Goal: Complete application form

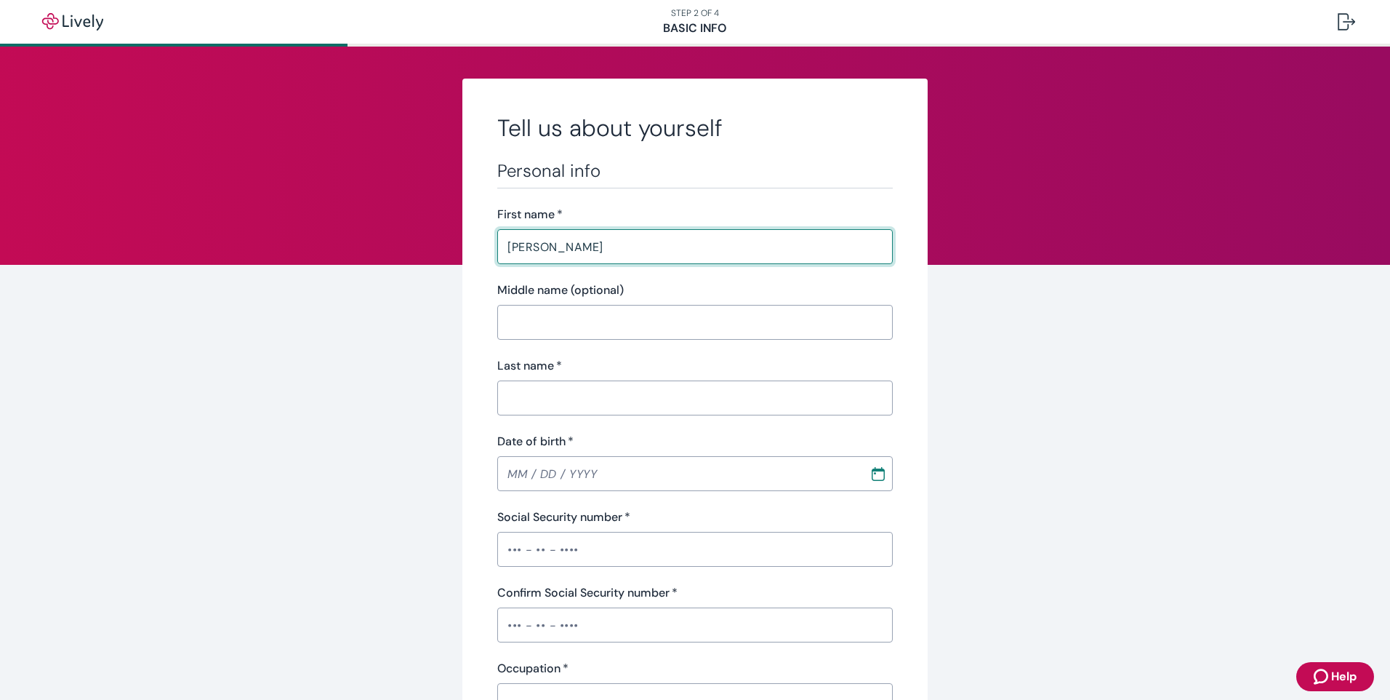
type input "[PERSON_NAME]"
click at [562, 404] on input "Last name   *" at bounding box center [695, 397] width 396 height 29
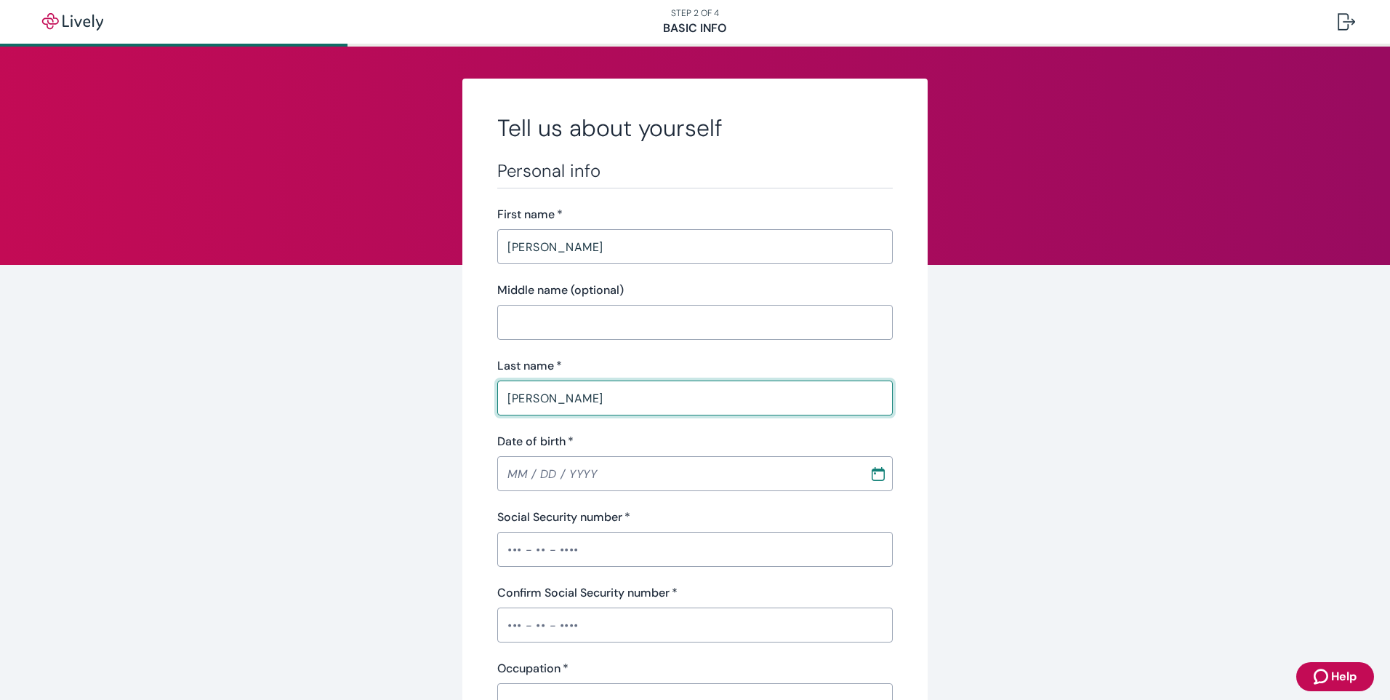
type input "[PERSON_NAME]"
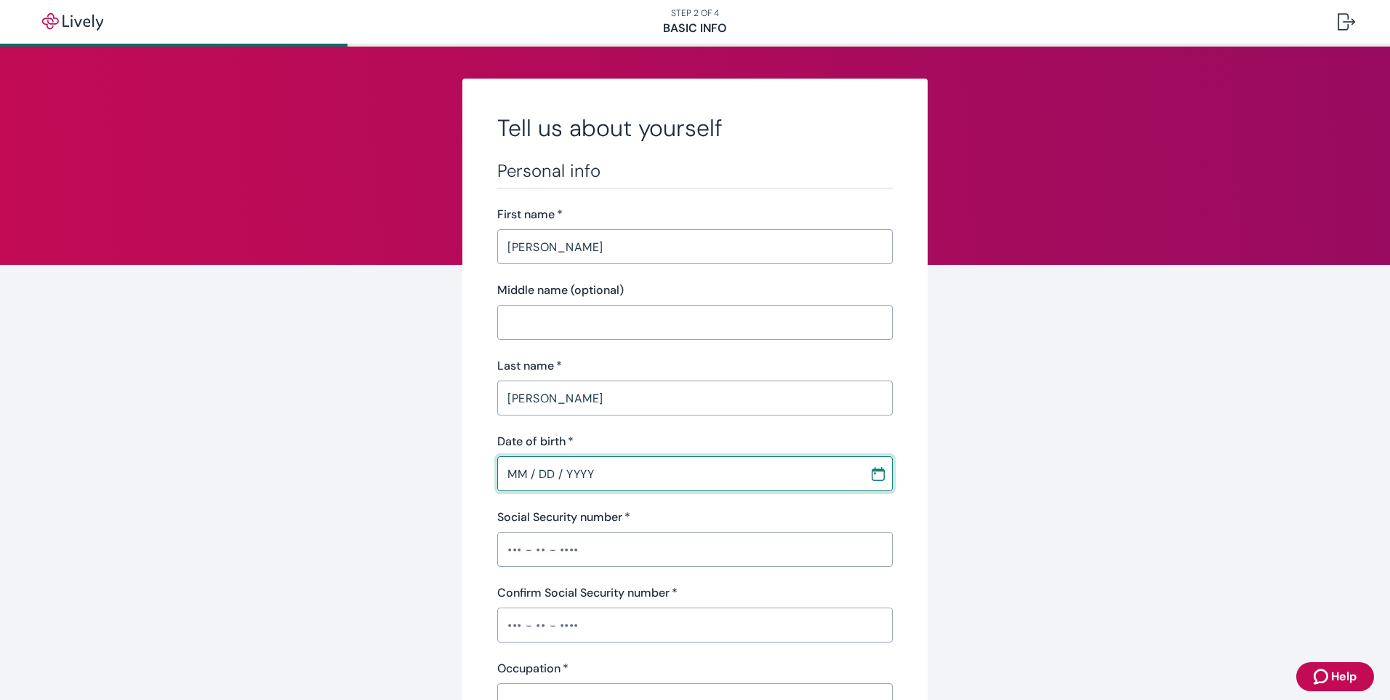
click at [519, 482] on input "MM / DD / YYYY" at bounding box center [678, 473] width 362 height 29
click at [543, 474] on input "03 / 07 / 0001" at bounding box center [678, 473] width 362 height 29
type input "[DATE]"
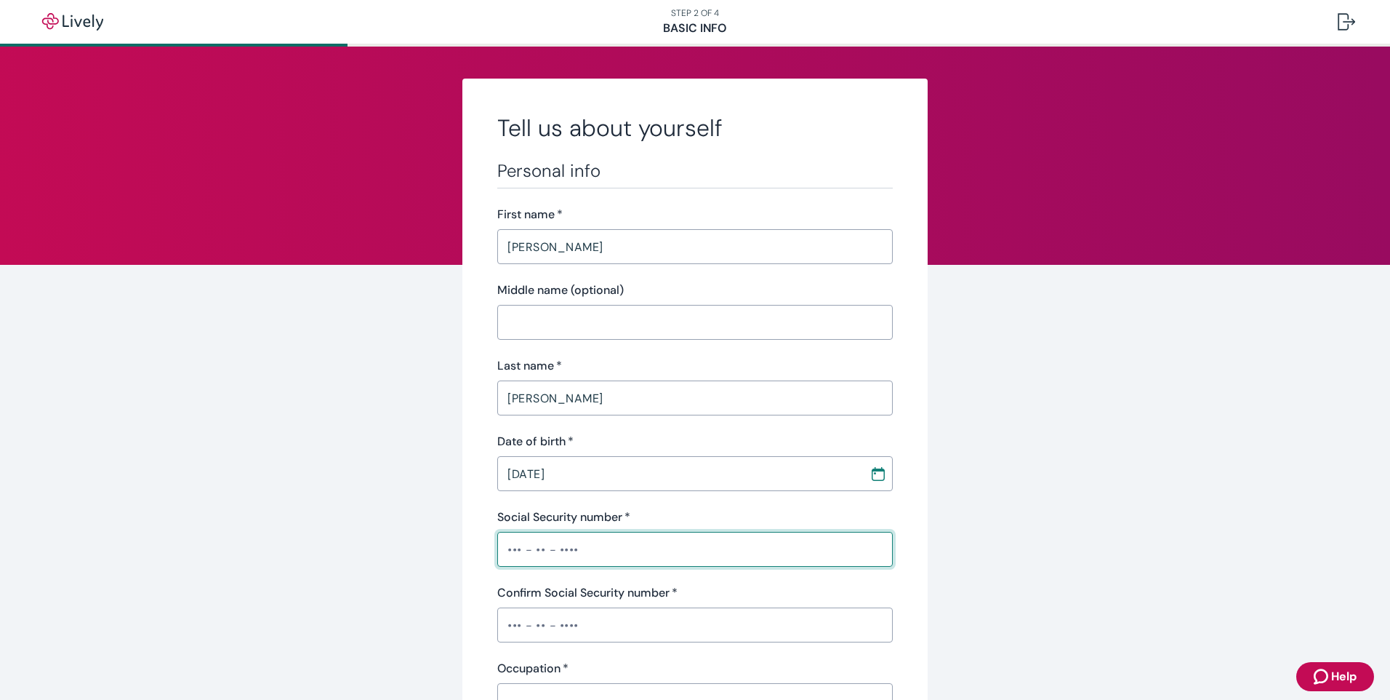
click at [501, 538] on input "Social Security number   *" at bounding box center [695, 549] width 396 height 29
type input "•••-••-9665"
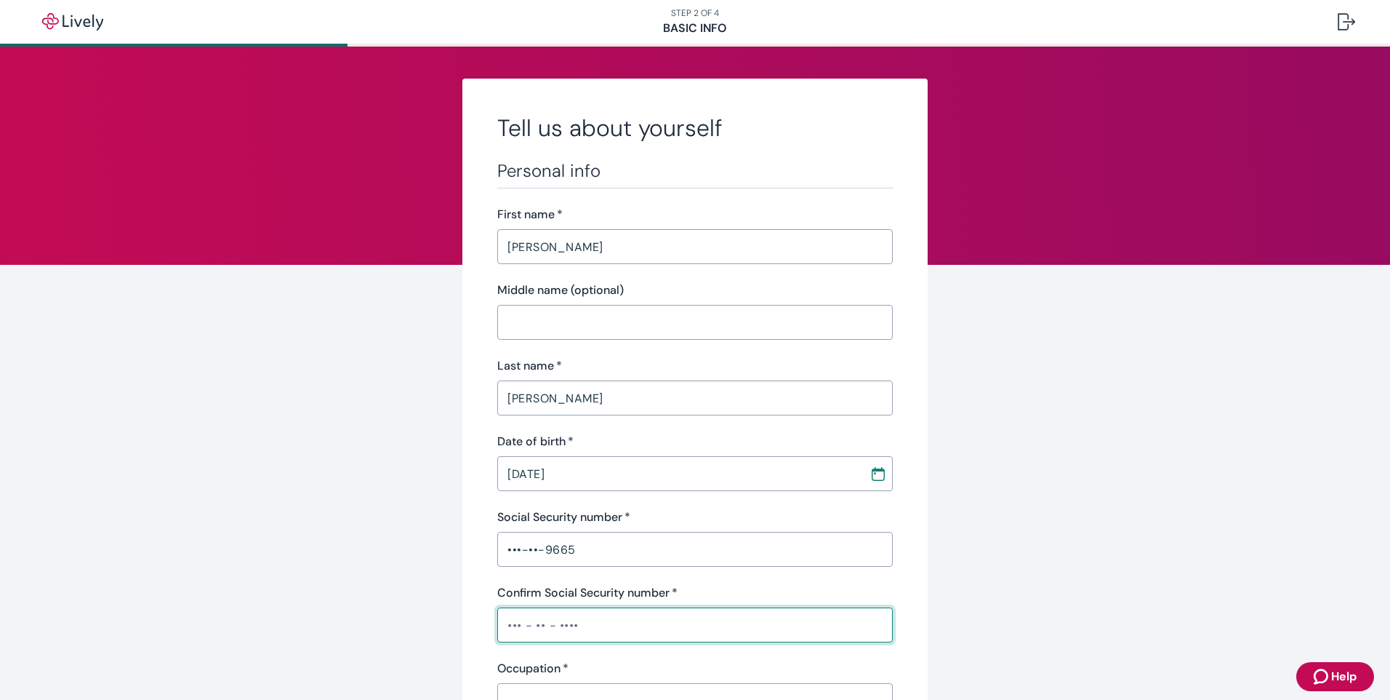
click at [558, 623] on input "Confirm Social Security number   *" at bounding box center [695, 624] width 396 height 29
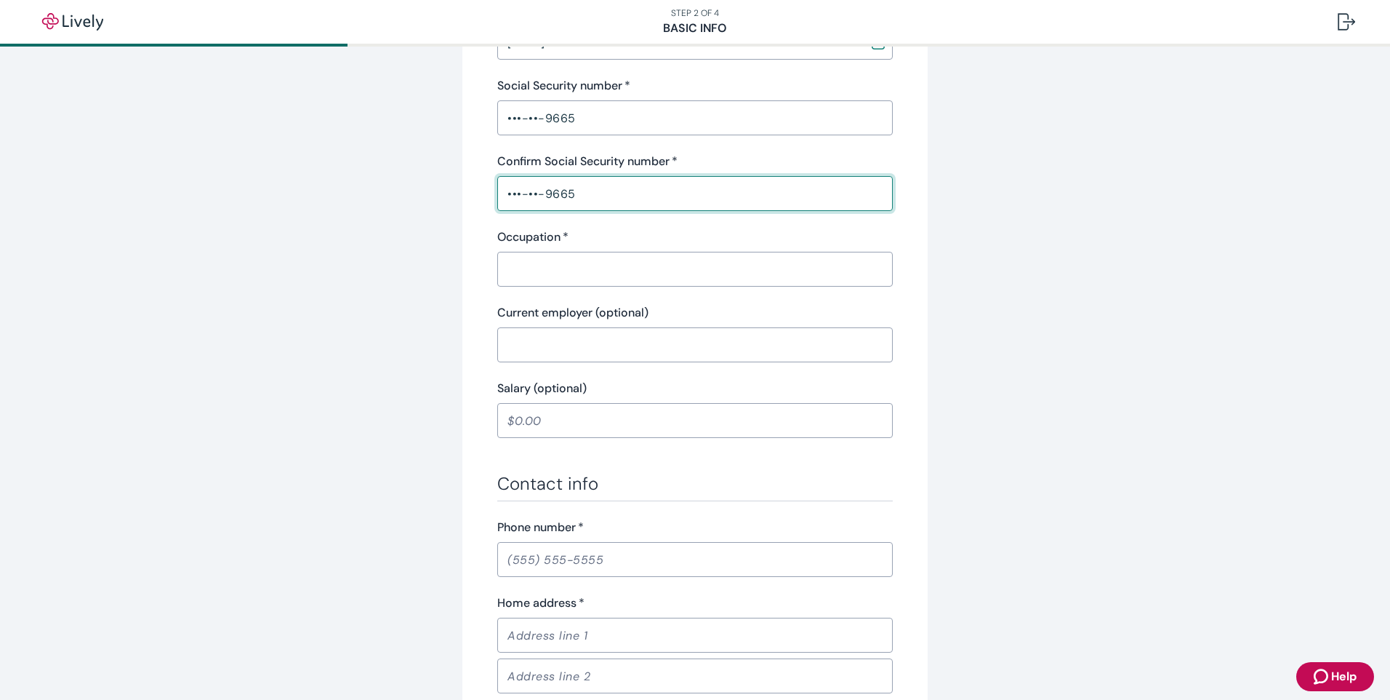
scroll to position [436, 0]
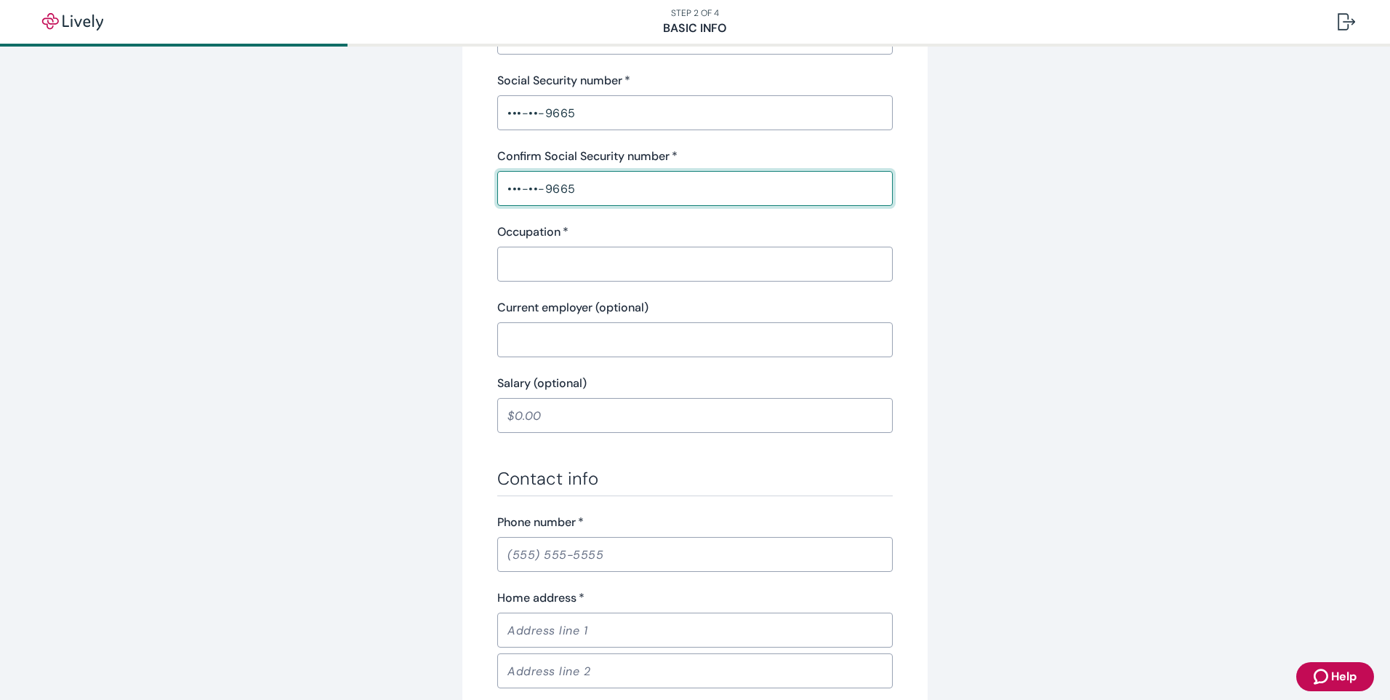
type input "•••-••-9665"
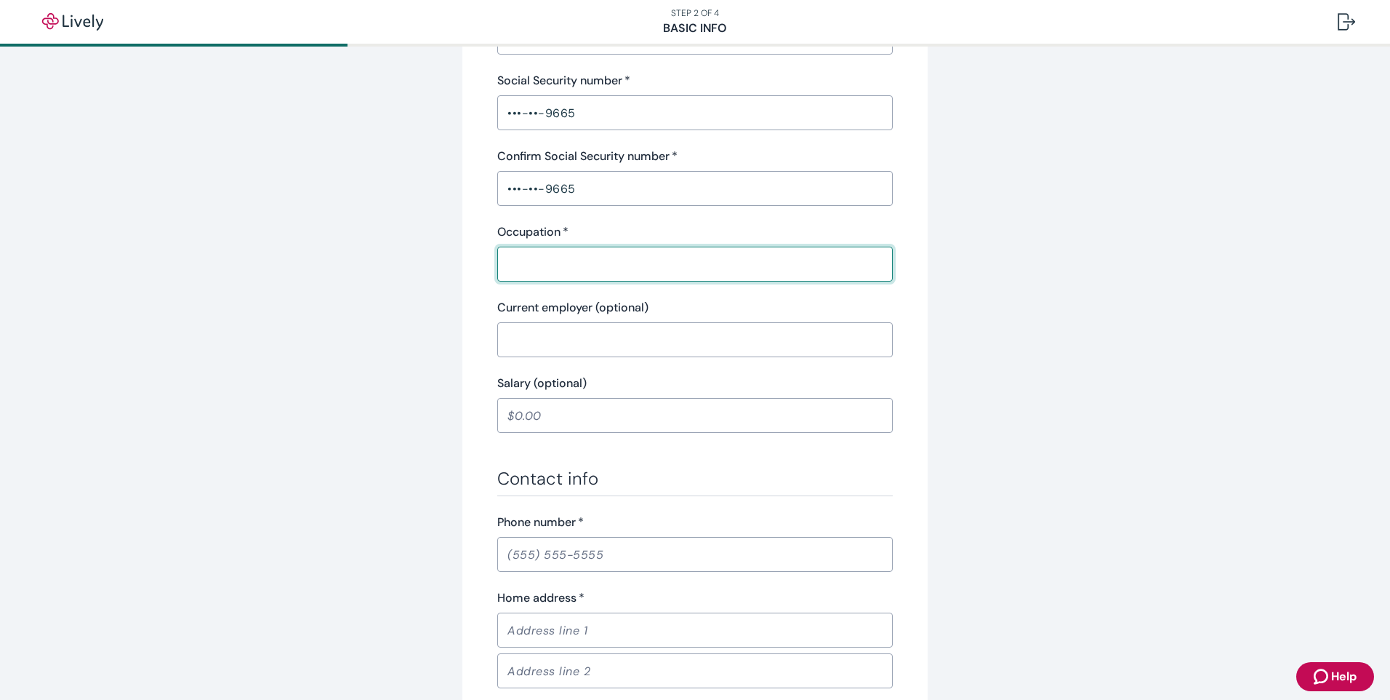
click at [512, 258] on input "Occupation   *" at bounding box center [695, 263] width 396 height 29
type input "operater"
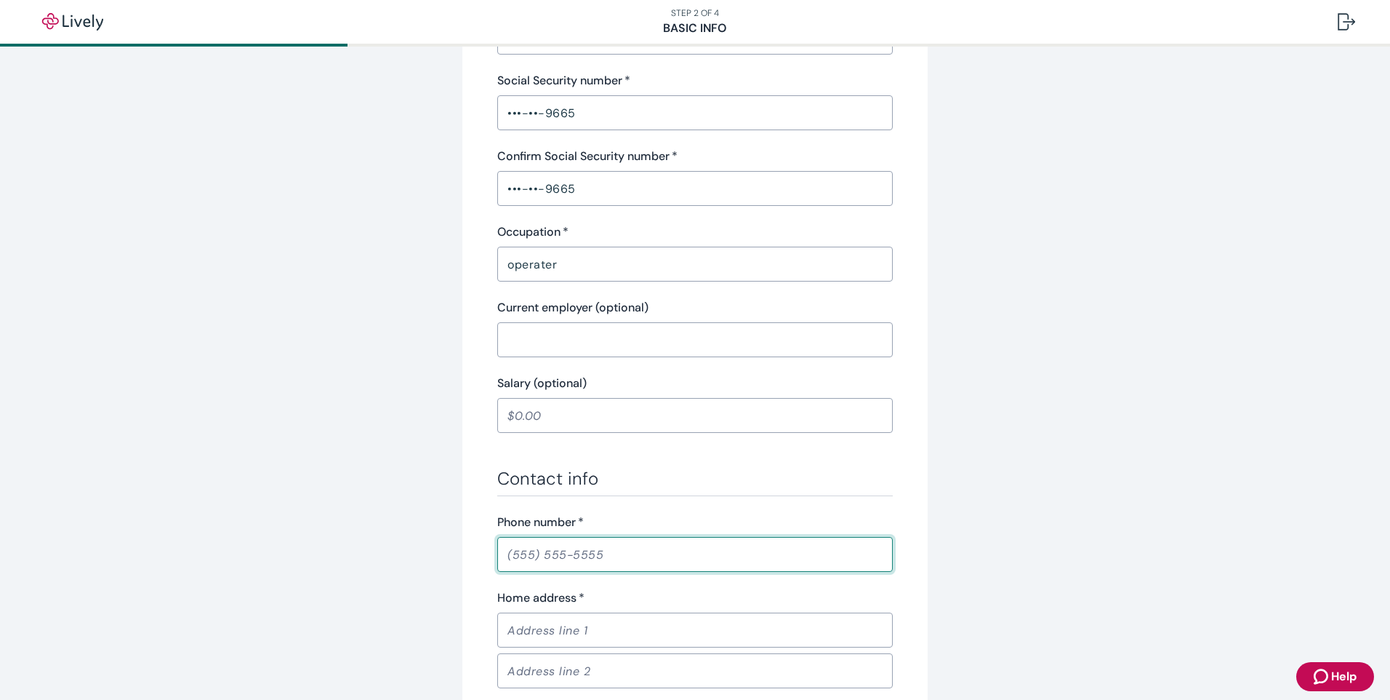
click at [546, 555] on input "Phone number   *" at bounding box center [695, 554] width 396 height 29
type input "[PHONE_NUMBER]"
click at [586, 636] on input "Home address   *" at bounding box center [695, 629] width 396 height 29
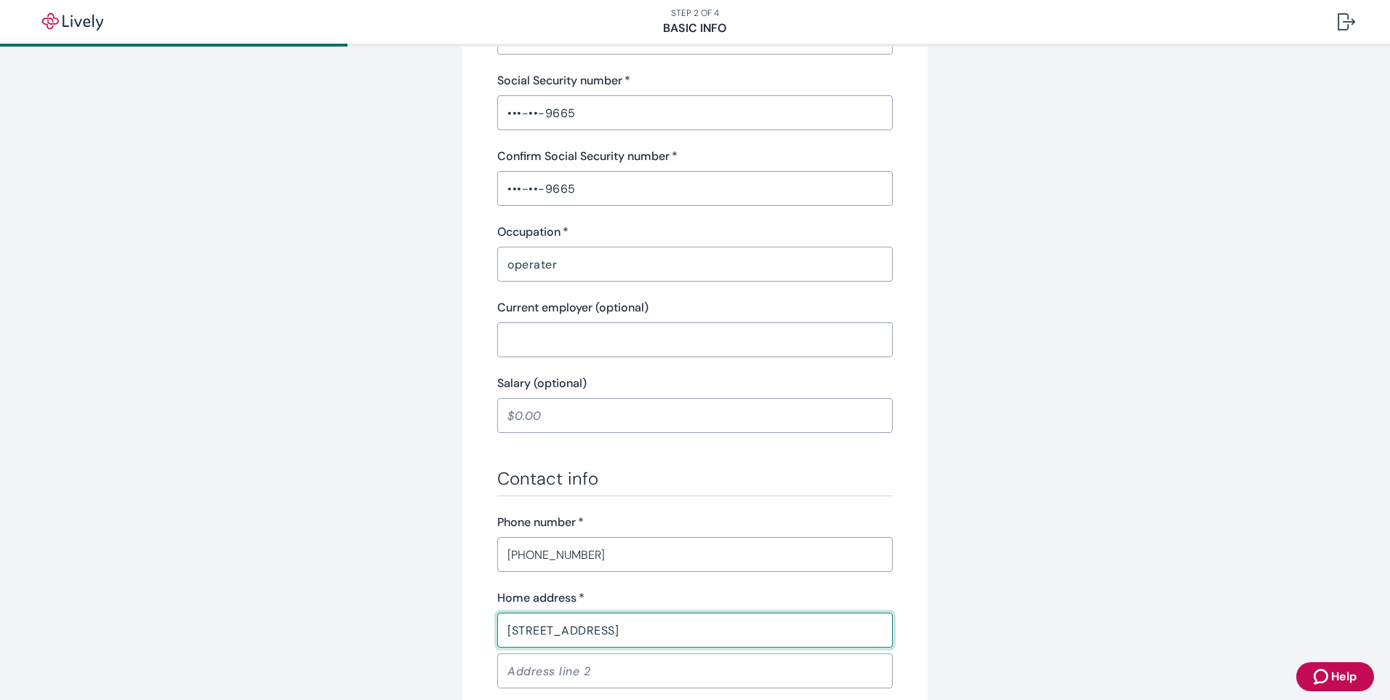
click at [667, 625] on input "[STREET_ADDRESS]" at bounding box center [695, 629] width 396 height 29
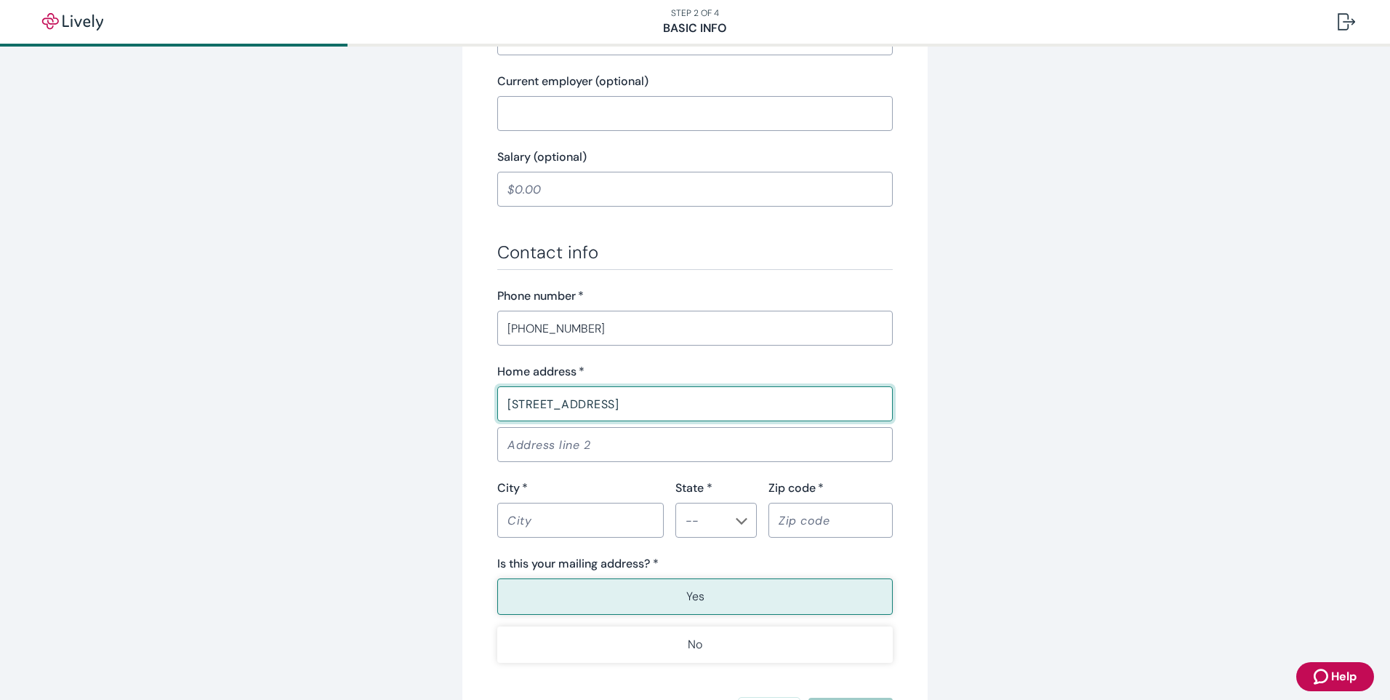
scroll to position [727, 0]
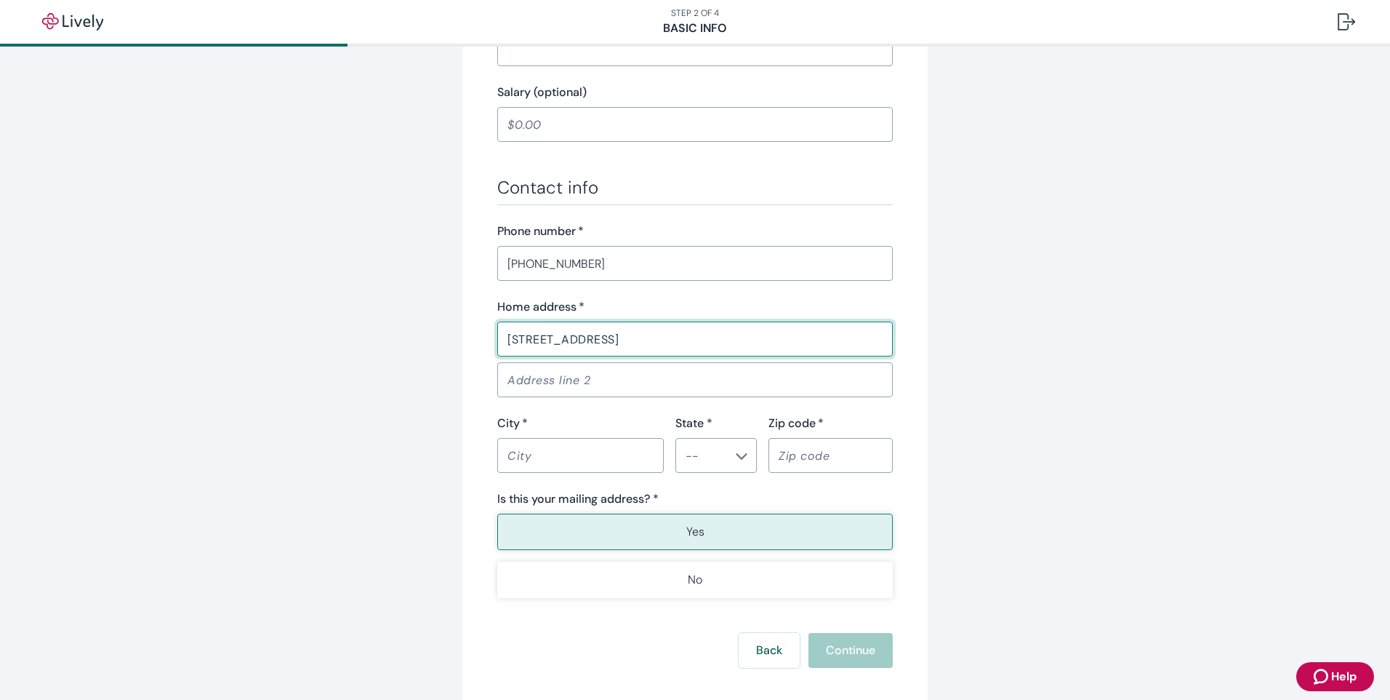
type input "[STREET_ADDRESS]"
click at [553, 448] on input "City   *" at bounding box center [580, 455] width 167 height 29
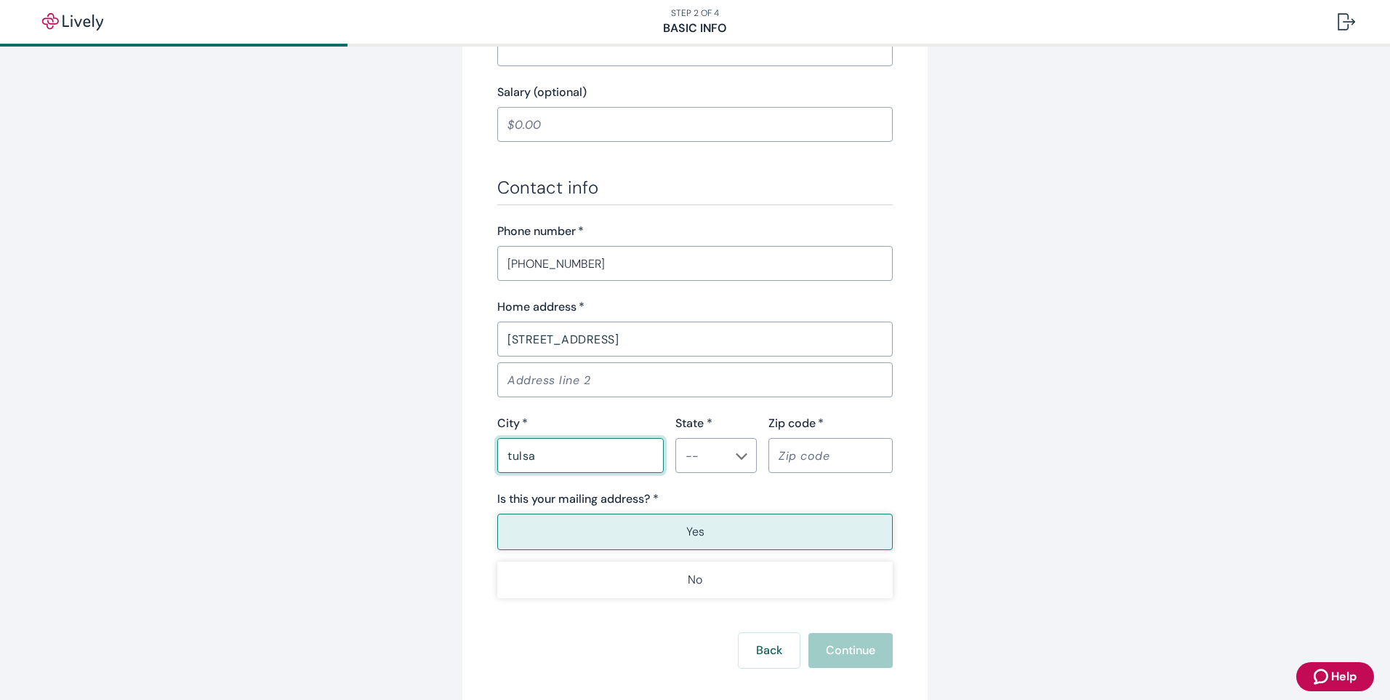
click at [737, 457] on icon "Chevron icon" at bounding box center [742, 456] width 12 height 12
type input "tulsa"
click at [739, 425] on li "NE" at bounding box center [711, 426] width 81 height 26
click at [739, 425] on div "State *" at bounding box center [716, 423] width 81 height 17
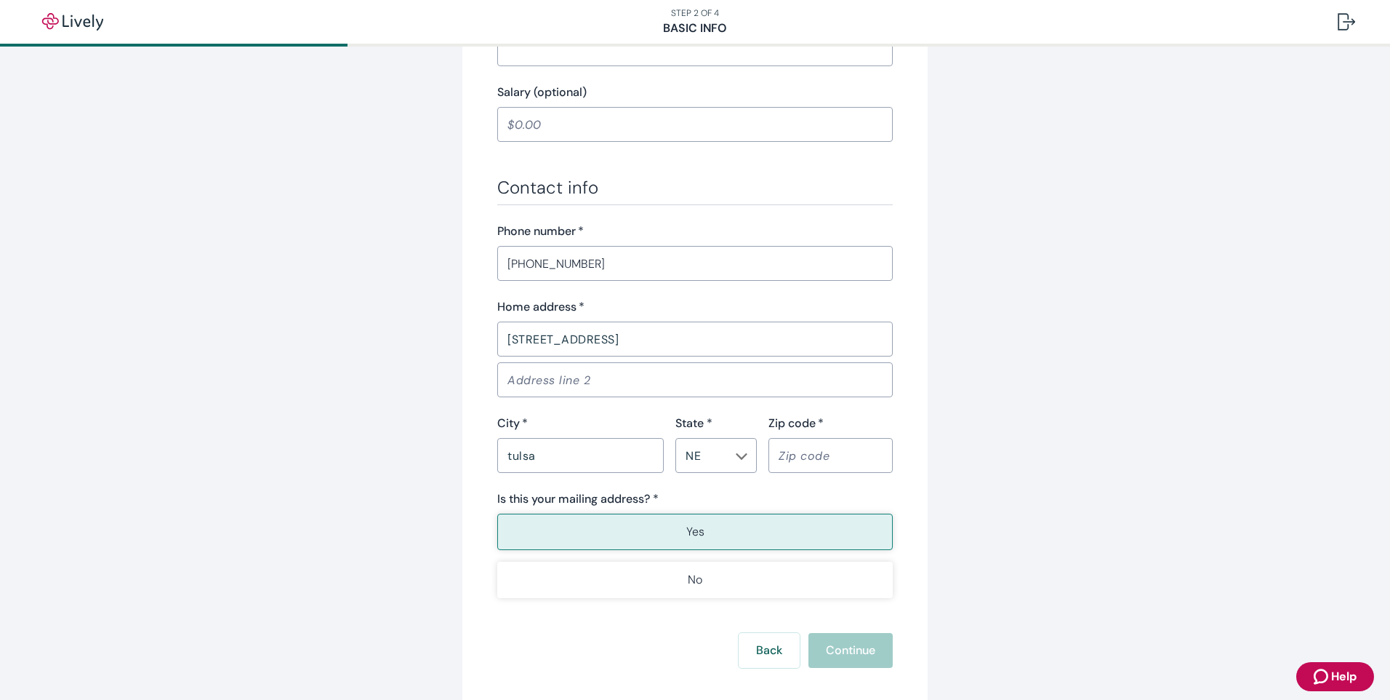
click at [736, 458] on icon "Chevron icon" at bounding box center [742, 456] width 12 height 12
click at [699, 409] on li "OK" at bounding box center [711, 414] width 81 height 26
type input "OK"
click at [783, 450] on input "Zip code   *" at bounding box center [831, 455] width 124 height 29
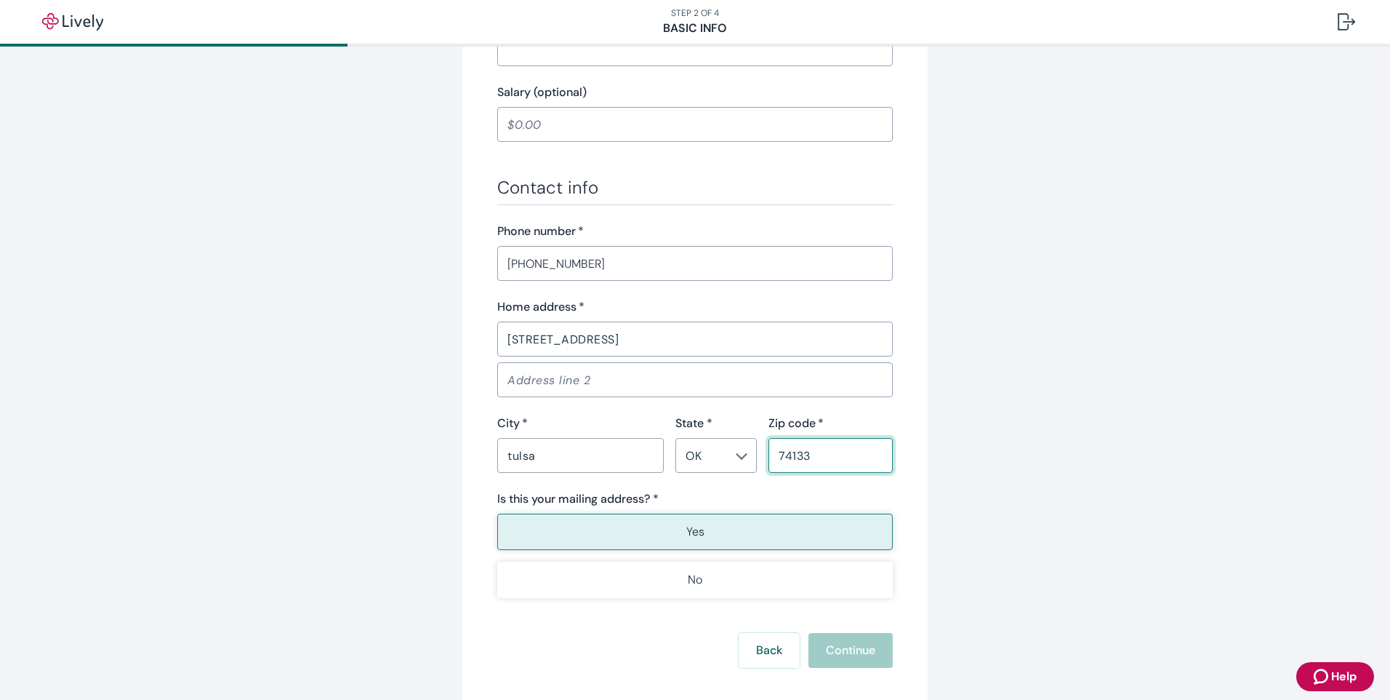
type input "74133"
click at [705, 527] on button "Yes" at bounding box center [695, 531] width 396 height 36
click at [841, 653] on button "Continue" at bounding box center [851, 650] width 84 height 35
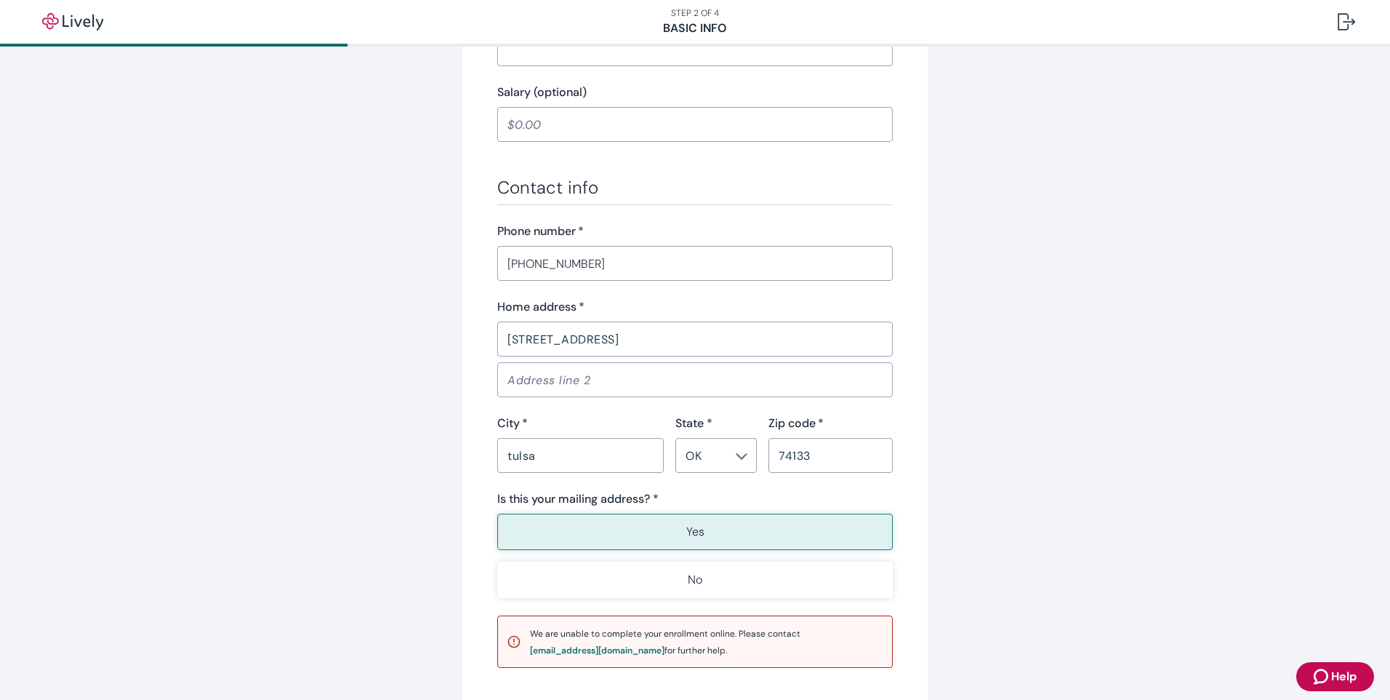
click at [1156, 329] on div "Tell us about yourself Personal info First name   * [PERSON_NAME] ​ Middle name…" at bounding box center [695, 83] width 1390 height 1529
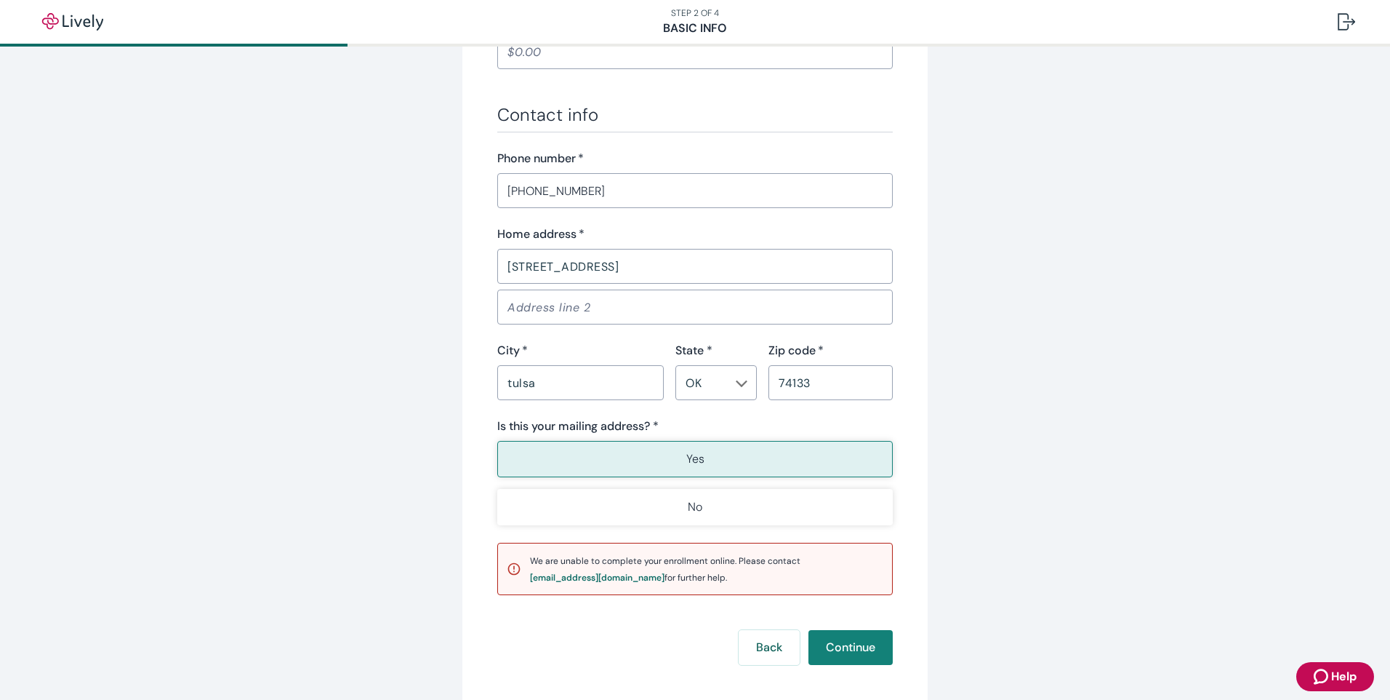
scroll to position [873, 0]
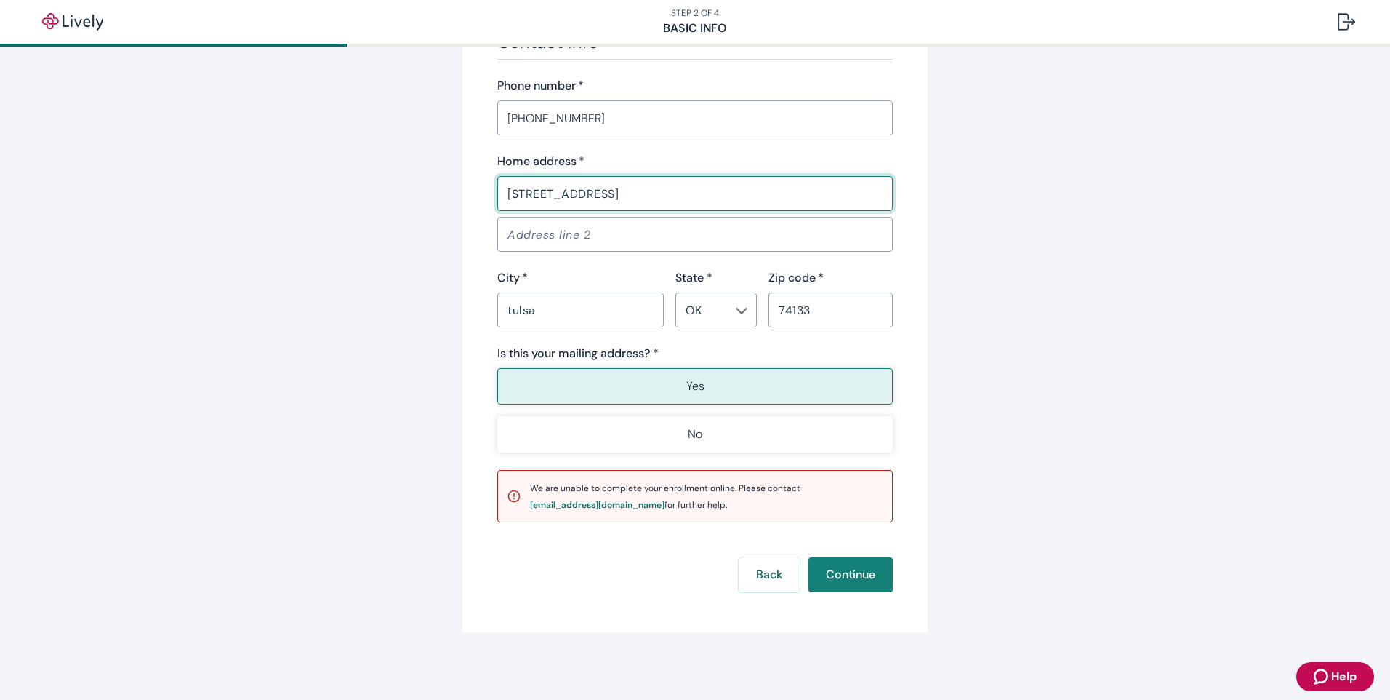
drag, startPoint x: 685, startPoint y: 193, endPoint x: 657, endPoint y: 193, distance: 27.6
click at [657, 193] on input "[STREET_ADDRESS]" at bounding box center [695, 193] width 396 height 29
type input "[STREET_ADDRESS]"
click at [500, 236] on input "Address line 2" at bounding box center [695, 234] width 396 height 29
type input "907"
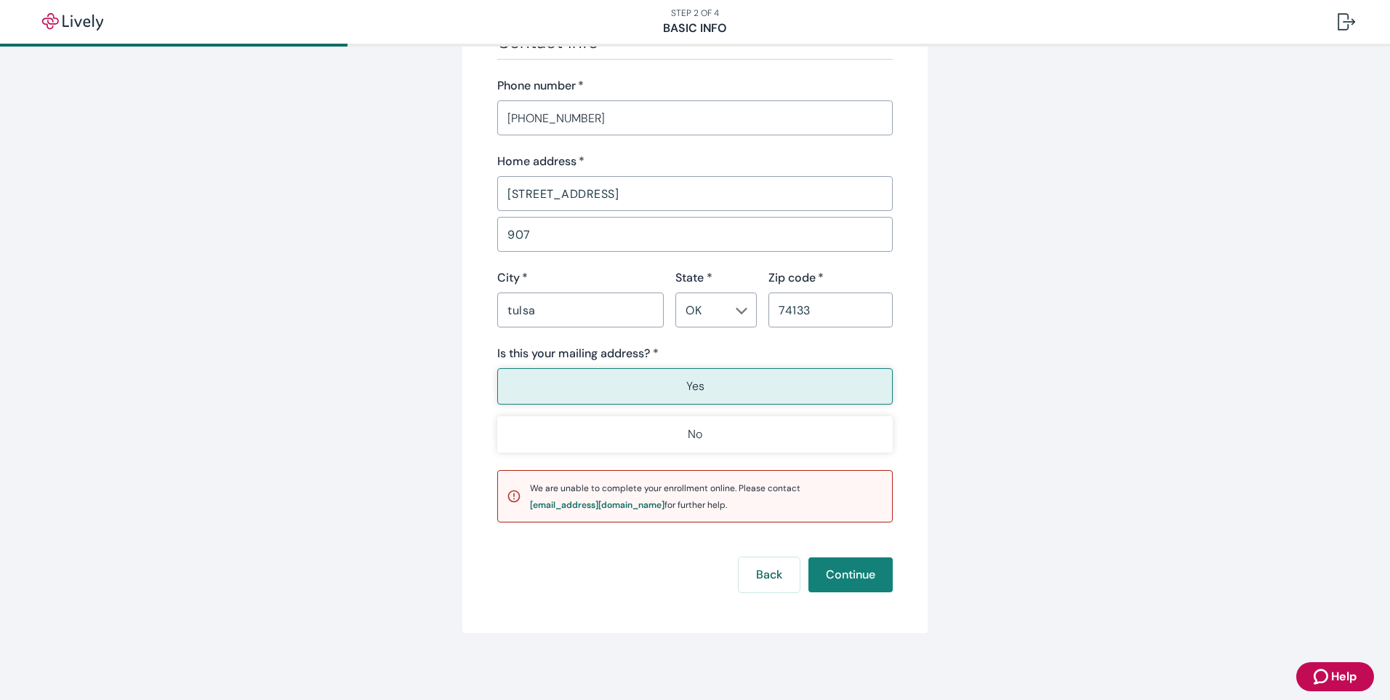
click at [825, 353] on div "Is this your mailing address? *" at bounding box center [695, 353] width 396 height 17
click at [790, 388] on button "Yes" at bounding box center [695, 386] width 396 height 36
click at [823, 580] on button "Continue" at bounding box center [851, 574] width 84 height 35
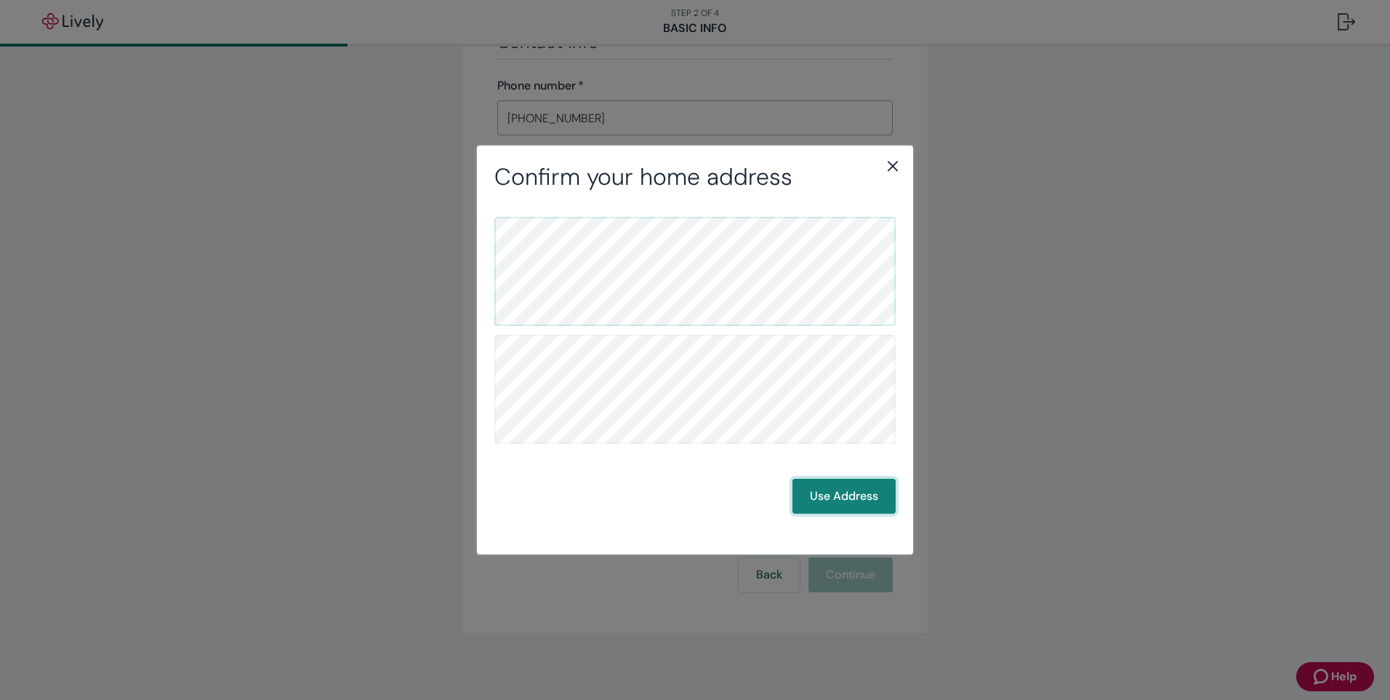
click at [838, 487] on button "Use Address" at bounding box center [844, 496] width 103 height 35
click at [861, 481] on button "Use Address" at bounding box center [844, 496] width 103 height 35
click at [892, 163] on icon "close" at bounding box center [892, 165] width 17 height 17
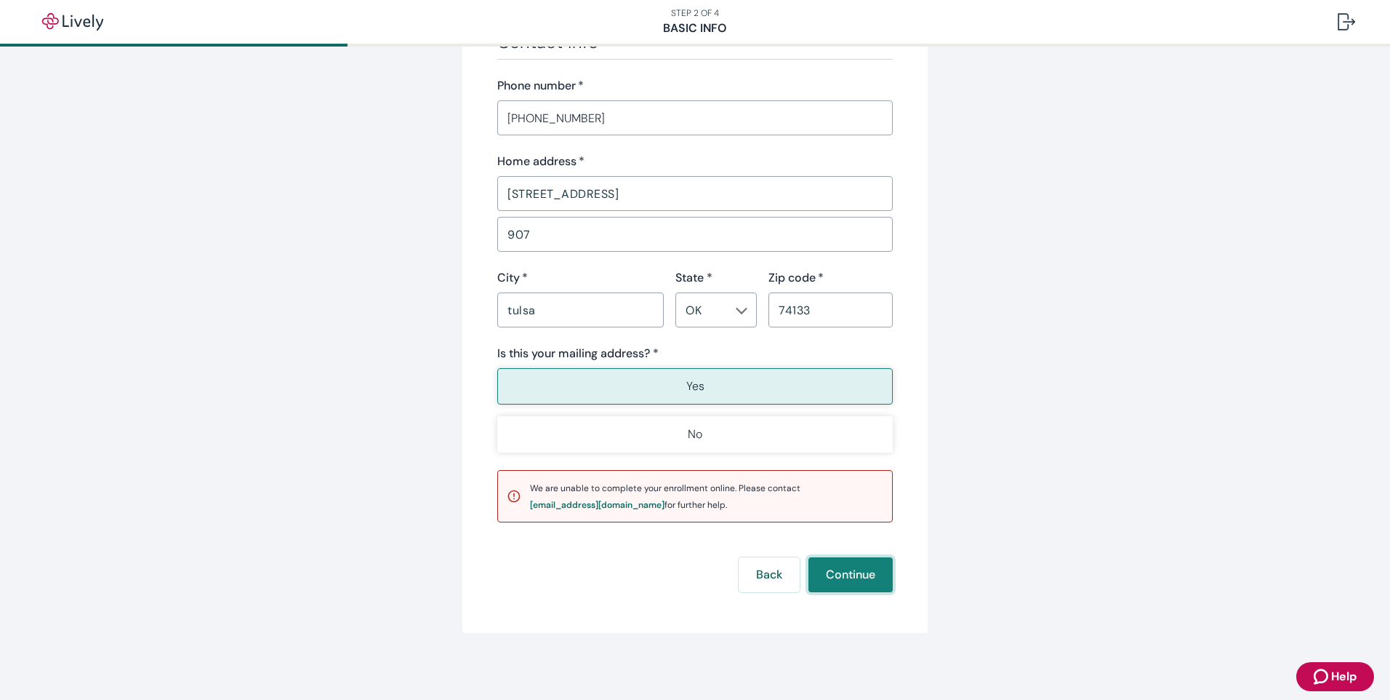
click at [836, 577] on button "Continue" at bounding box center [851, 574] width 84 height 35
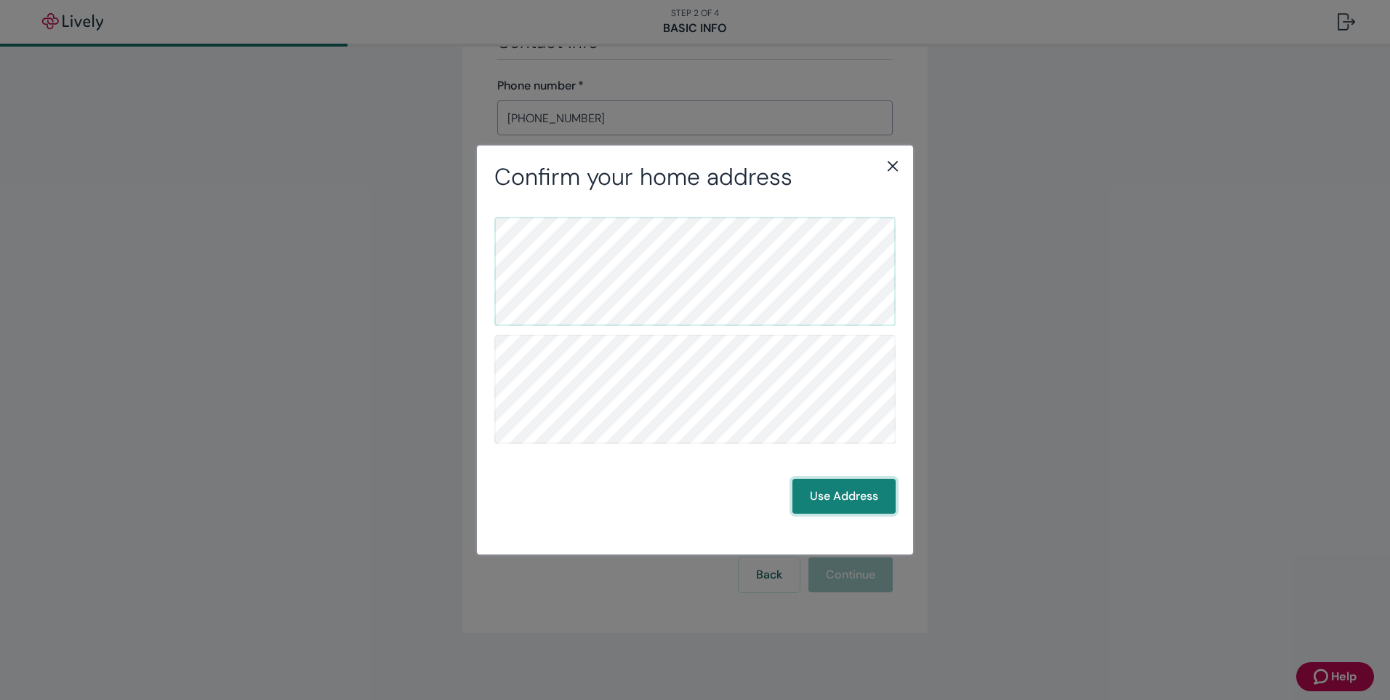
click at [838, 489] on button "Use Address" at bounding box center [844, 496] width 103 height 35
click at [846, 502] on button "Use Address" at bounding box center [844, 496] width 103 height 35
click at [833, 497] on button "Use Address" at bounding box center [844, 496] width 103 height 35
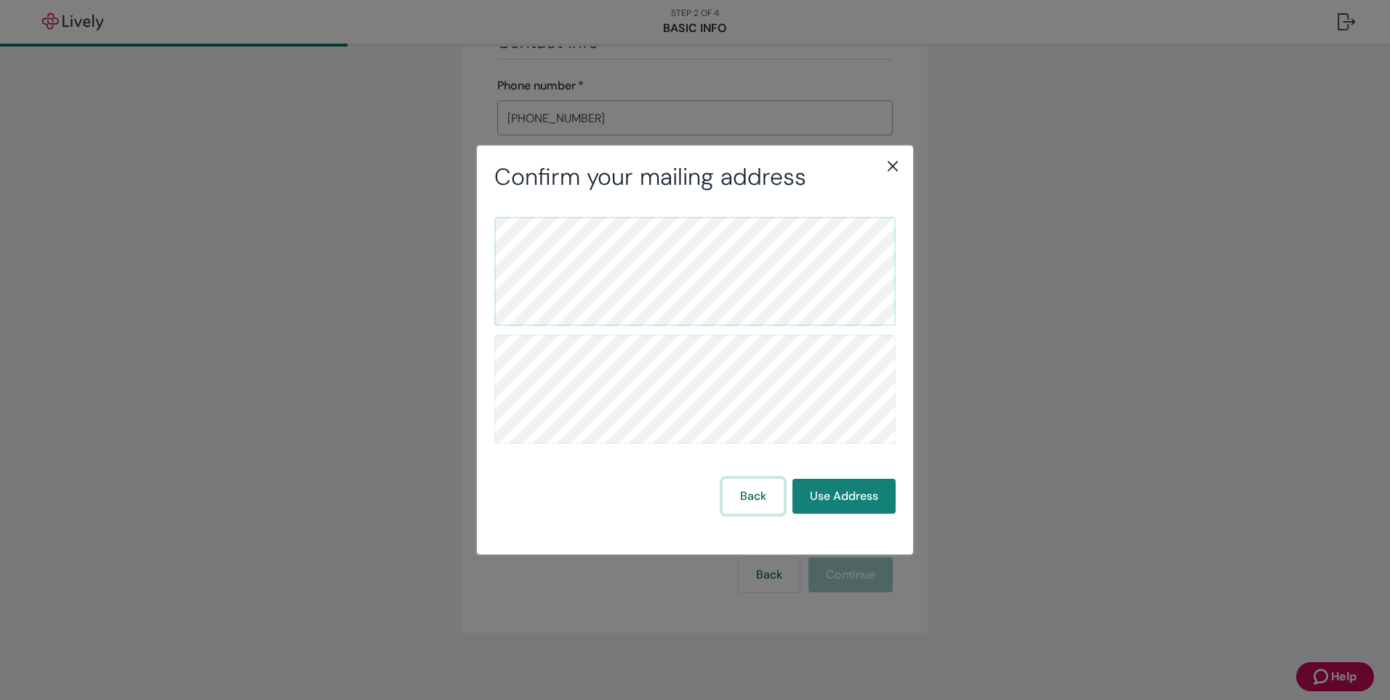
click at [766, 490] on button "Back" at bounding box center [753, 496] width 61 height 35
click at [817, 500] on button "Use Address" at bounding box center [844, 496] width 103 height 35
click at [846, 489] on button "Use Address" at bounding box center [844, 496] width 103 height 35
click at [745, 497] on button "Back" at bounding box center [753, 496] width 61 height 35
click at [854, 498] on button "Use Address" at bounding box center [844, 496] width 103 height 35
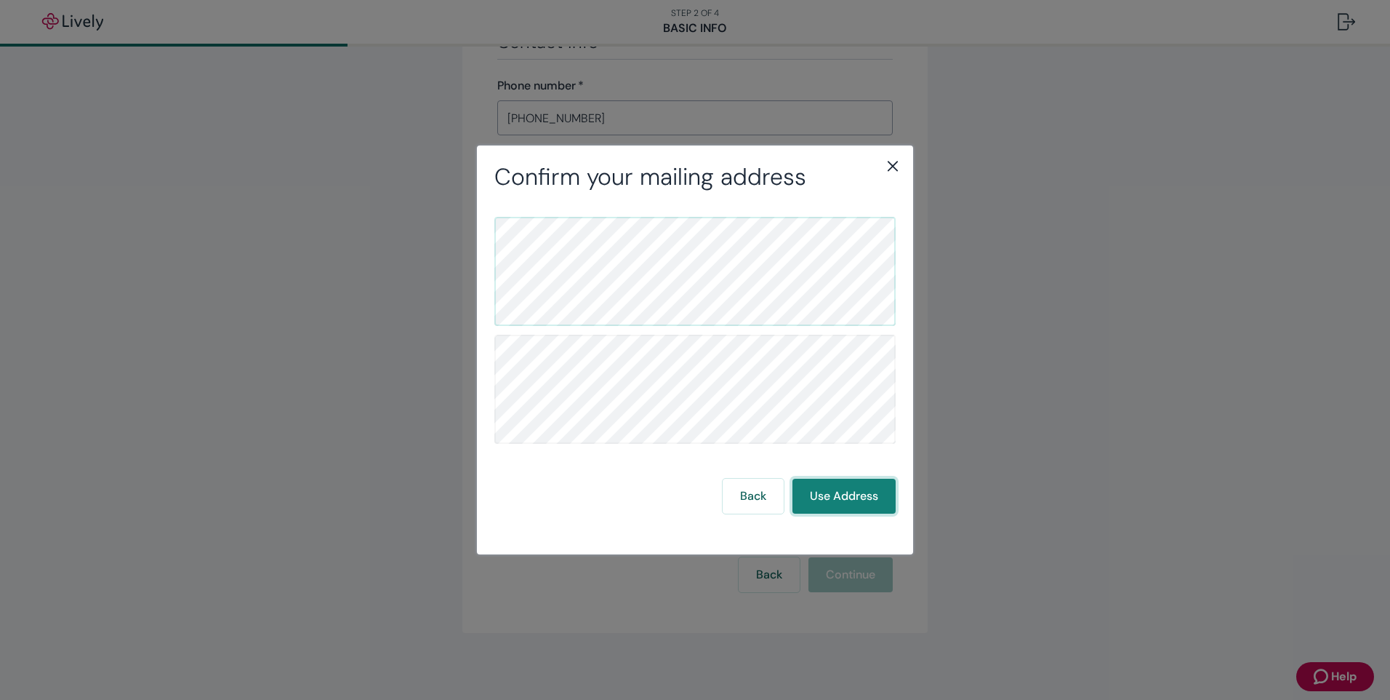
click at [836, 492] on button "Use Address" at bounding box center [844, 496] width 103 height 35
click at [865, 495] on button "Use Address" at bounding box center [844, 496] width 103 height 35
click at [868, 501] on button "Use Address" at bounding box center [844, 496] width 103 height 35
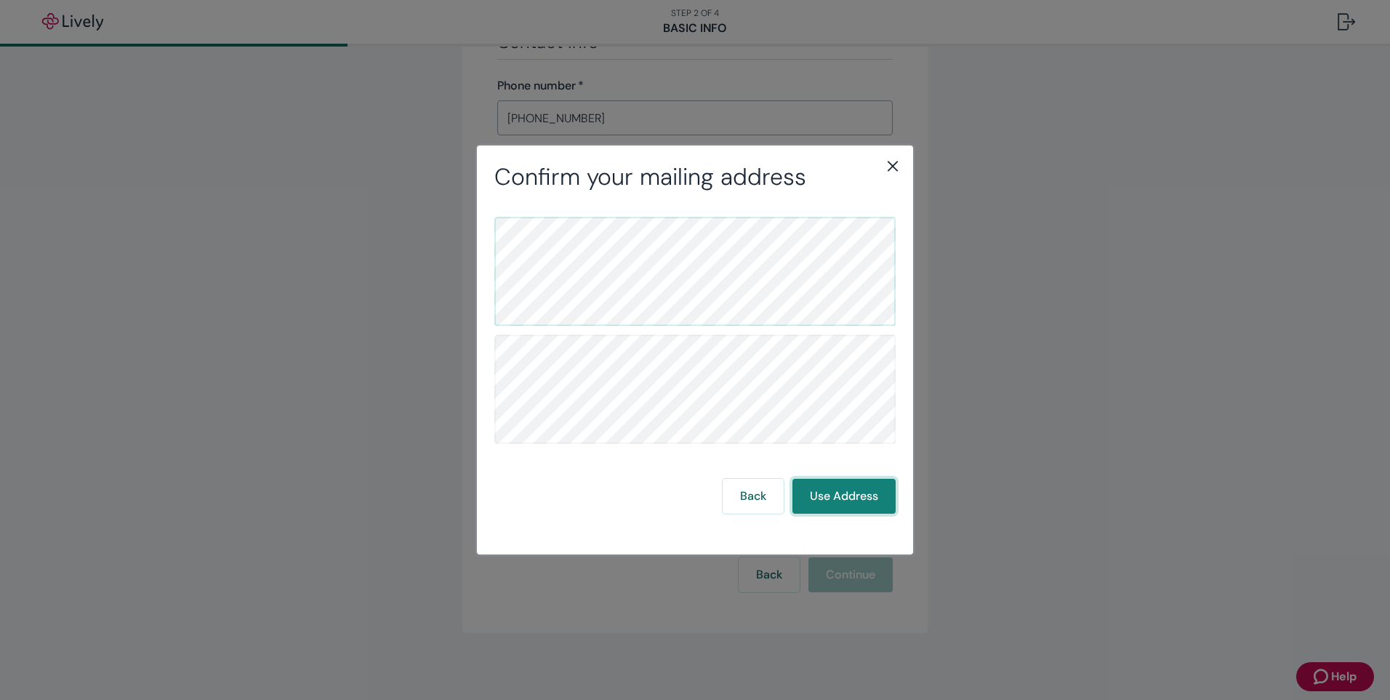
click at [865, 492] on button "Use Address" at bounding box center [844, 496] width 103 height 35
click at [890, 169] on icon "close" at bounding box center [893, 166] width 10 height 10
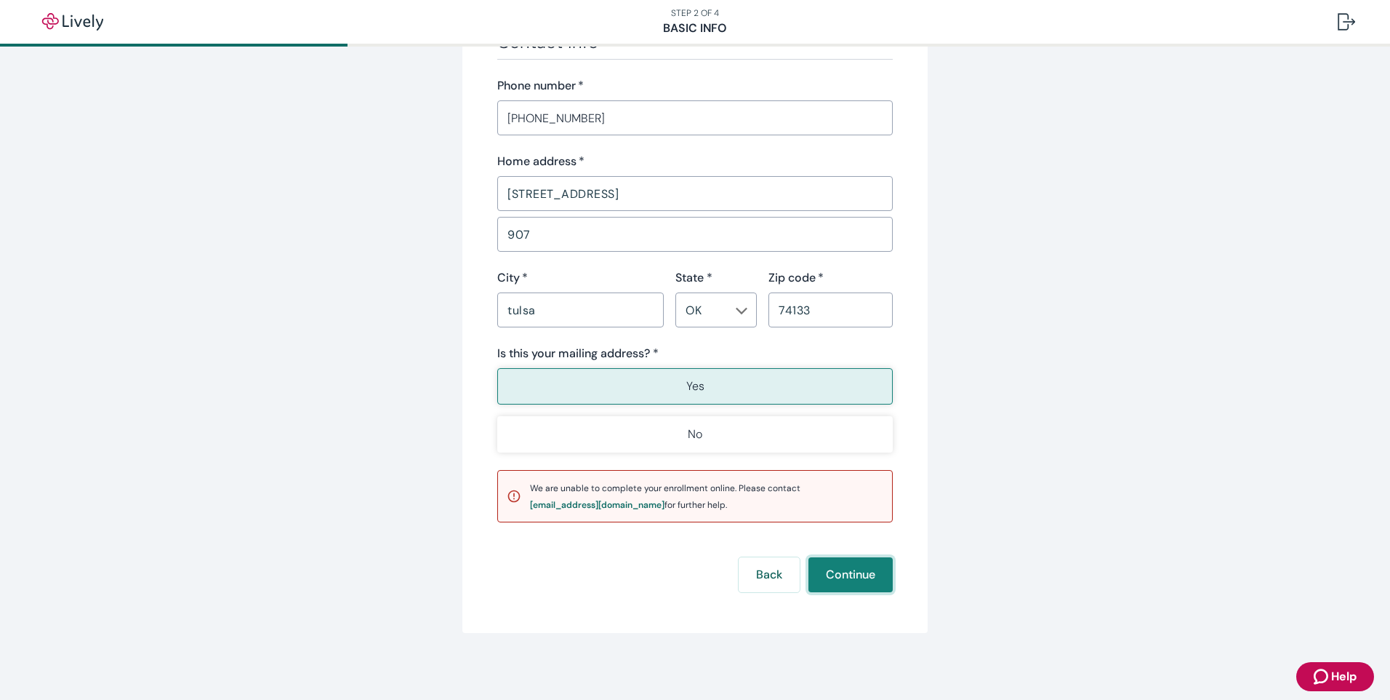
click at [832, 576] on button "Continue" at bounding box center [851, 574] width 84 height 35
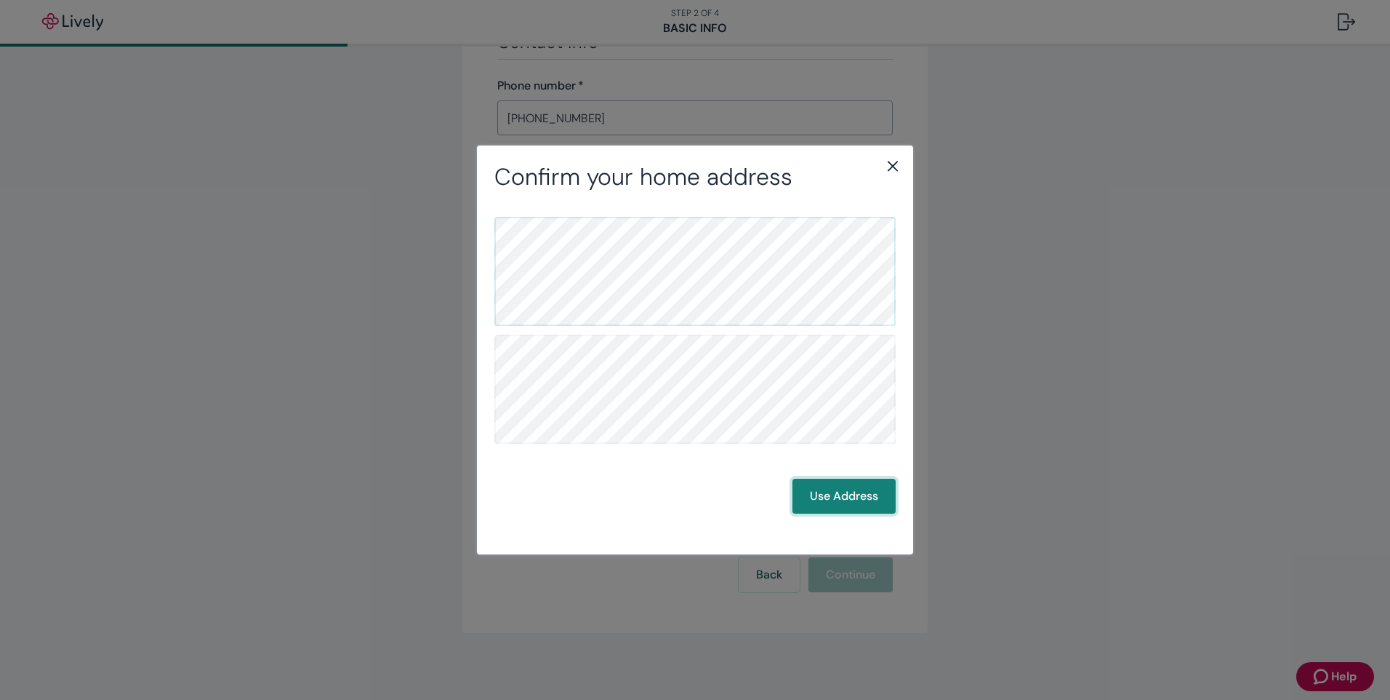
click at [833, 504] on button "Use Address" at bounding box center [844, 496] width 103 height 35
click at [813, 488] on button "Use Address" at bounding box center [844, 496] width 103 height 35
click at [828, 495] on button "Use Address" at bounding box center [844, 496] width 103 height 35
click at [830, 517] on div "Back Use Address" at bounding box center [695, 364] width 436 height 346
click at [830, 499] on button "Use Address" at bounding box center [844, 496] width 103 height 35
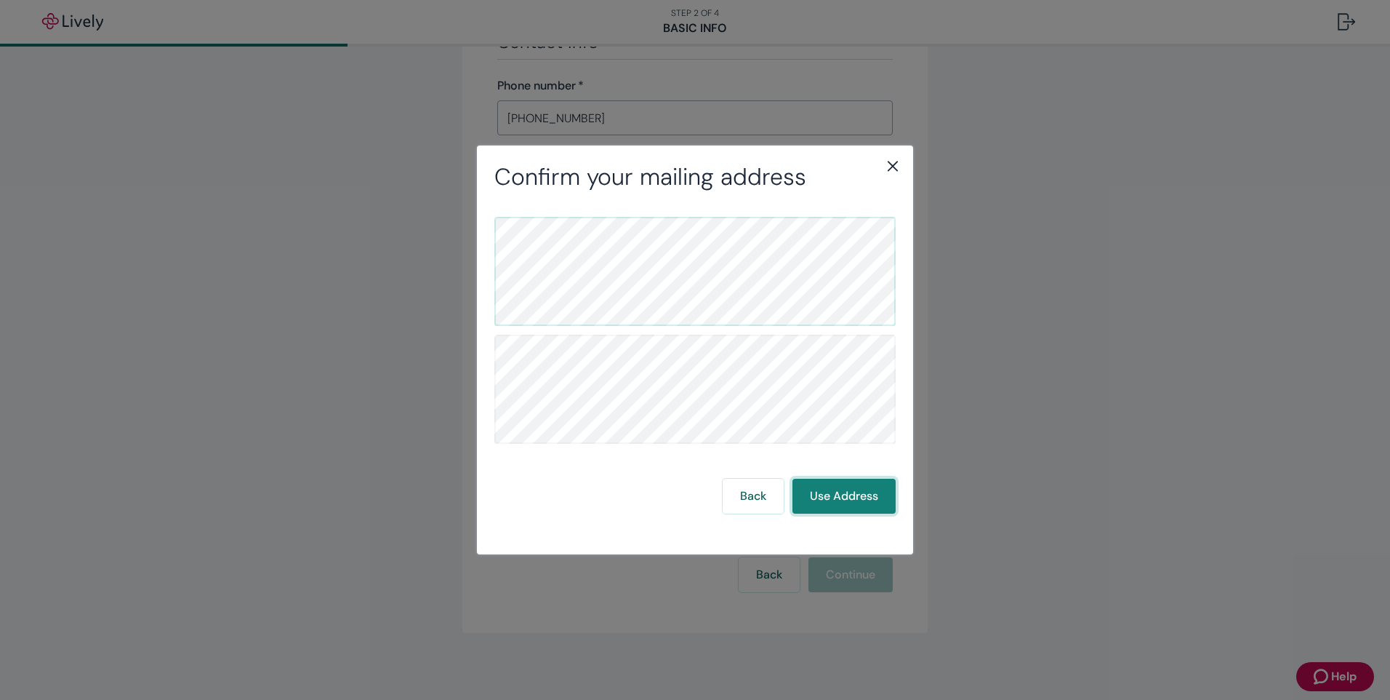
click at [863, 487] on button "Use Address" at bounding box center [844, 496] width 103 height 35
click at [898, 164] on icon "close" at bounding box center [892, 165] width 17 height 17
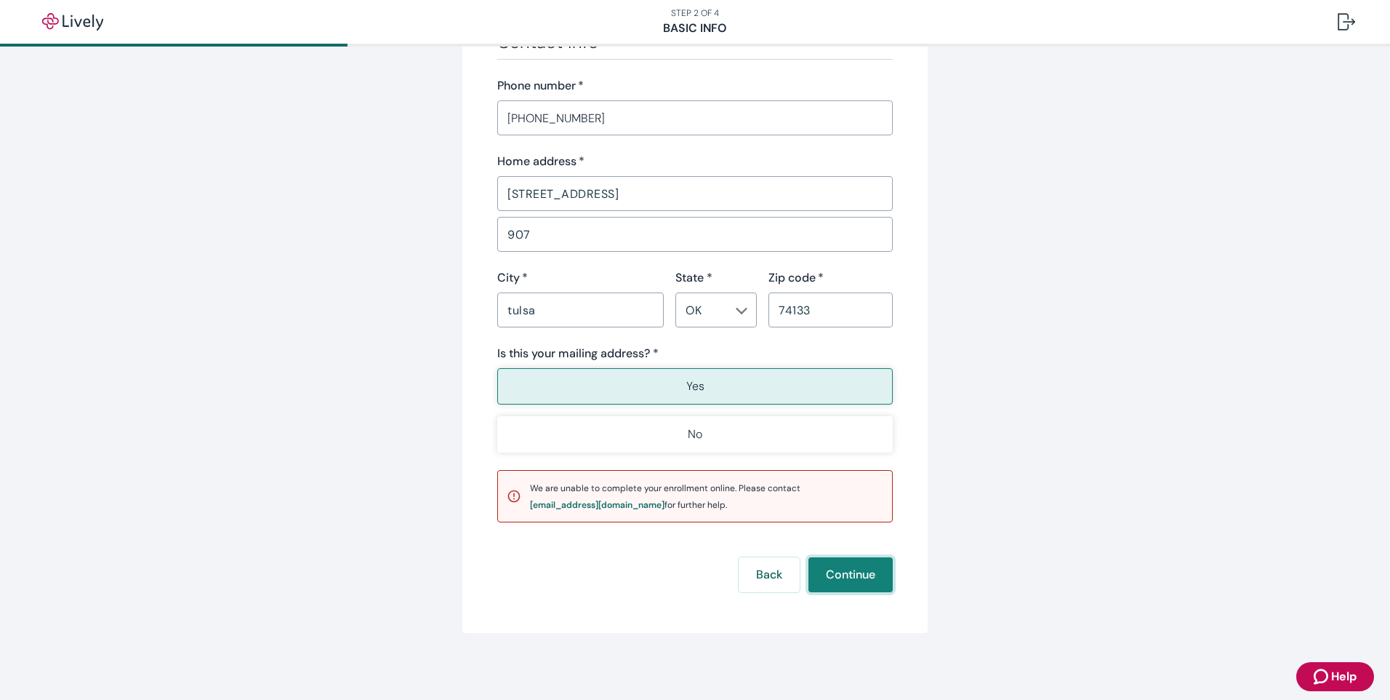
click at [862, 580] on button "Continue" at bounding box center [851, 574] width 84 height 35
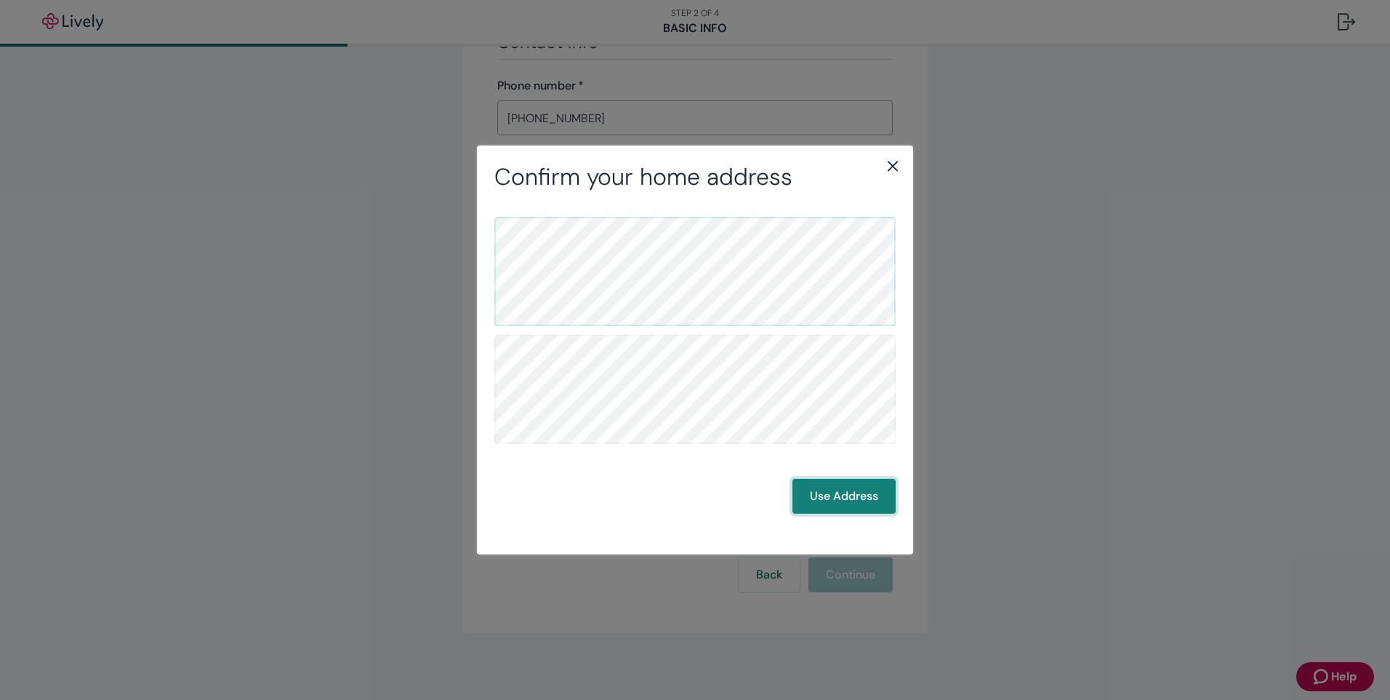
click at [843, 499] on button "Use Address" at bounding box center [844, 496] width 103 height 35
click at [825, 492] on button "Use Address" at bounding box center [844, 496] width 103 height 35
click at [825, 486] on button "Use Address" at bounding box center [844, 496] width 103 height 35
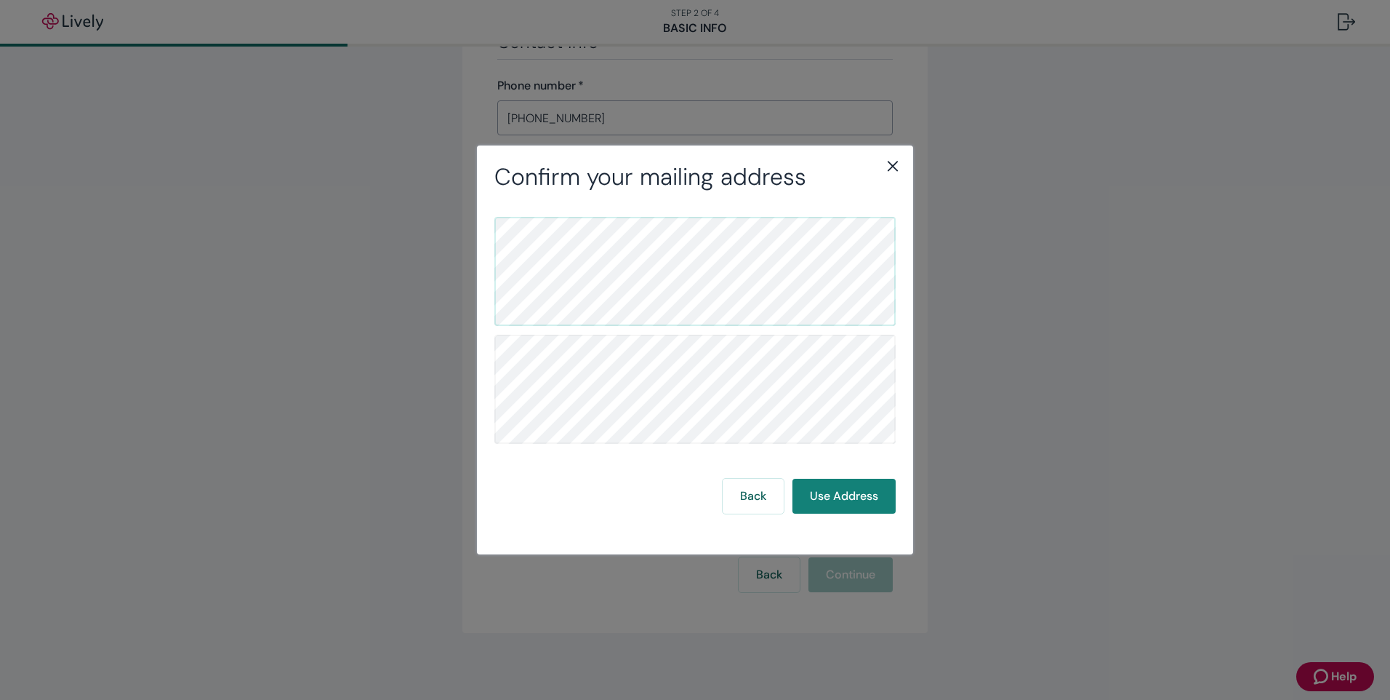
click at [1006, 473] on div "Confirm your mailing address Back Use Address" at bounding box center [695, 350] width 1390 height 700
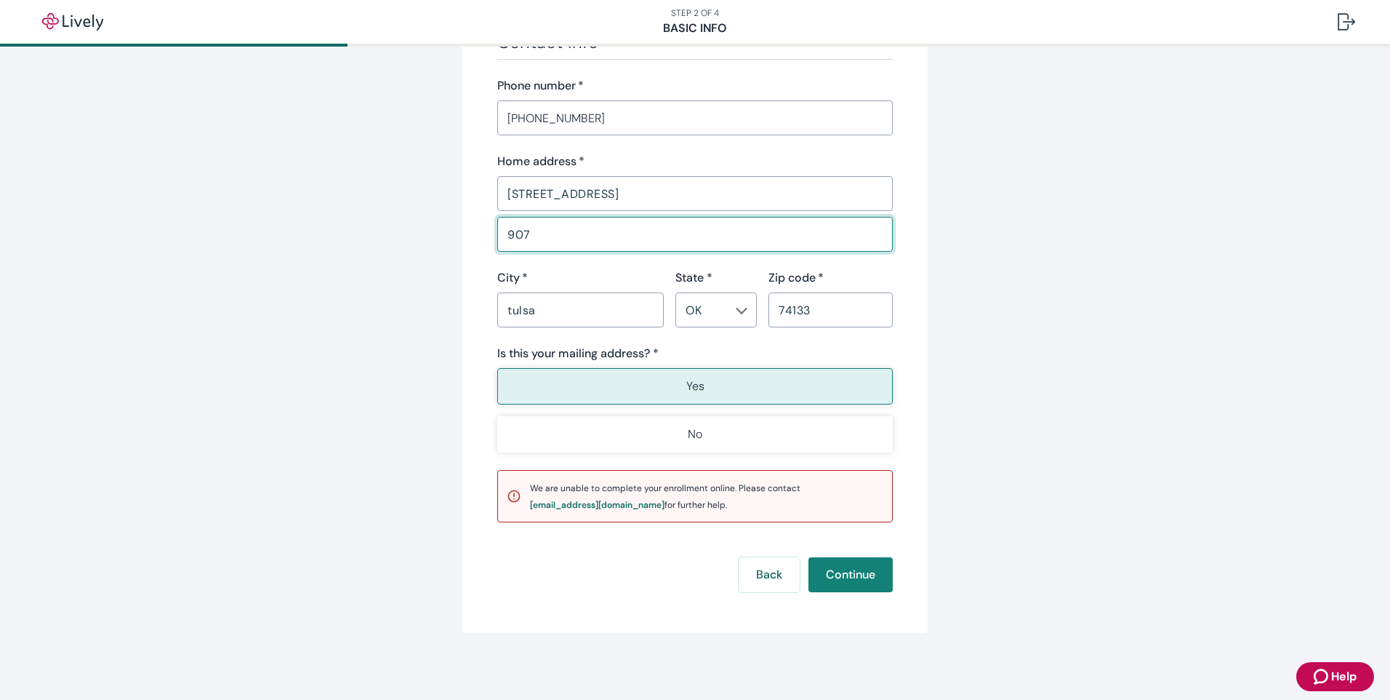
click at [503, 228] on input "907" at bounding box center [695, 234] width 396 height 29
drag, startPoint x: 565, startPoint y: 191, endPoint x: 536, endPoint y: 196, distance: 29.5
click at [536, 196] on input "[STREET_ADDRESS]" at bounding box center [695, 193] width 396 height 29
drag, startPoint x: 557, startPoint y: 193, endPoint x: 643, endPoint y: 197, distance: 85.9
click at [643, 197] on input "[STREET_ADDRESS]" at bounding box center [695, 193] width 396 height 29
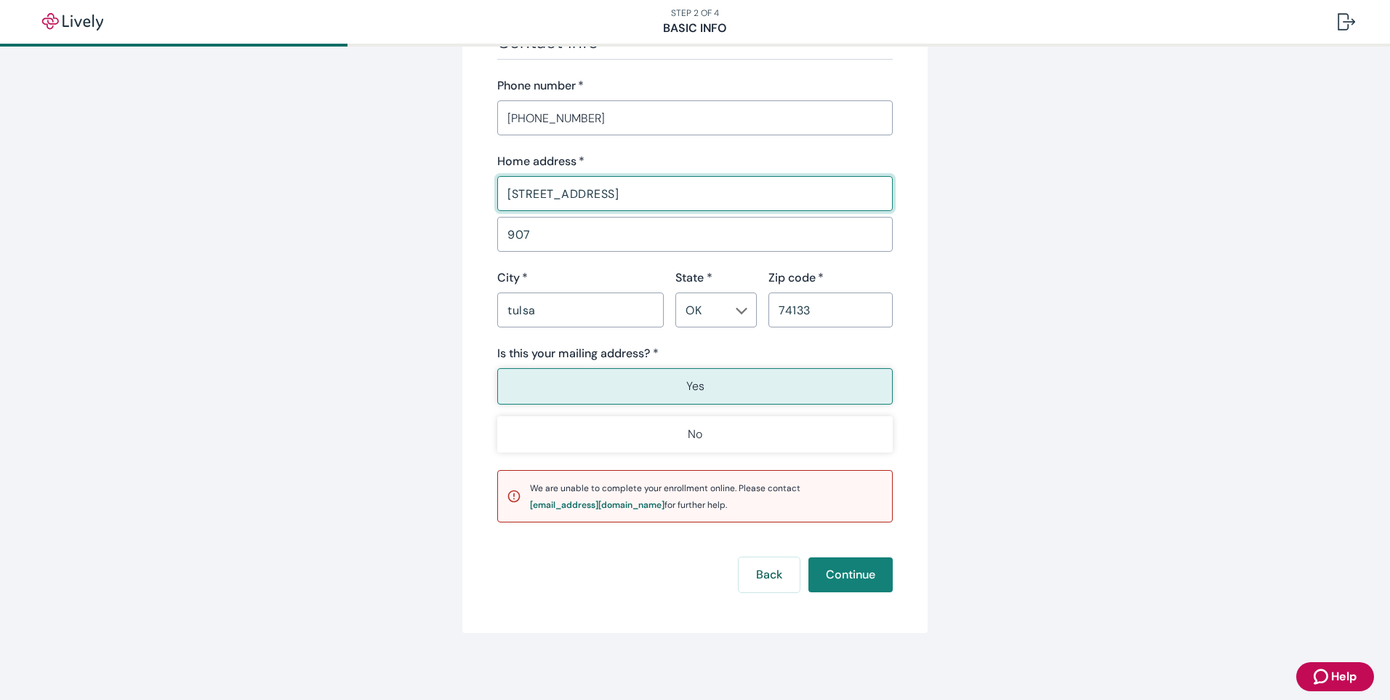
click at [571, 193] on input "[STREET_ADDRESS]" at bounding box center [695, 193] width 396 height 29
type input "[STREET_ADDRESS]"
click at [503, 224] on input "907" at bounding box center [695, 234] width 396 height 29
type input "APT 907"
click at [727, 388] on button "Yes" at bounding box center [695, 386] width 396 height 36
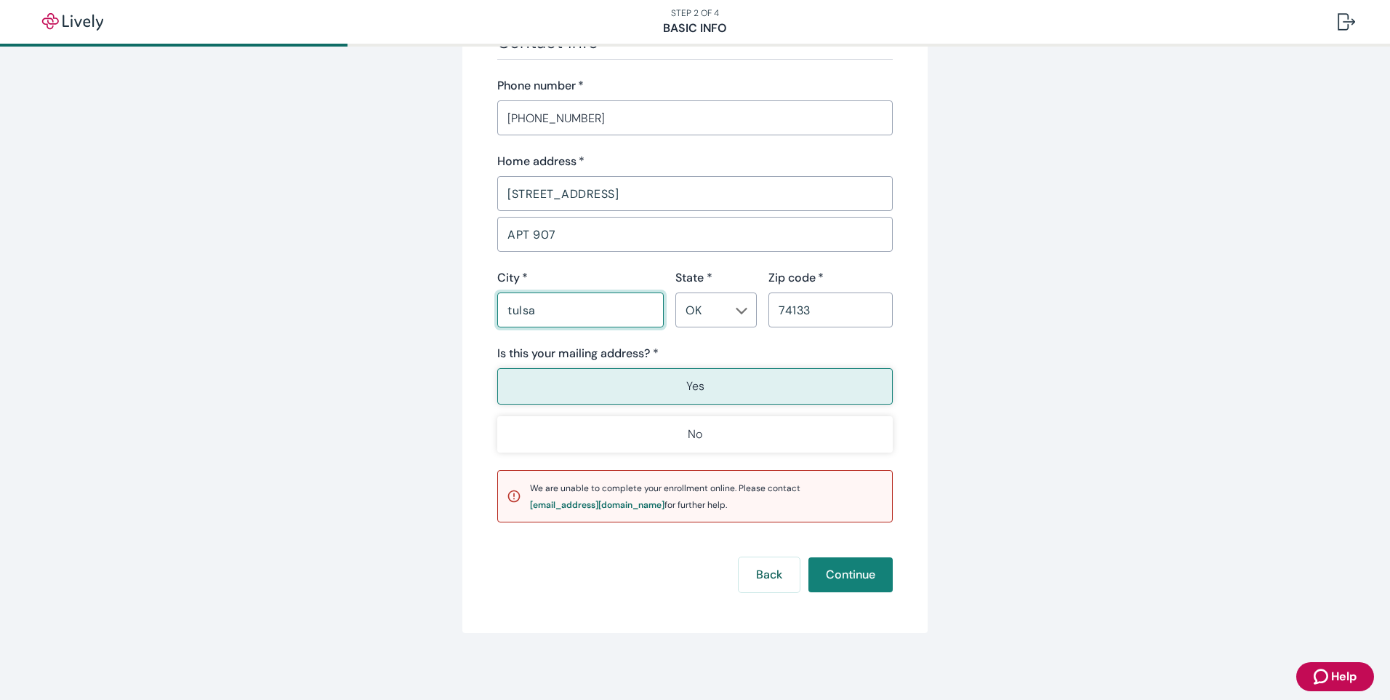
drag, startPoint x: 540, startPoint y: 305, endPoint x: 463, endPoint y: 314, distance: 78.3
type input "TULSA"
click at [551, 274] on div "City   *" at bounding box center [580, 277] width 167 height 17
click at [738, 387] on button "Yes" at bounding box center [695, 386] width 396 height 36
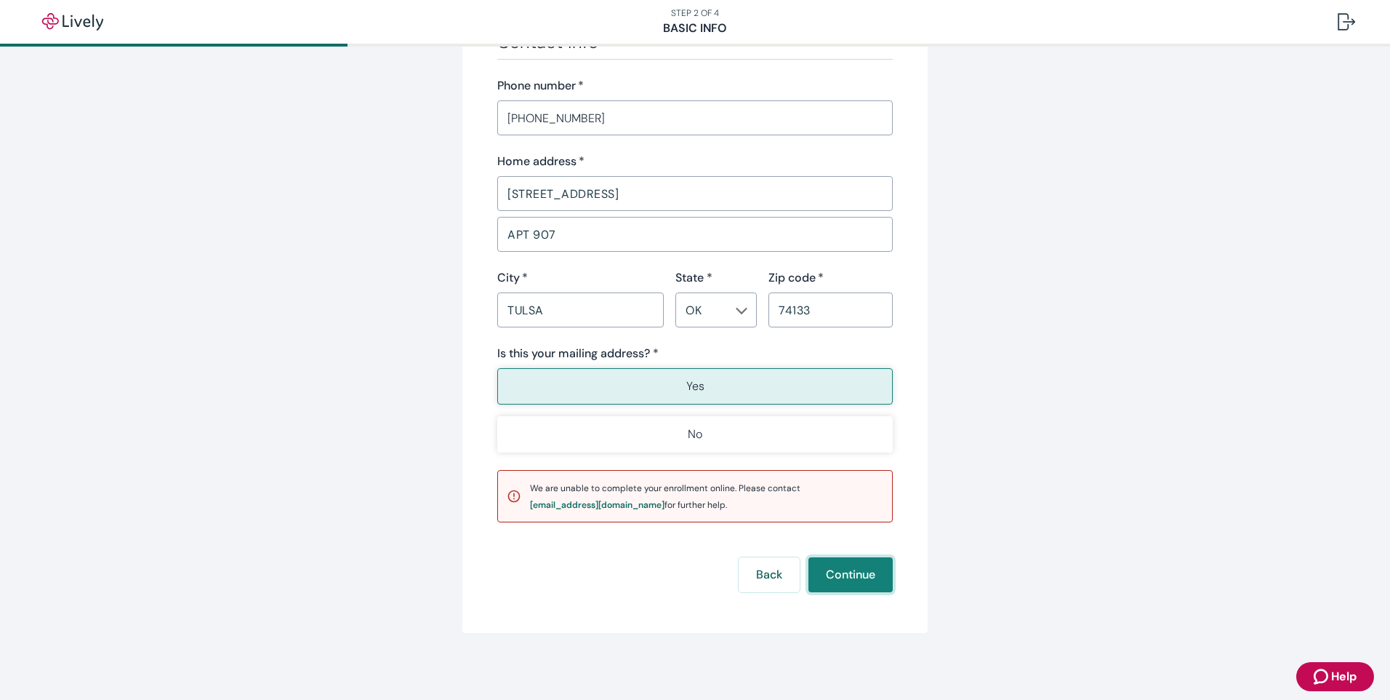
click at [838, 567] on button "Continue" at bounding box center [851, 574] width 84 height 35
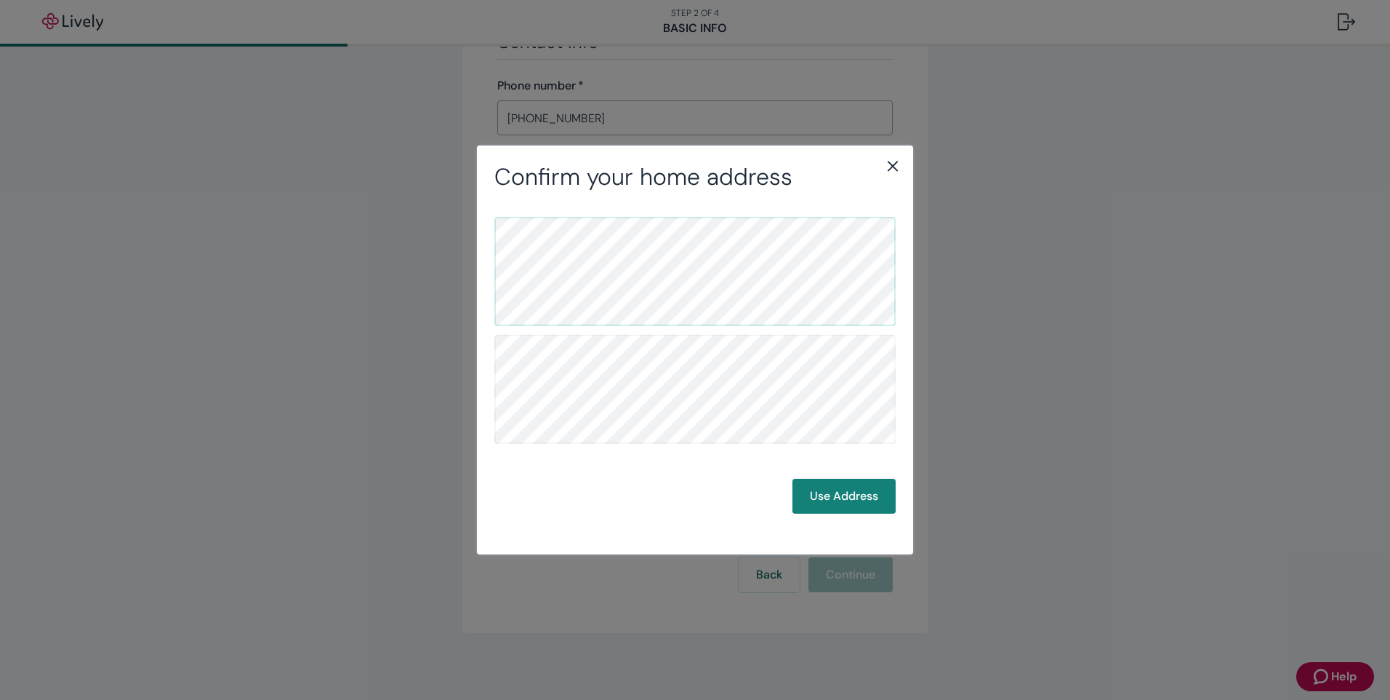
click at [901, 164] on icon "close" at bounding box center [892, 165] width 17 height 17
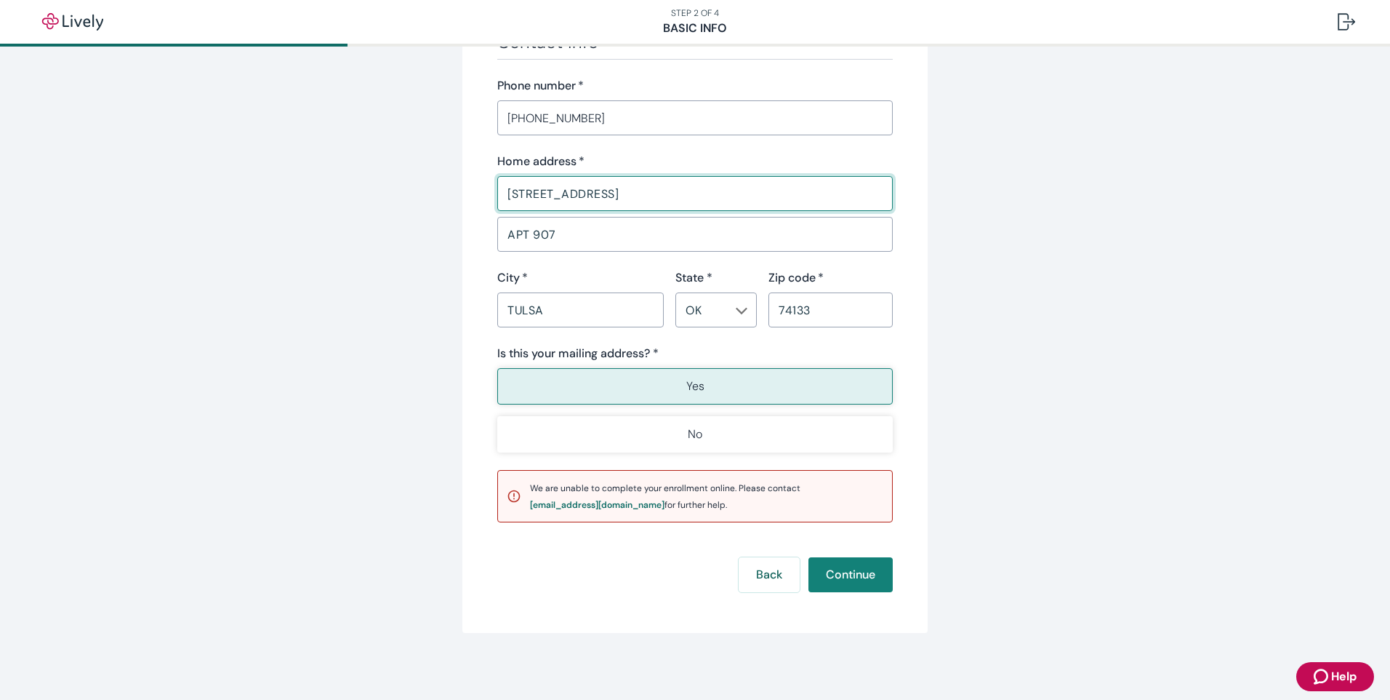
click at [685, 193] on input "[STREET_ADDRESS]" at bounding box center [695, 193] width 396 height 29
type input "[STREET_ADDRESS]"
click at [700, 390] on button "Yes" at bounding box center [695, 386] width 396 height 36
click at [844, 577] on button "Continue" at bounding box center [851, 574] width 84 height 35
click at [844, 575] on button "Continue" at bounding box center [851, 574] width 84 height 35
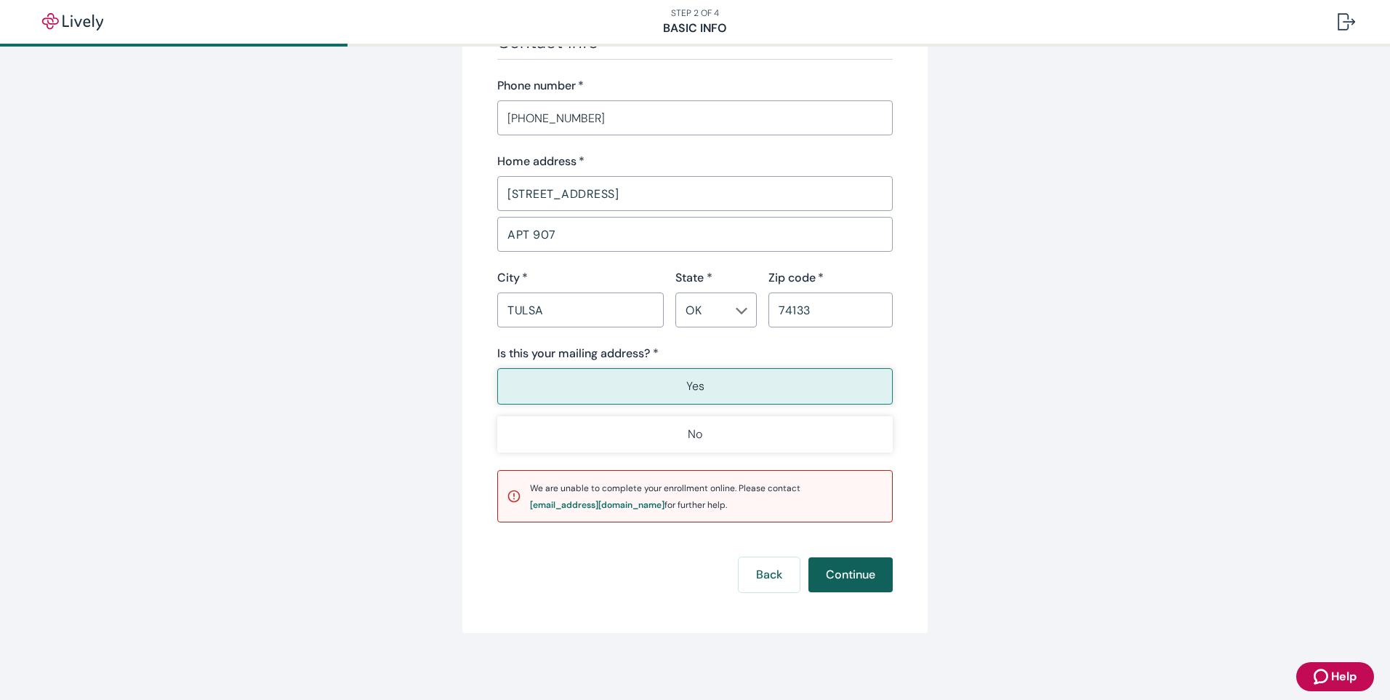
click at [844, 575] on div "Back Continue" at bounding box center [695, 574] width 396 height 35
click at [833, 386] on button "Yes" at bounding box center [695, 386] width 396 height 36
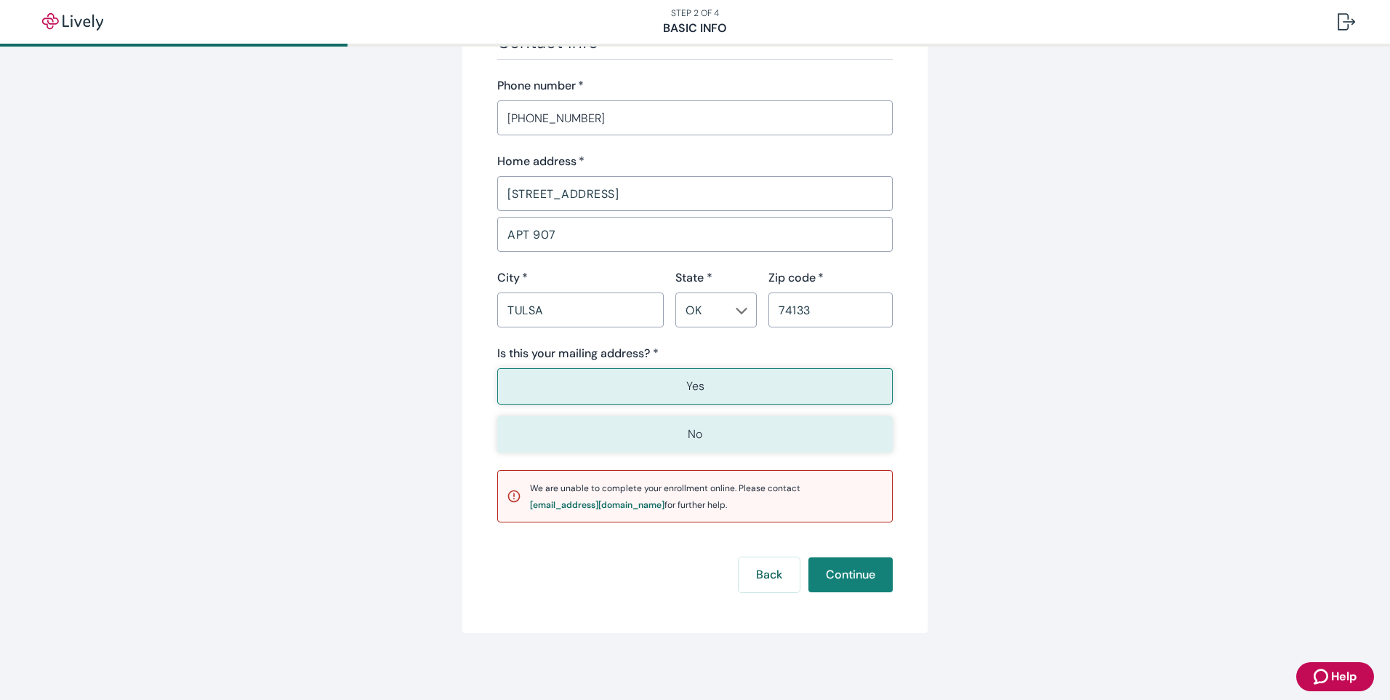
click at [795, 445] on button "No" at bounding box center [695, 434] width 396 height 36
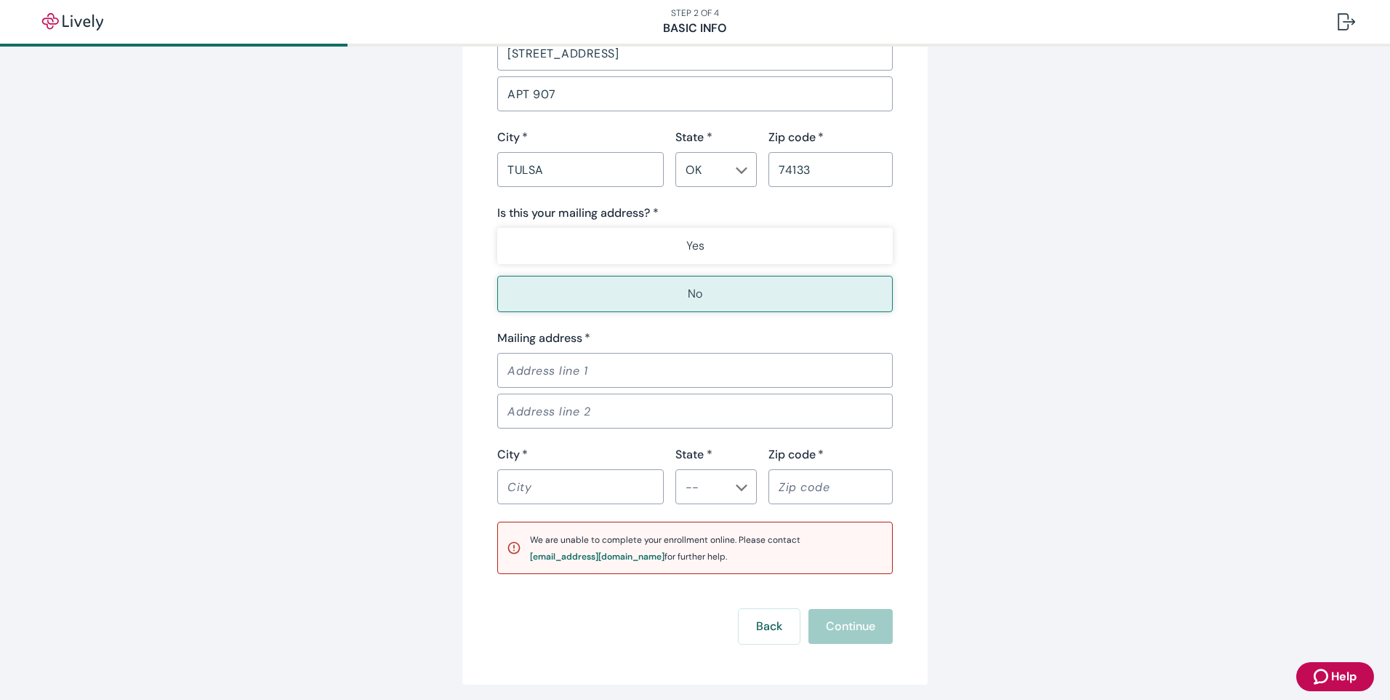
scroll to position [1018, 0]
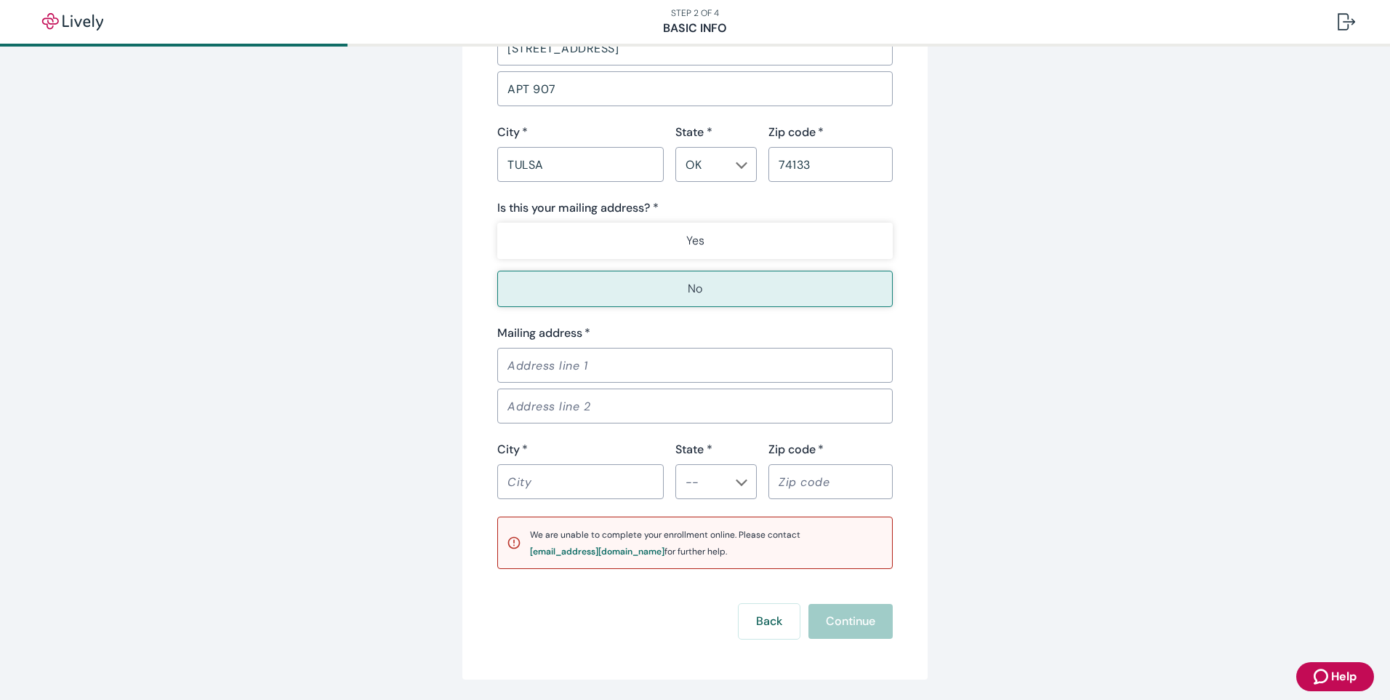
click at [681, 375] on input "Mailing address   *" at bounding box center [695, 365] width 396 height 29
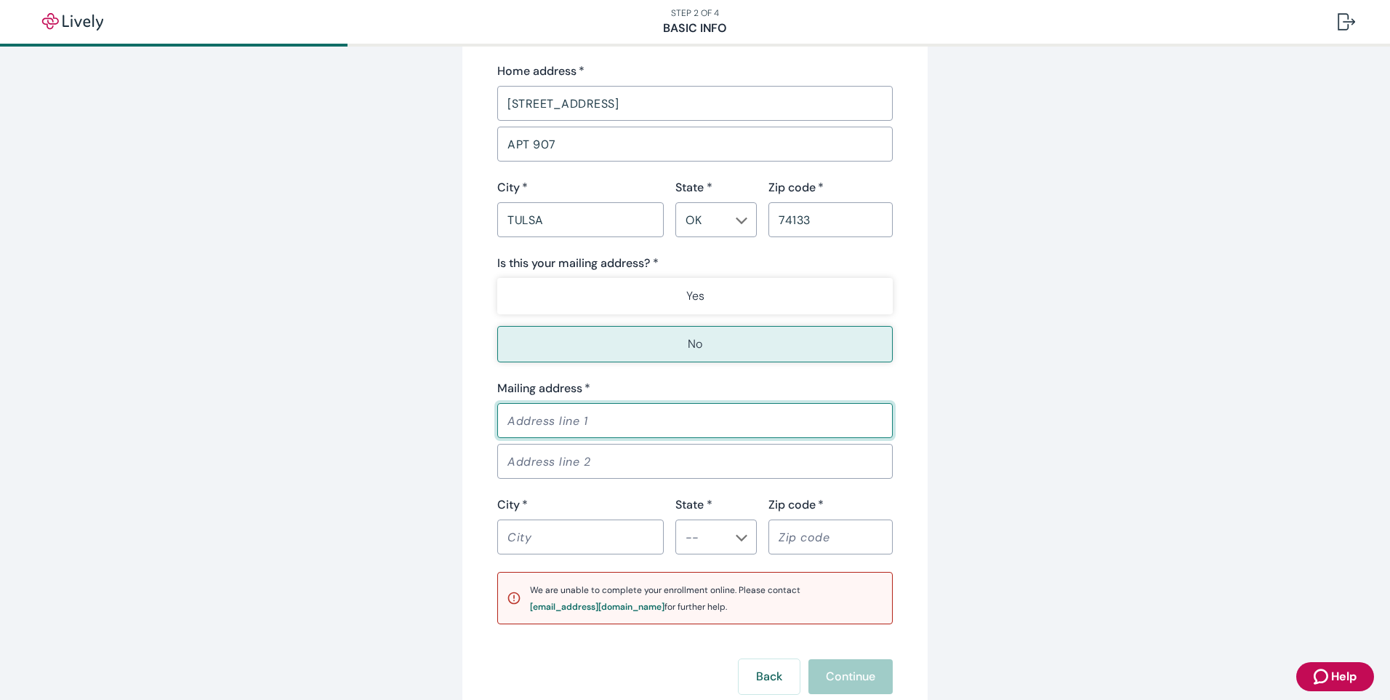
scroll to position [873, 0]
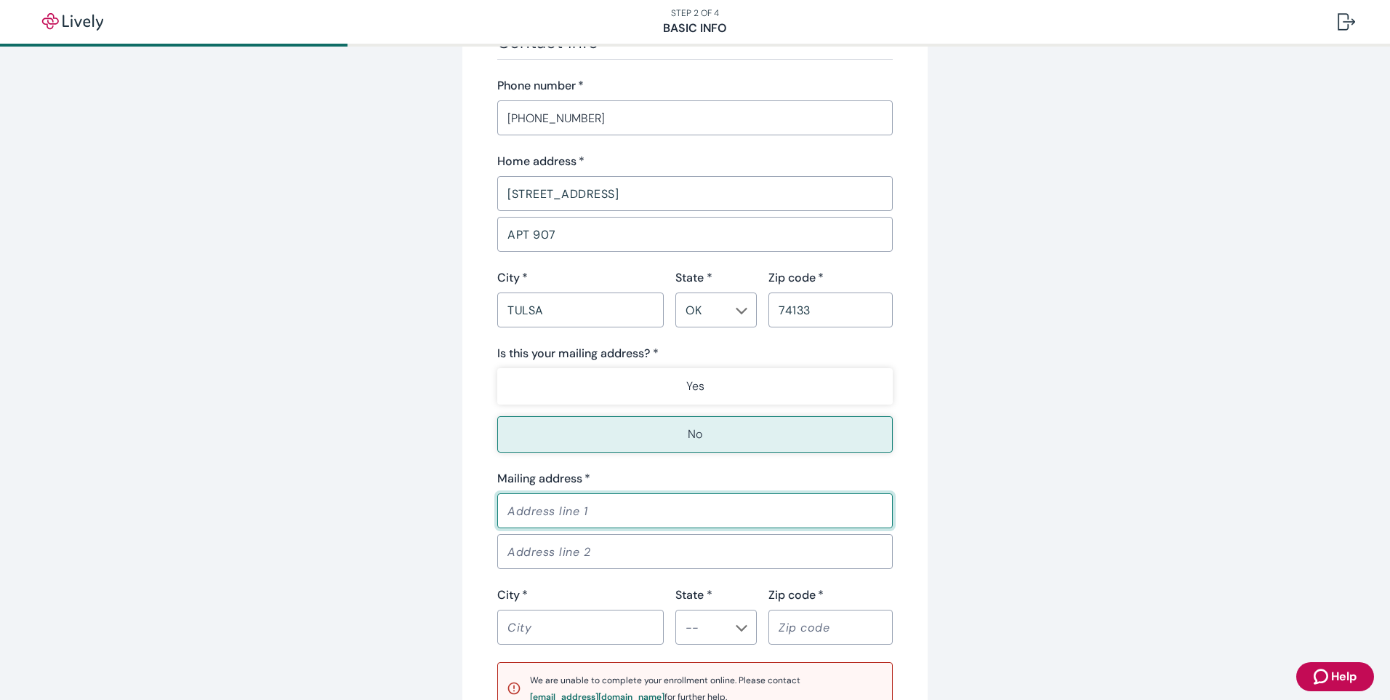
click at [508, 504] on input "Mailing address   *" at bounding box center [695, 510] width 396 height 29
type input "[STREET_ADDRESS]"
click at [564, 554] on input "Address line 2" at bounding box center [695, 551] width 396 height 29
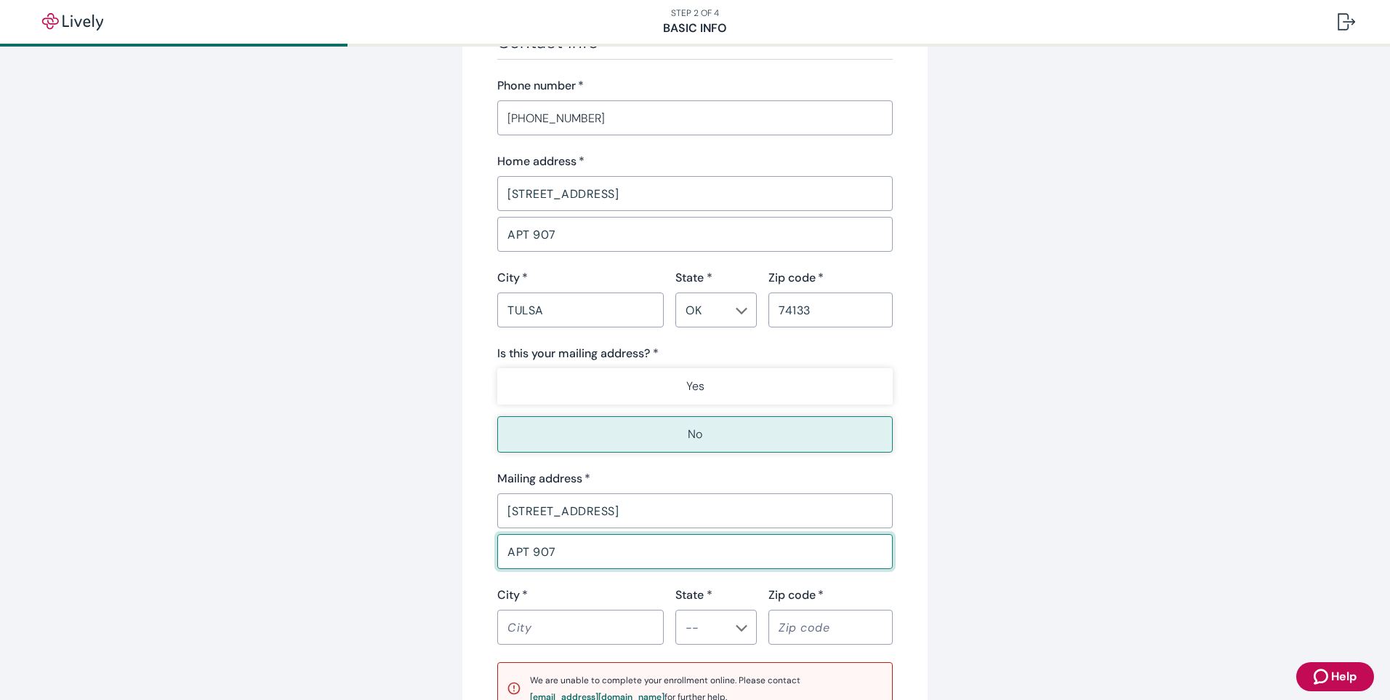
type input "APT 907"
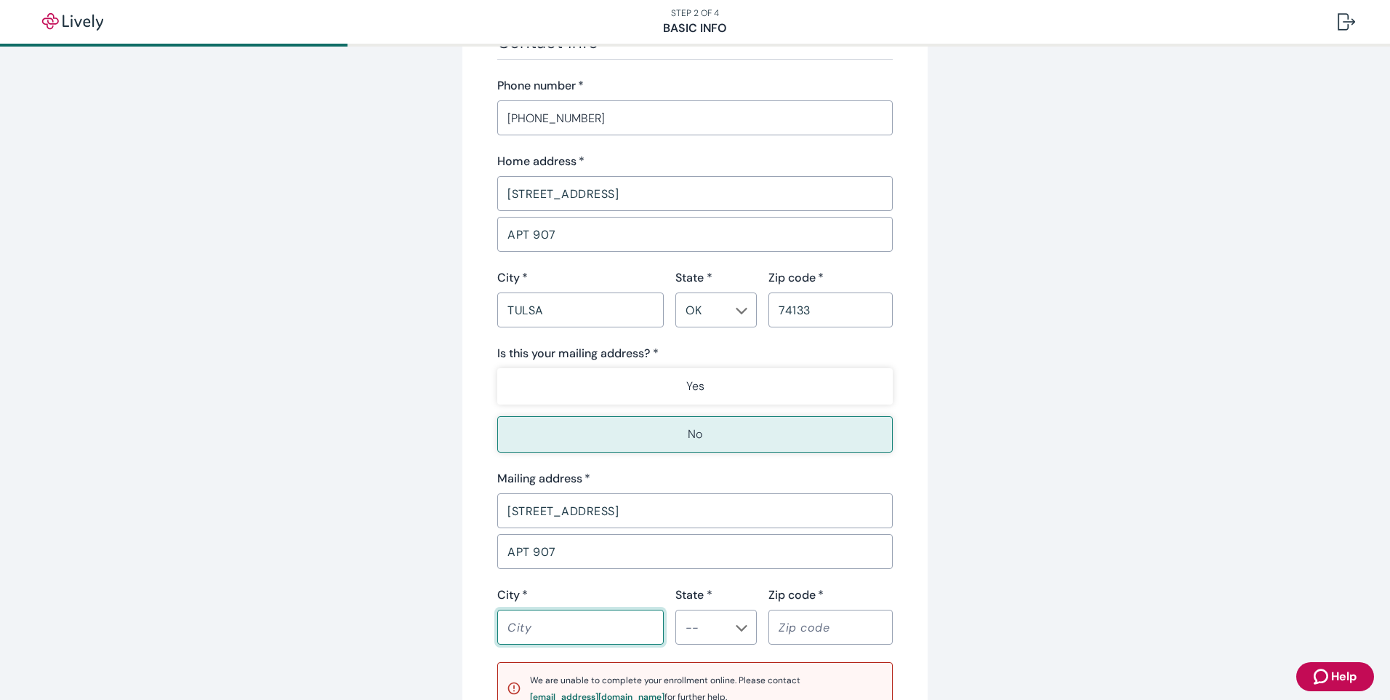
click at [580, 623] on input "City   *" at bounding box center [580, 626] width 167 height 29
type input "TULSA"
click at [693, 636] on input "State *" at bounding box center [704, 627] width 49 height 20
click at [713, 659] on li "OK" at bounding box center [711, 663] width 81 height 26
type input "OK"
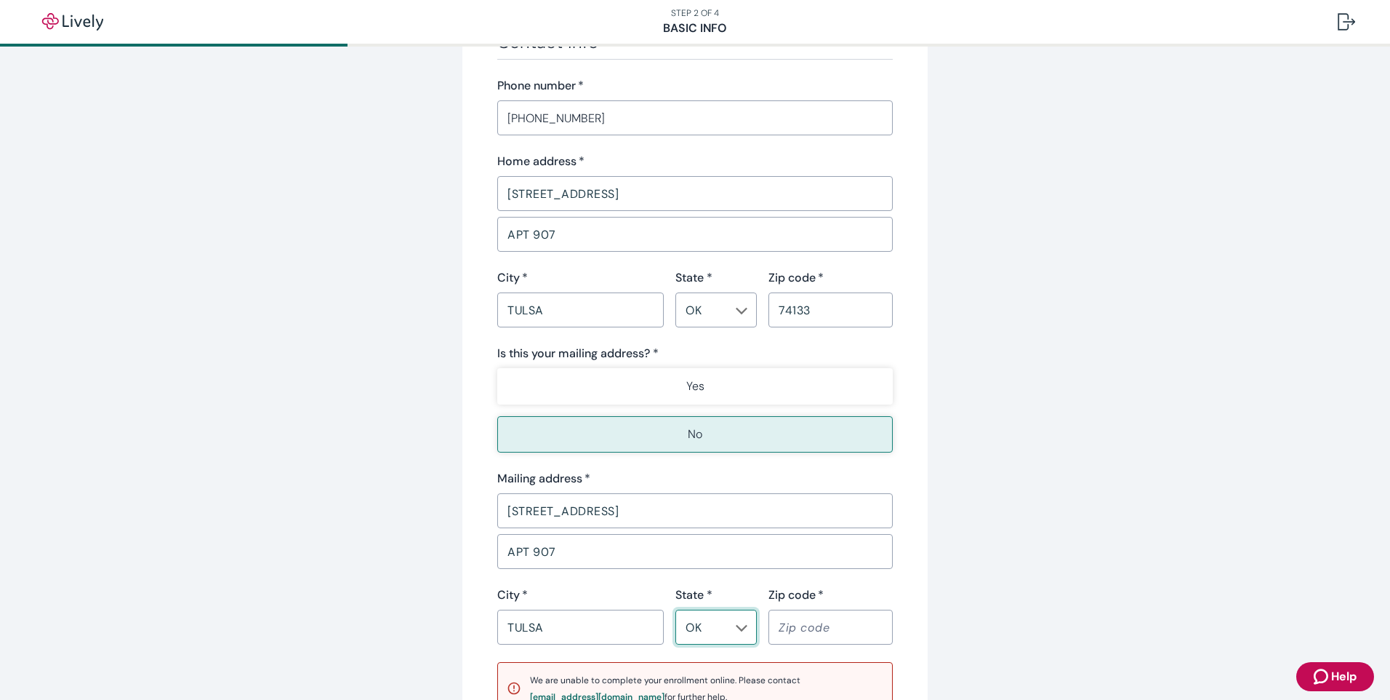
click at [838, 629] on input "Zip code   *" at bounding box center [831, 626] width 124 height 29
type input "74133"
click at [1102, 649] on div "Tell us about yourself Personal info First name   * [PERSON_NAME] ​ Middle name…" at bounding box center [695, 34] width 1390 height 1721
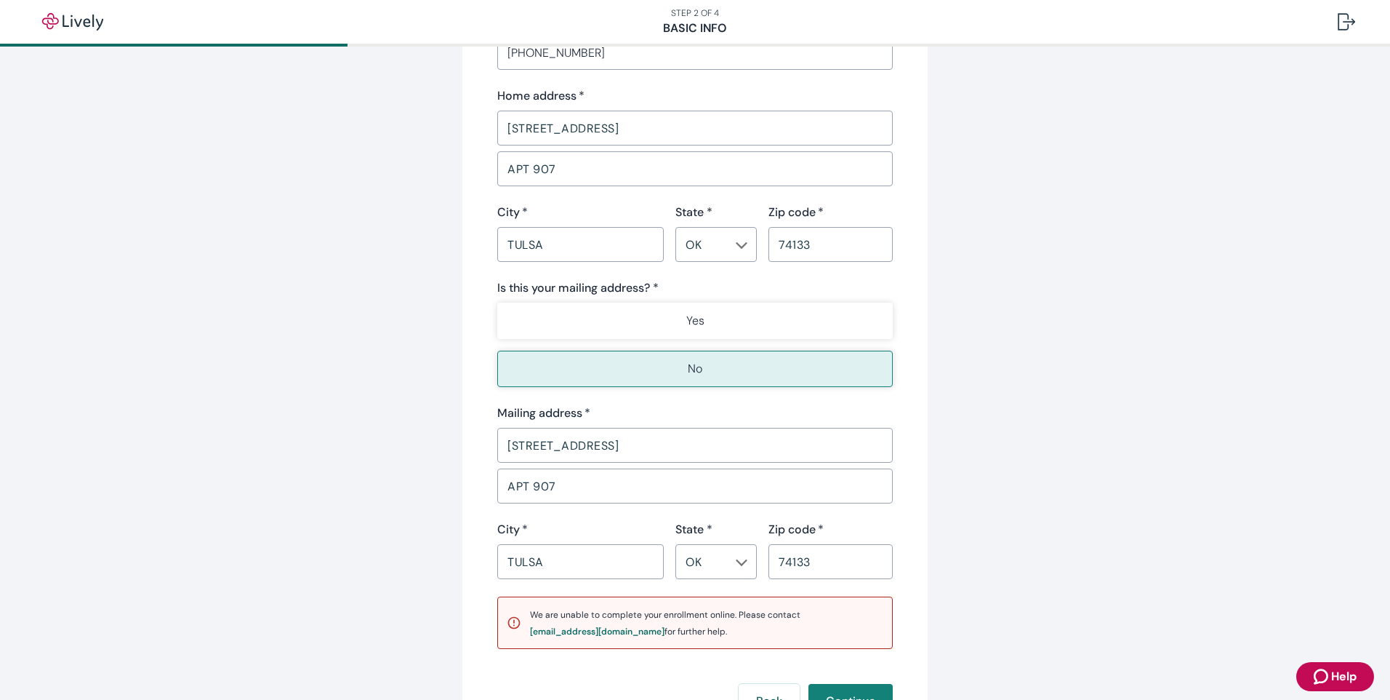
scroll to position [1018, 0]
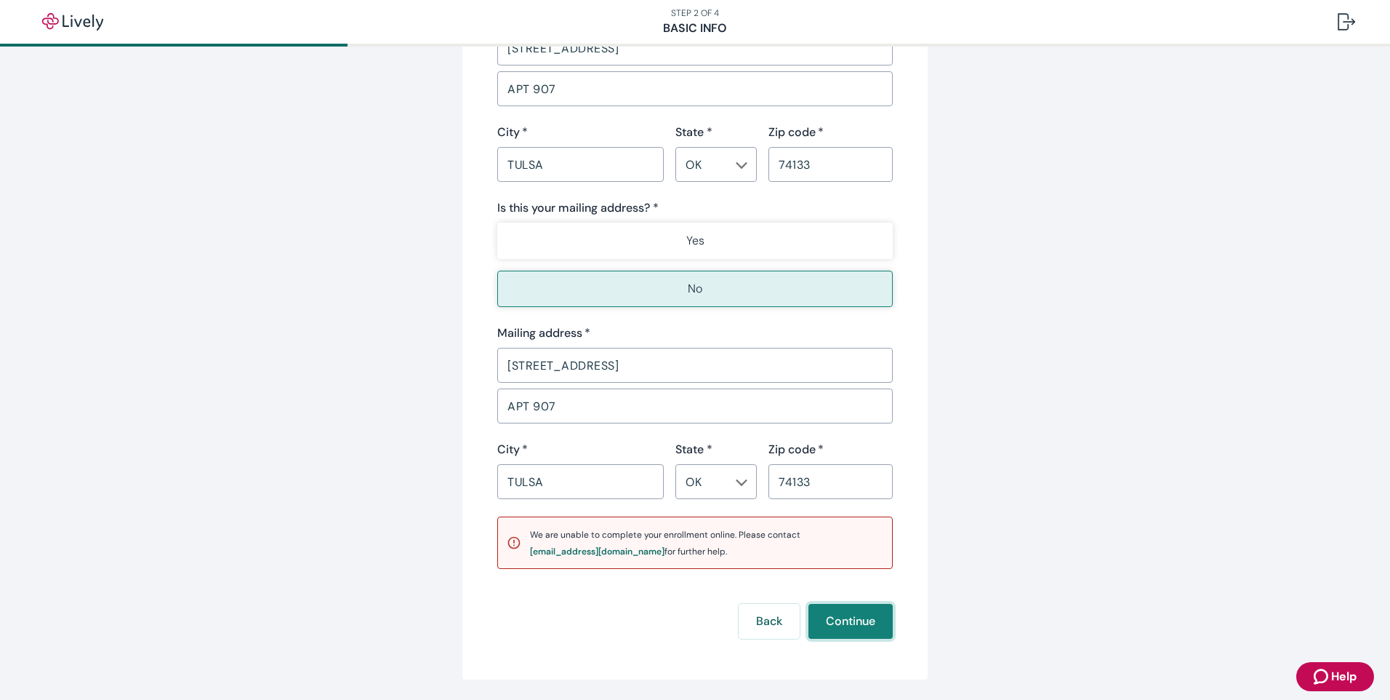
click at [836, 632] on button "Continue" at bounding box center [851, 621] width 84 height 35
click at [843, 627] on button "Continue" at bounding box center [851, 621] width 84 height 35
click at [843, 627] on div "Back Continue" at bounding box center [695, 621] width 396 height 35
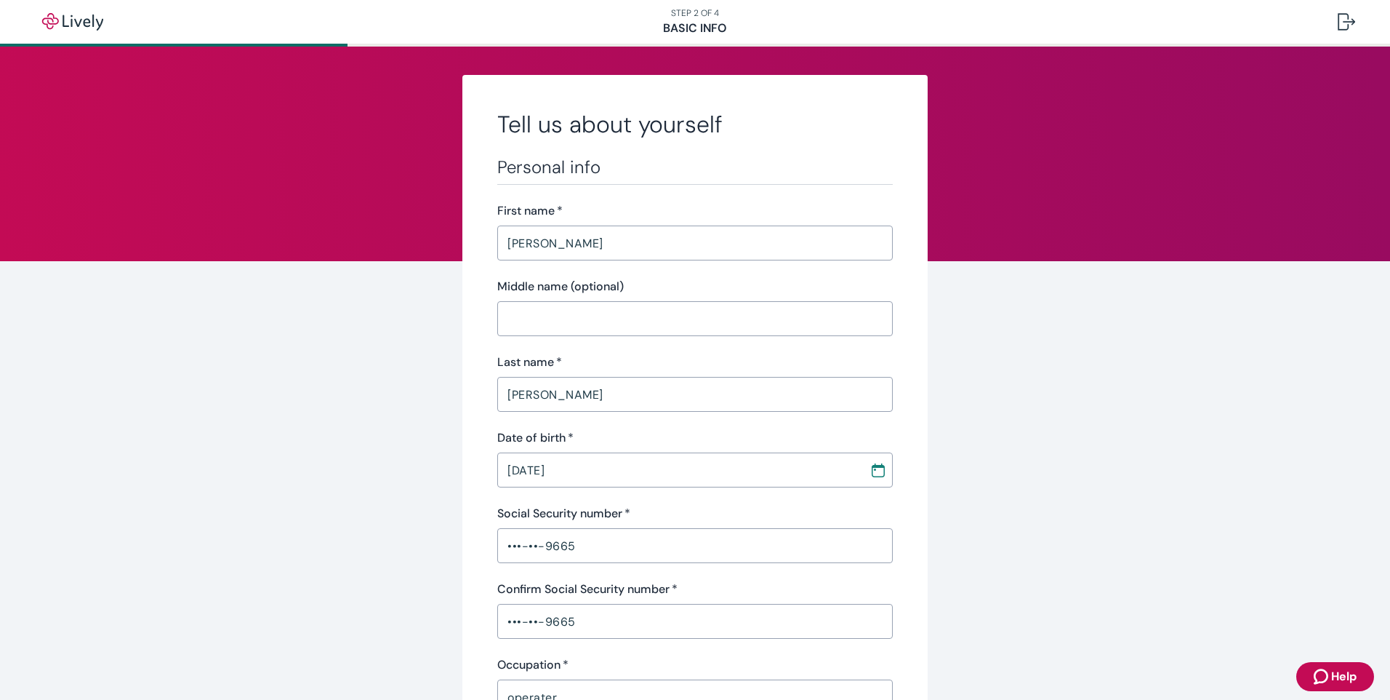
scroll to position [0, 0]
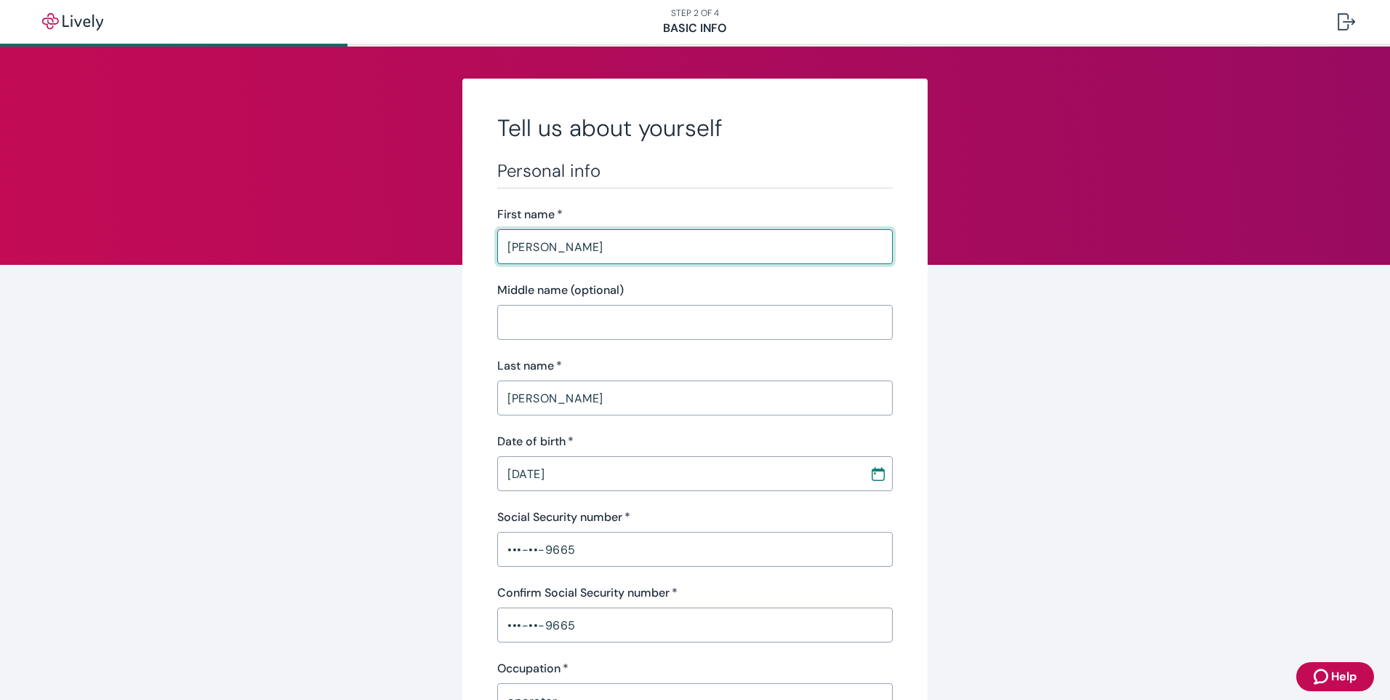
drag, startPoint x: 514, startPoint y: 246, endPoint x: 489, endPoint y: 241, distance: 26.0
type input "[PERSON_NAME]"
click at [505, 401] on input "[PERSON_NAME]" at bounding box center [695, 397] width 396 height 29
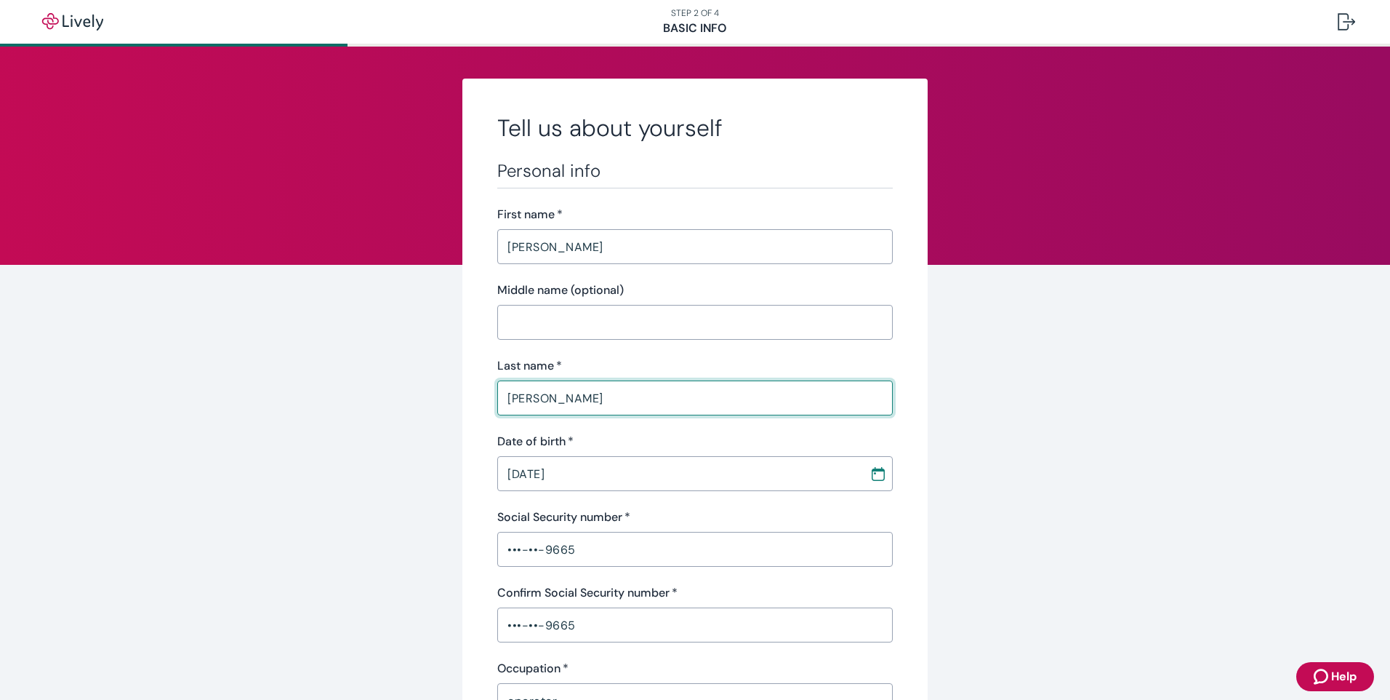
type input "[PERSON_NAME]"
click at [724, 363] on div "Last name   *" at bounding box center [695, 365] width 396 height 17
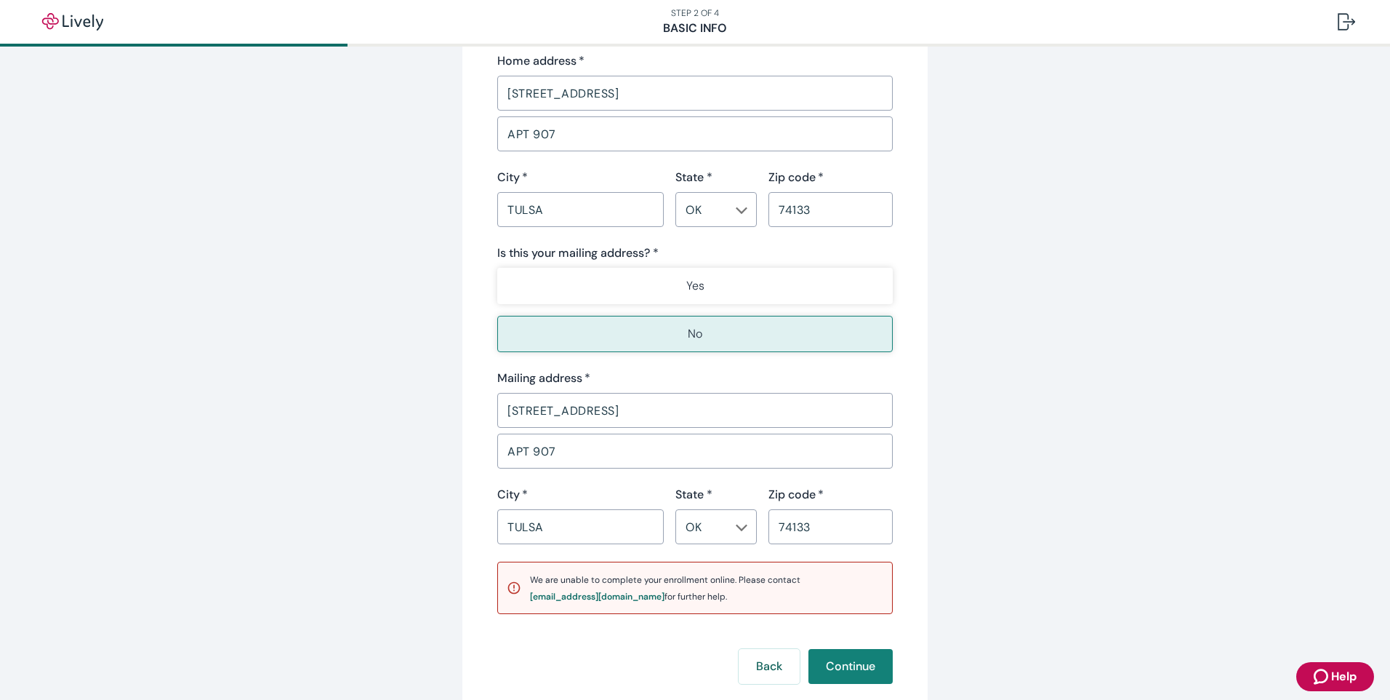
scroll to position [1068, 0]
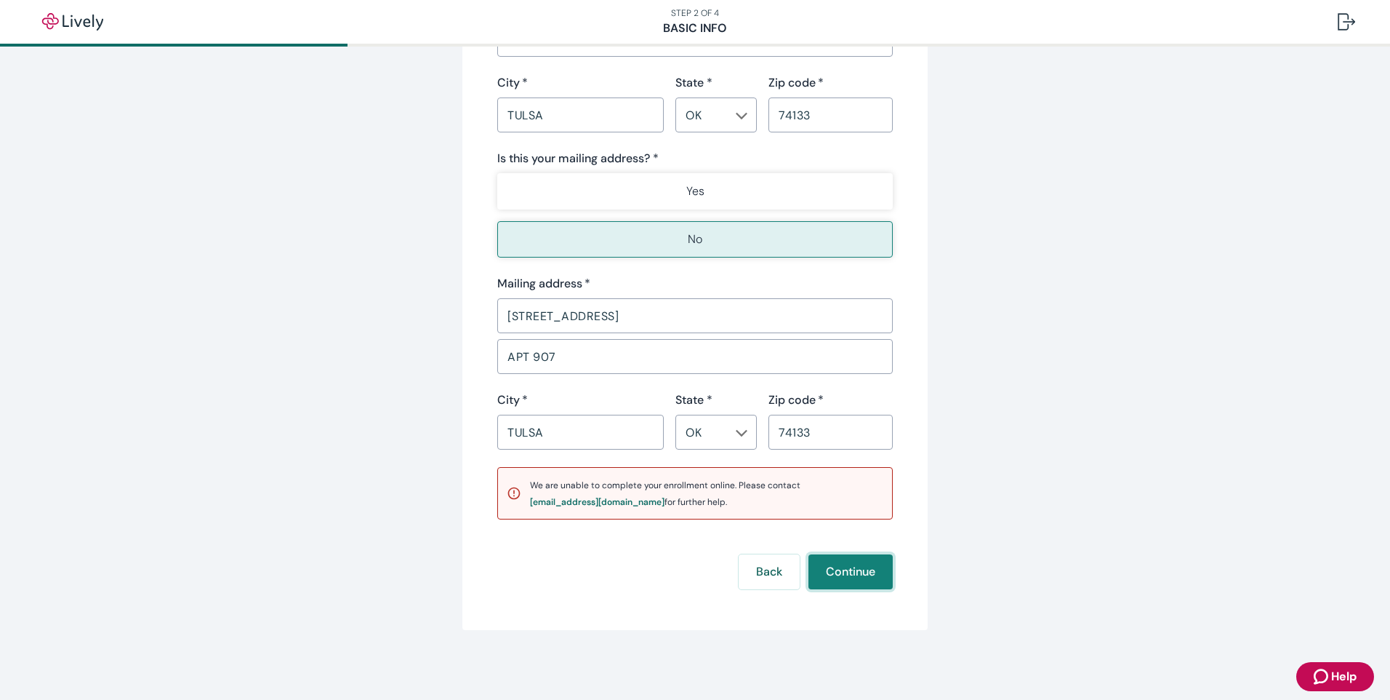
click at [816, 568] on button "Continue" at bounding box center [851, 571] width 84 height 35
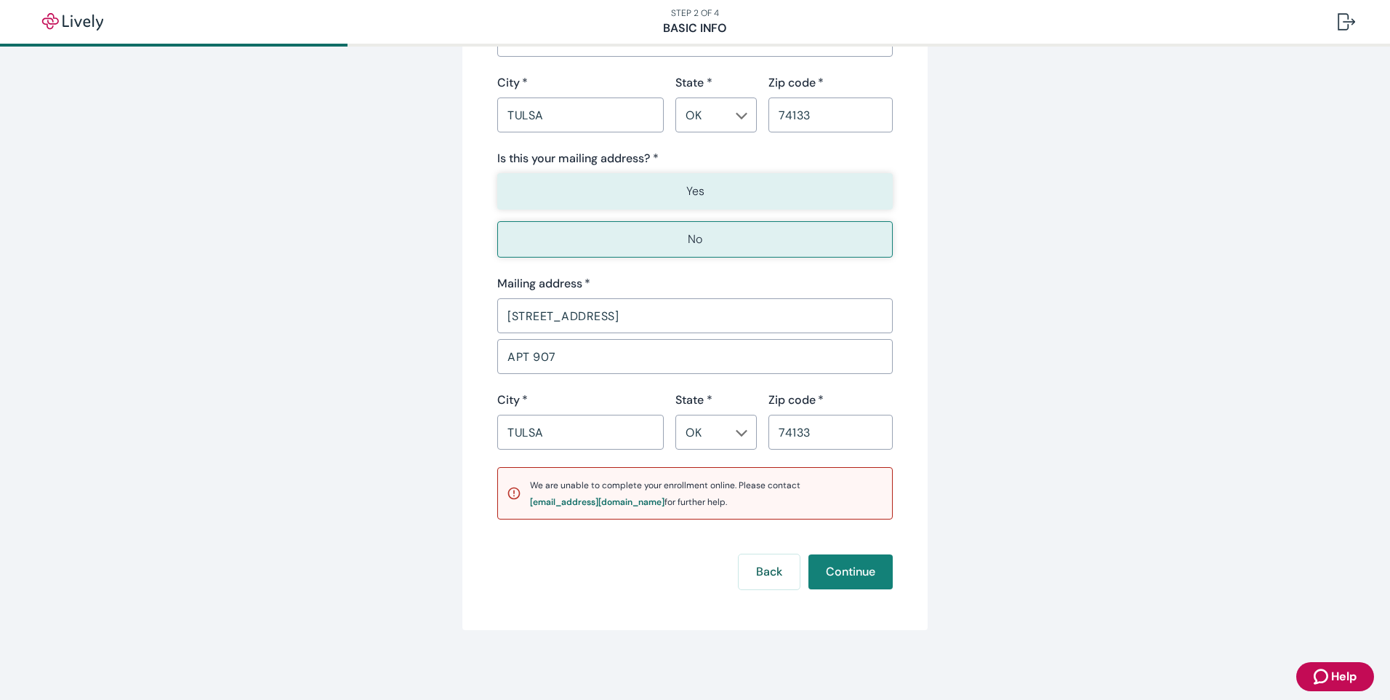
click at [705, 197] on button "Yes" at bounding box center [695, 191] width 396 height 36
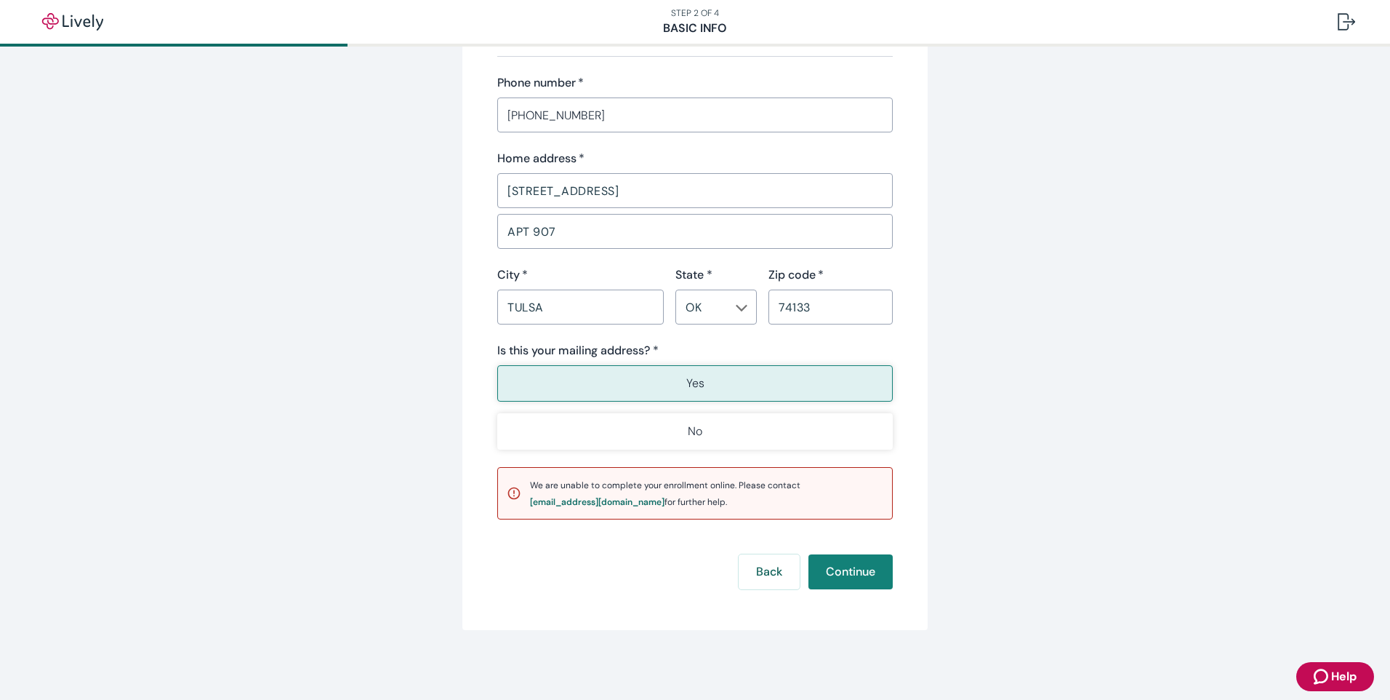
scroll to position [876, 0]
click at [862, 573] on button "Continue" at bounding box center [851, 571] width 84 height 35
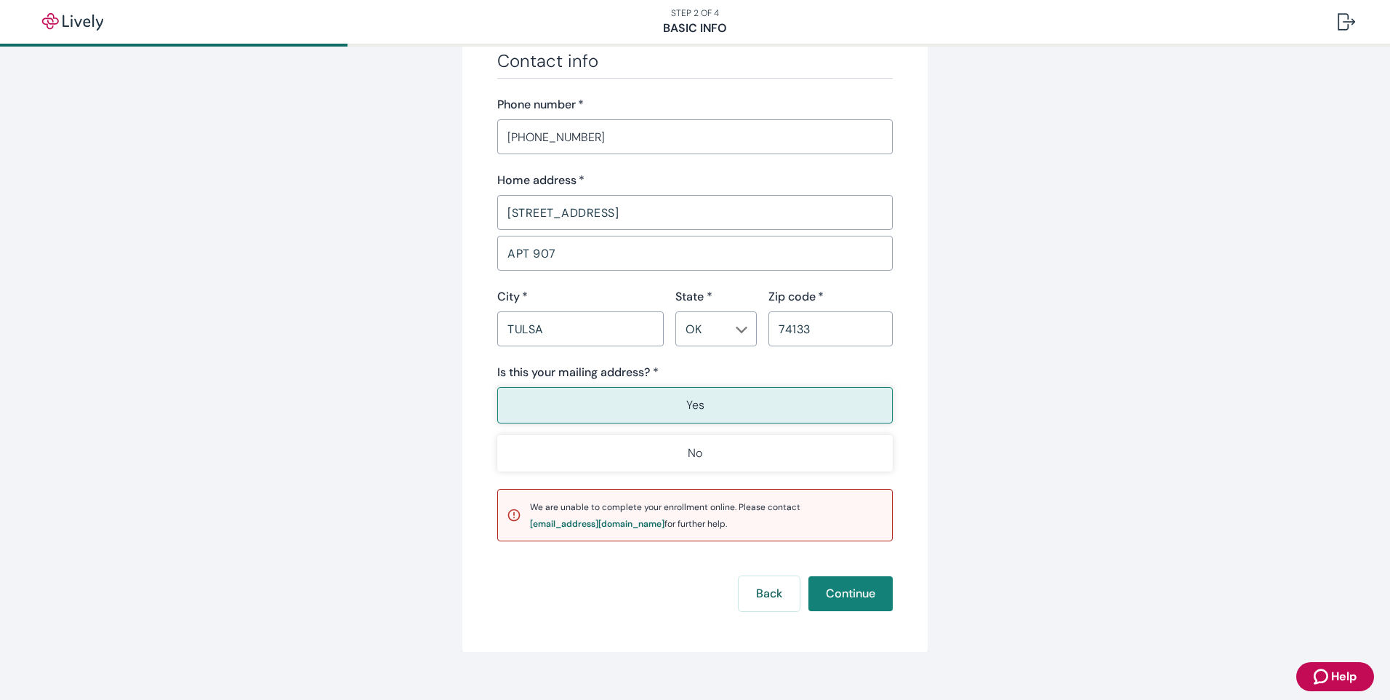
scroll to position [873, 0]
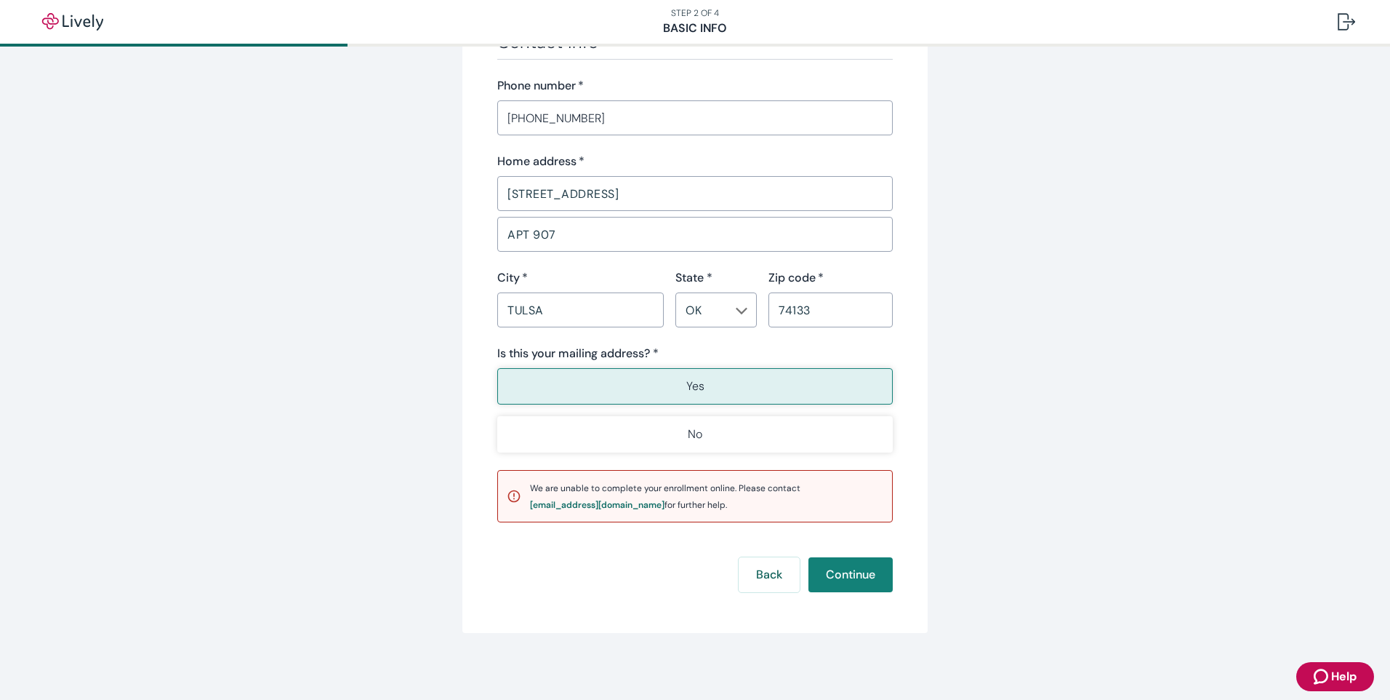
click at [624, 387] on button "Yes" at bounding box center [695, 386] width 396 height 36
click at [854, 569] on button "Continue" at bounding box center [851, 574] width 84 height 35
click at [718, 369] on button "Yes" at bounding box center [695, 386] width 396 height 36
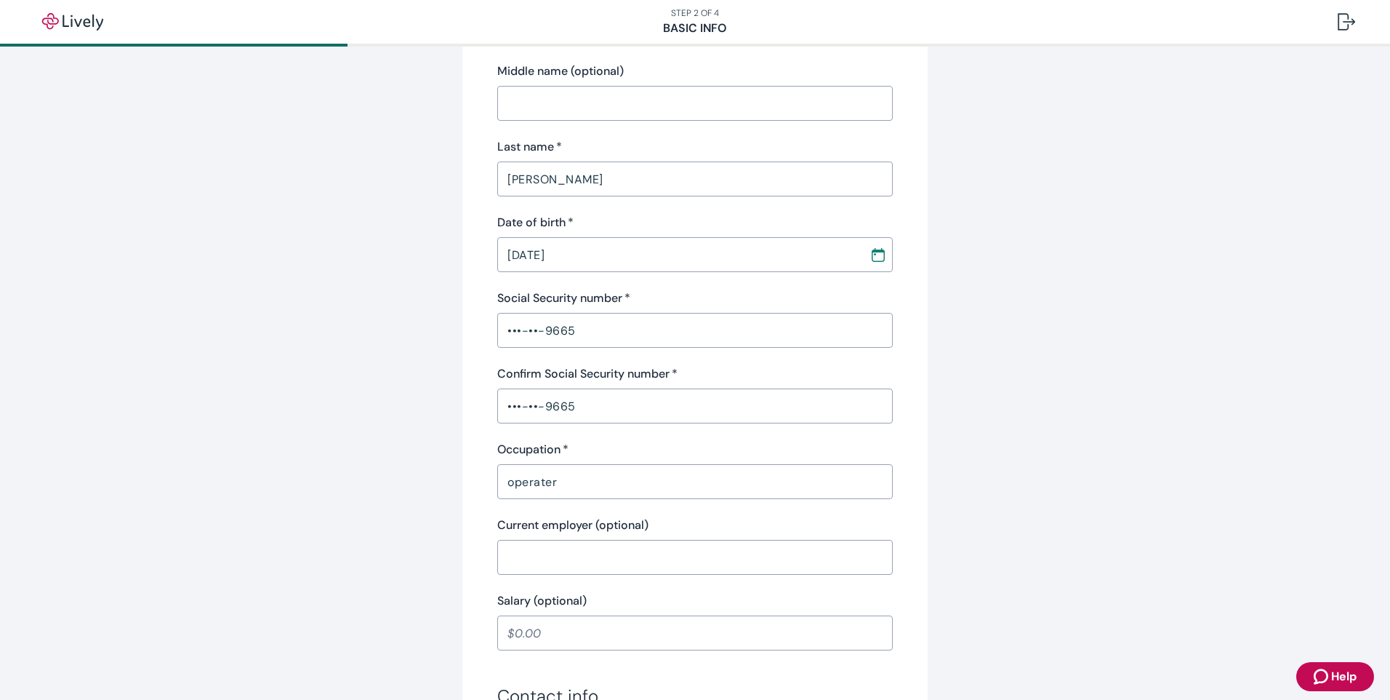
scroll to position [218, 0]
drag, startPoint x: 603, startPoint y: 484, endPoint x: 407, endPoint y: 483, distance: 195.6
click at [407, 483] on div "Tell us about yourself Personal info First name   * [PERSON_NAME] ​ Middle name…" at bounding box center [695, 573] width 698 height 1427
click at [947, 545] on div "Tell us about yourself Personal info First name   * [PERSON_NAME] ​ Middle name…" at bounding box center [695, 573] width 698 height 1427
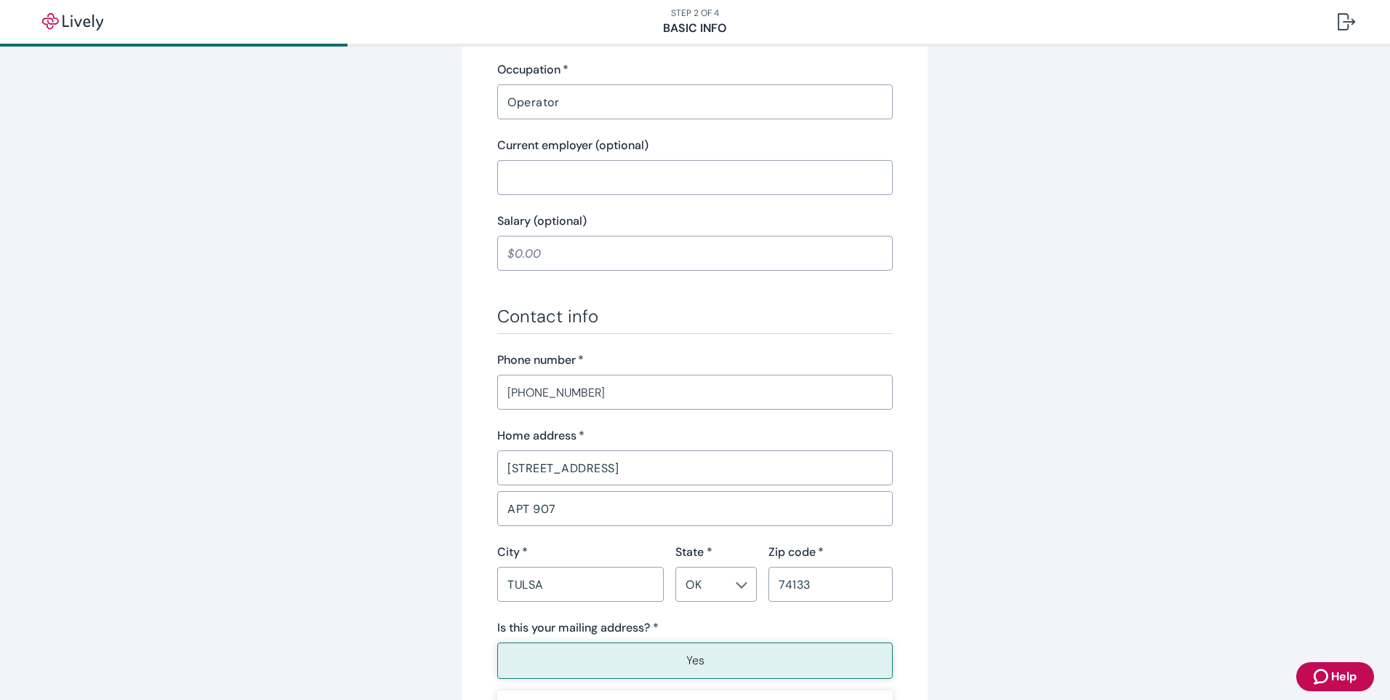
scroll to position [727, 0]
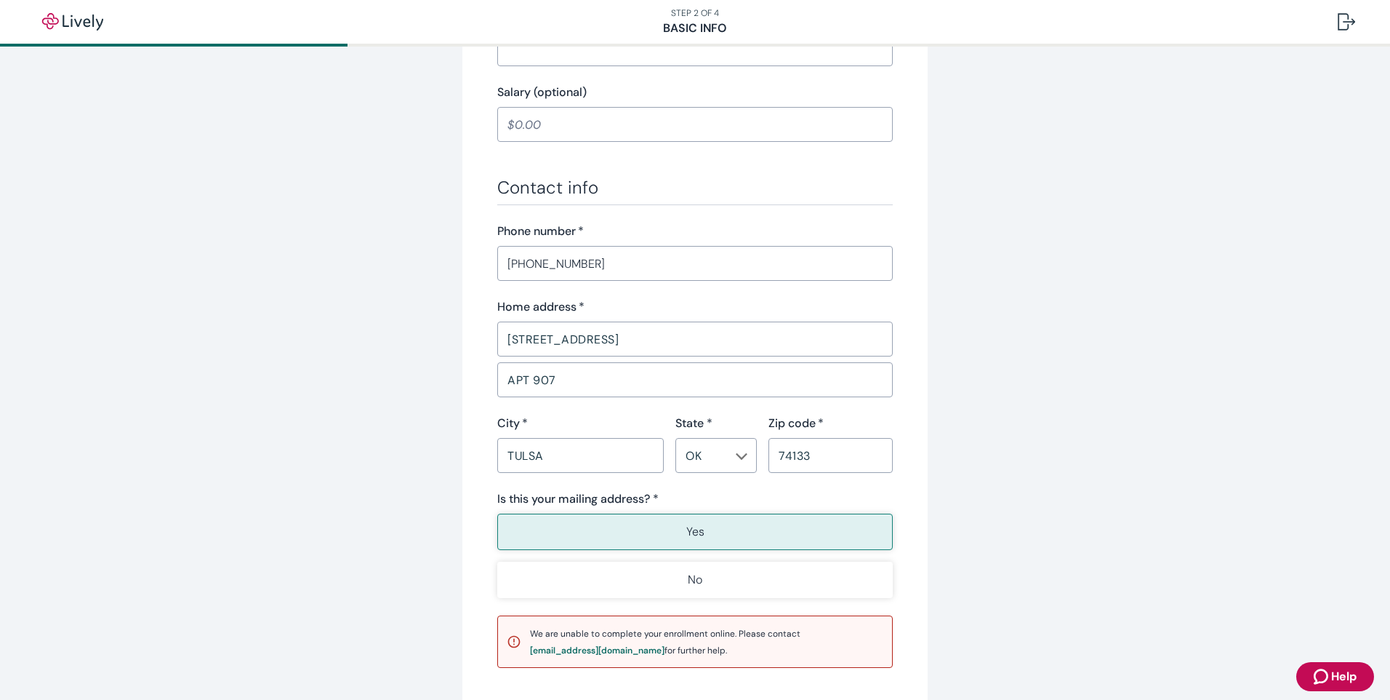
click at [806, 528] on button "Yes" at bounding box center [695, 531] width 396 height 36
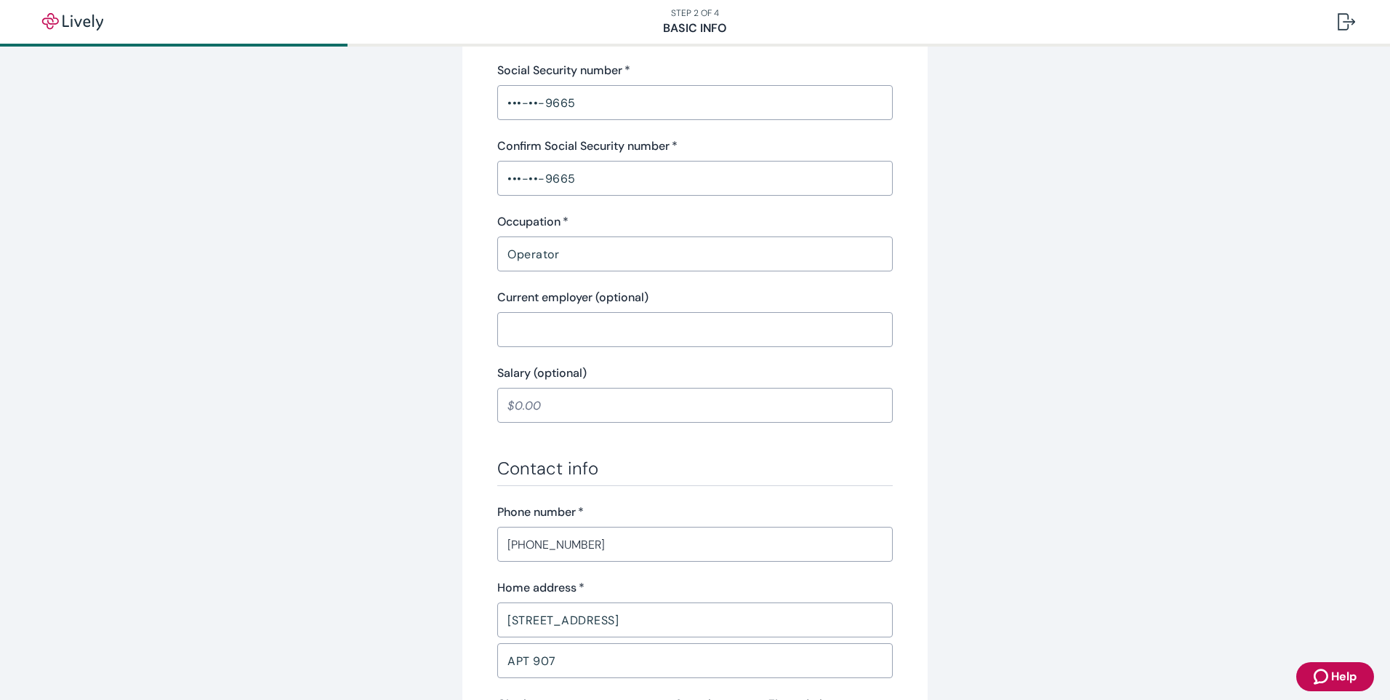
scroll to position [291, 0]
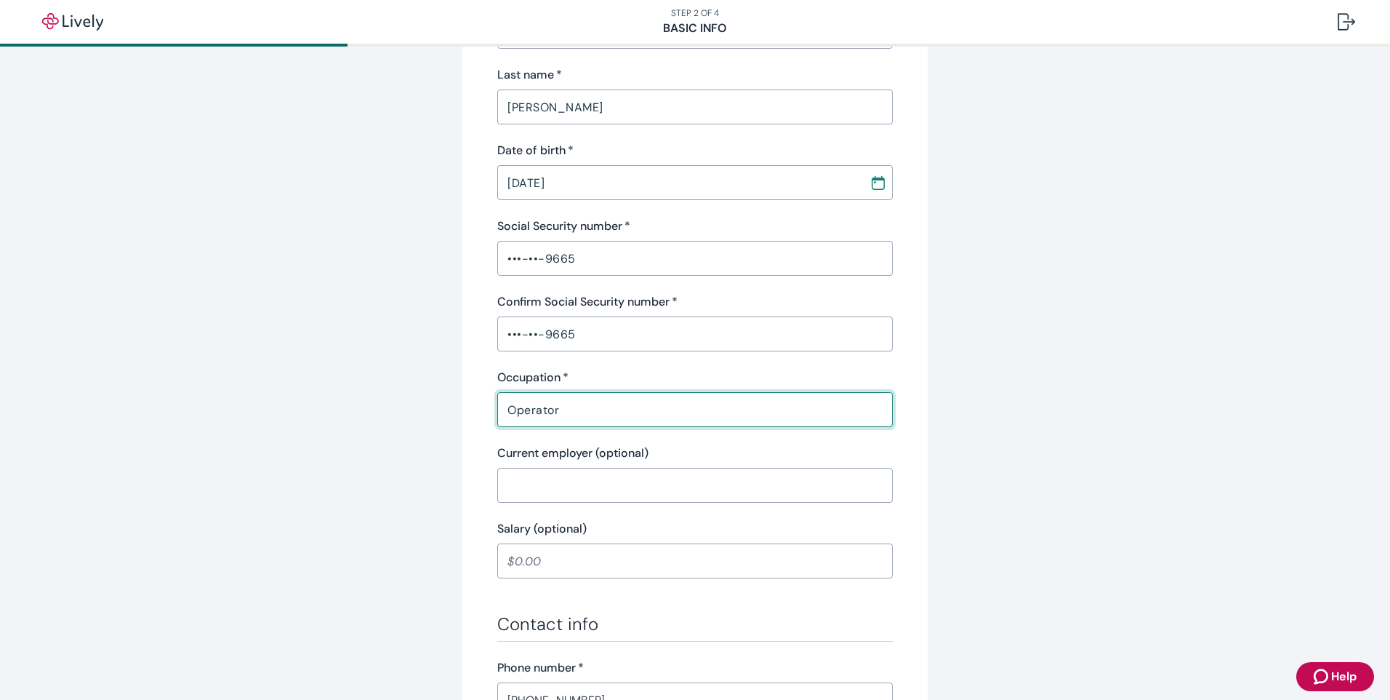
drag, startPoint x: 556, startPoint y: 404, endPoint x: 474, endPoint y: 391, distance: 83.3
click at [463, 391] on div "Tell us about yourself Personal info First name   * [PERSON_NAME] ​ Middle name…" at bounding box center [695, 501] width 465 height 1427
type input "Driver"
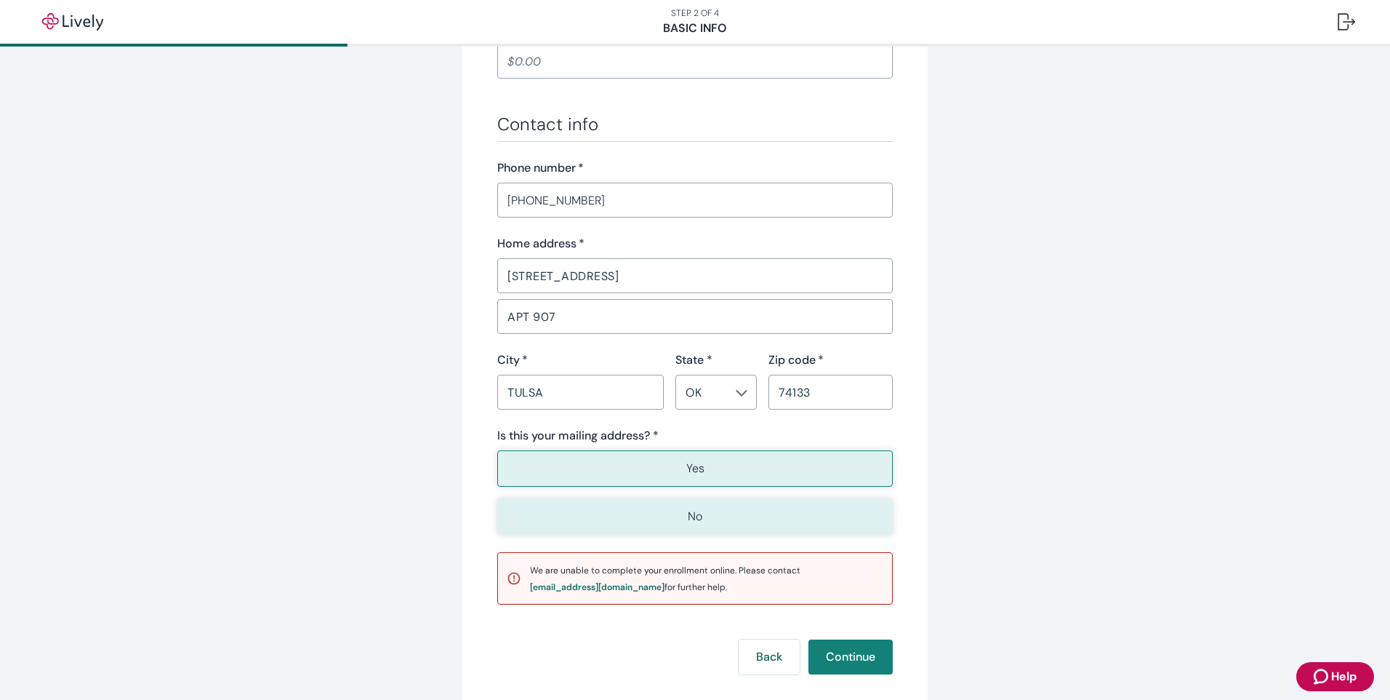
scroll to position [876, 0]
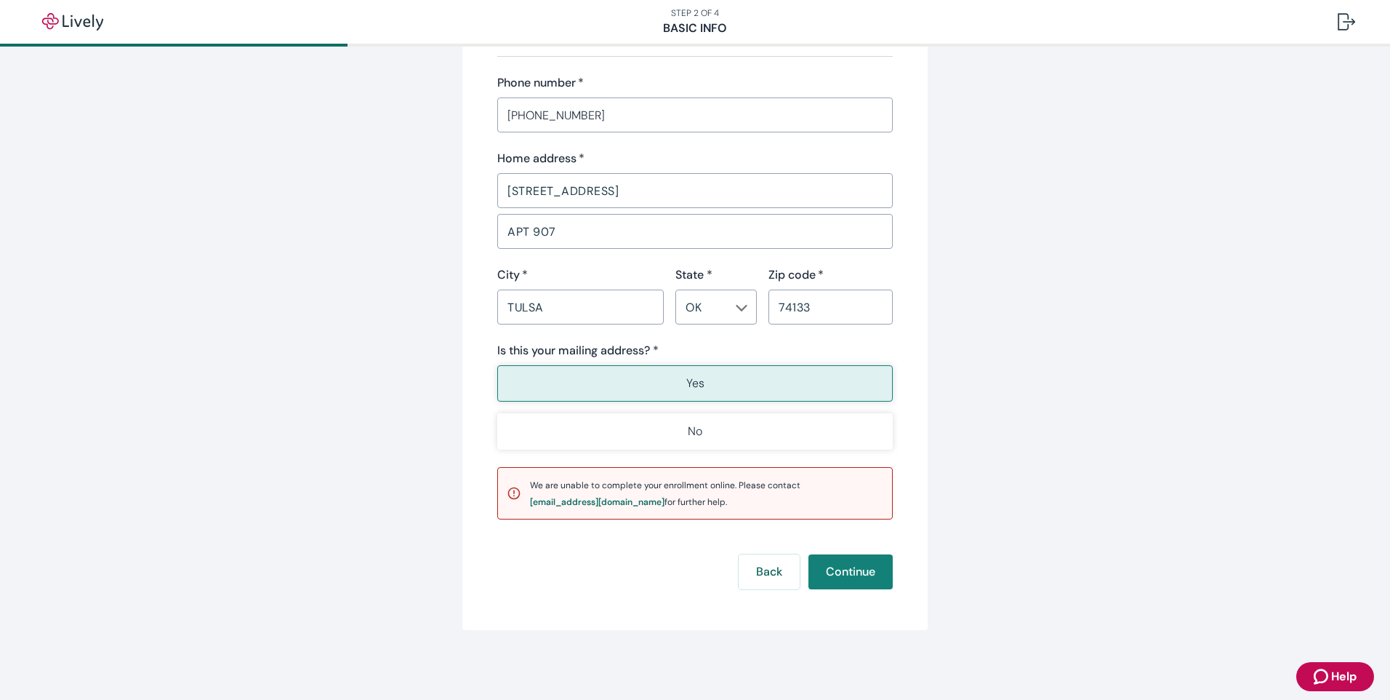
click at [716, 388] on button "Yes" at bounding box center [695, 383] width 396 height 36
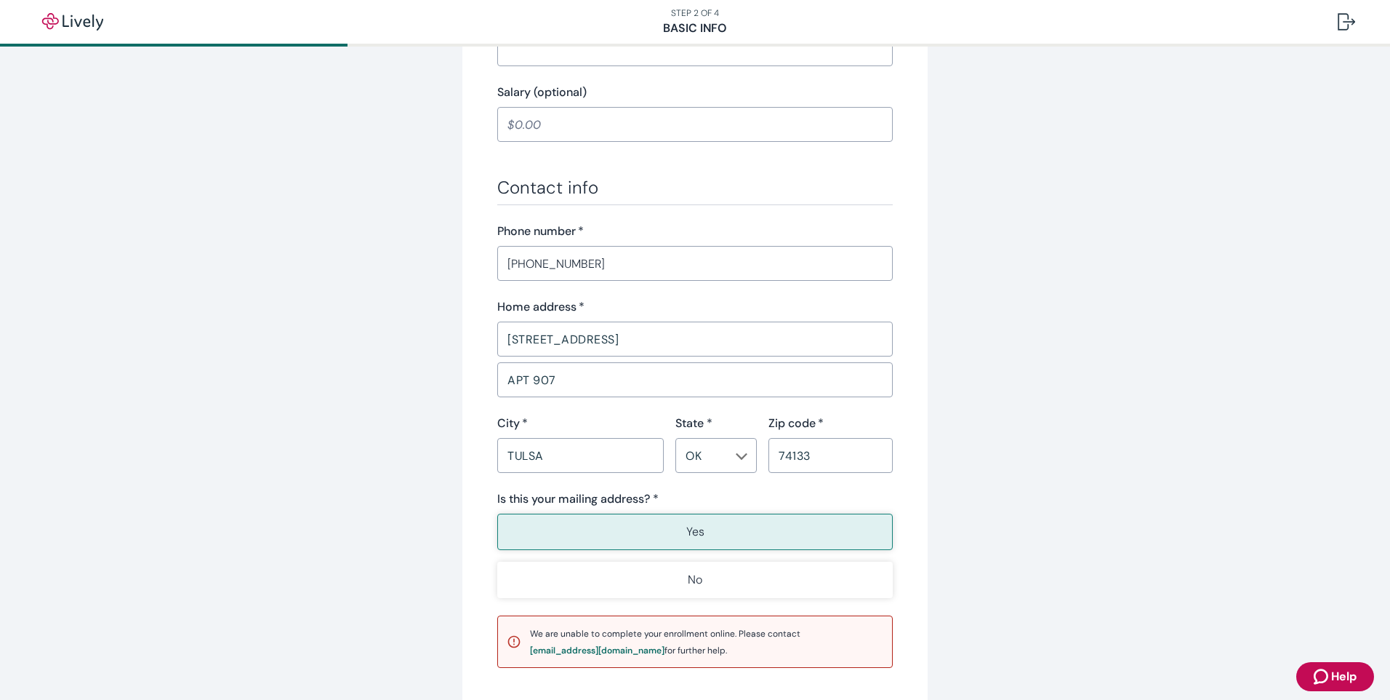
scroll to position [800, 0]
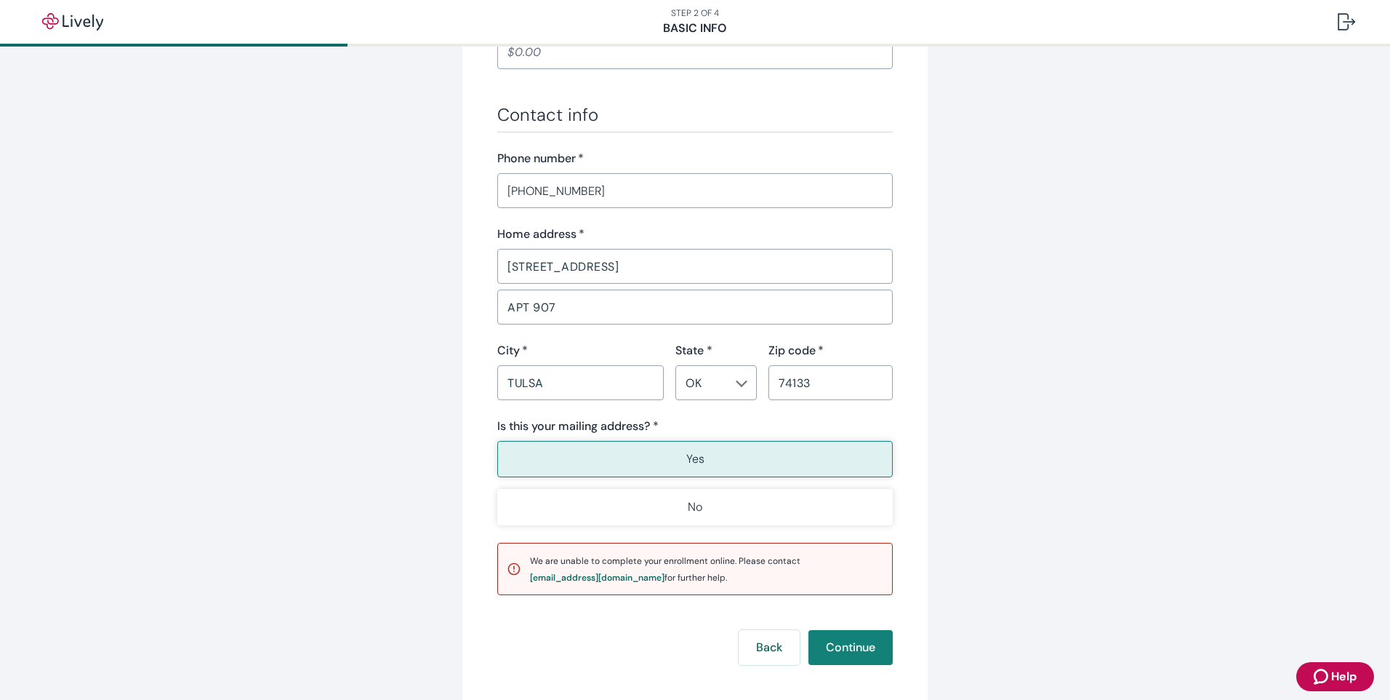
click at [638, 465] on button "Yes" at bounding box center [695, 459] width 396 height 36
click at [761, 648] on button "Back" at bounding box center [769, 647] width 61 height 35
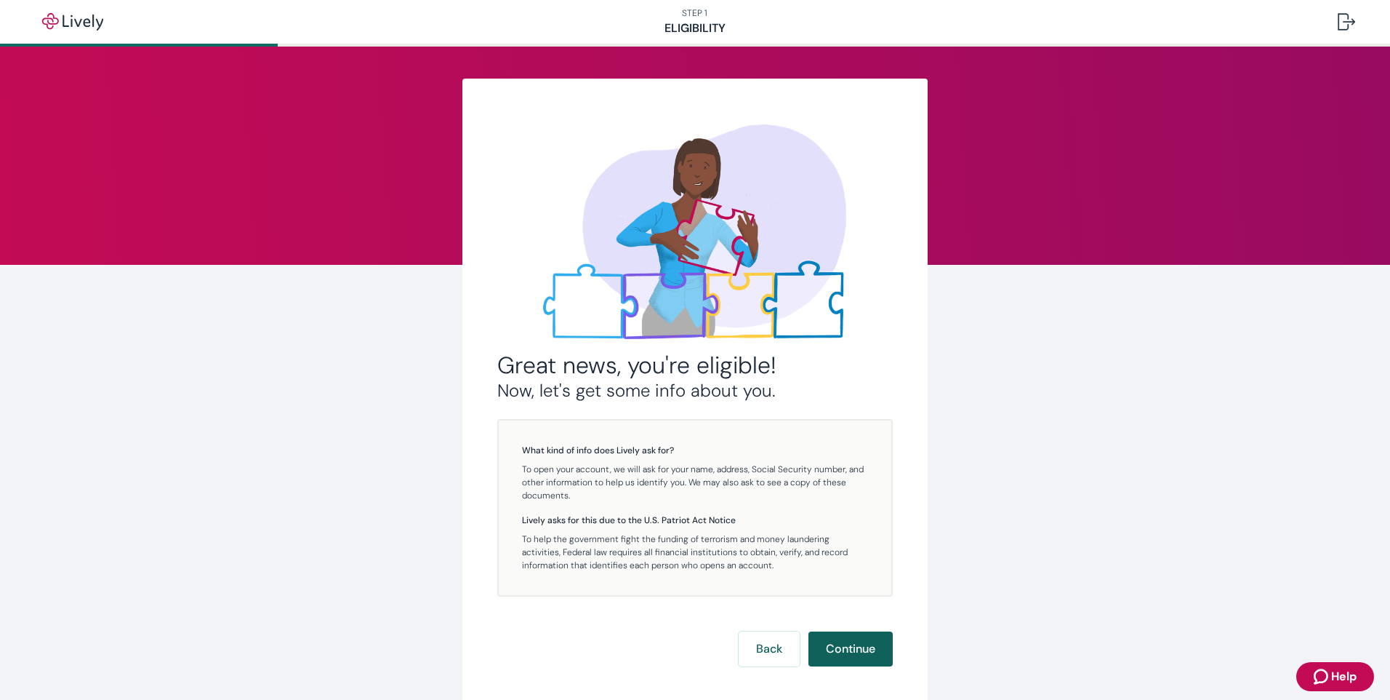
click at [849, 640] on button "Continue" at bounding box center [851, 648] width 84 height 35
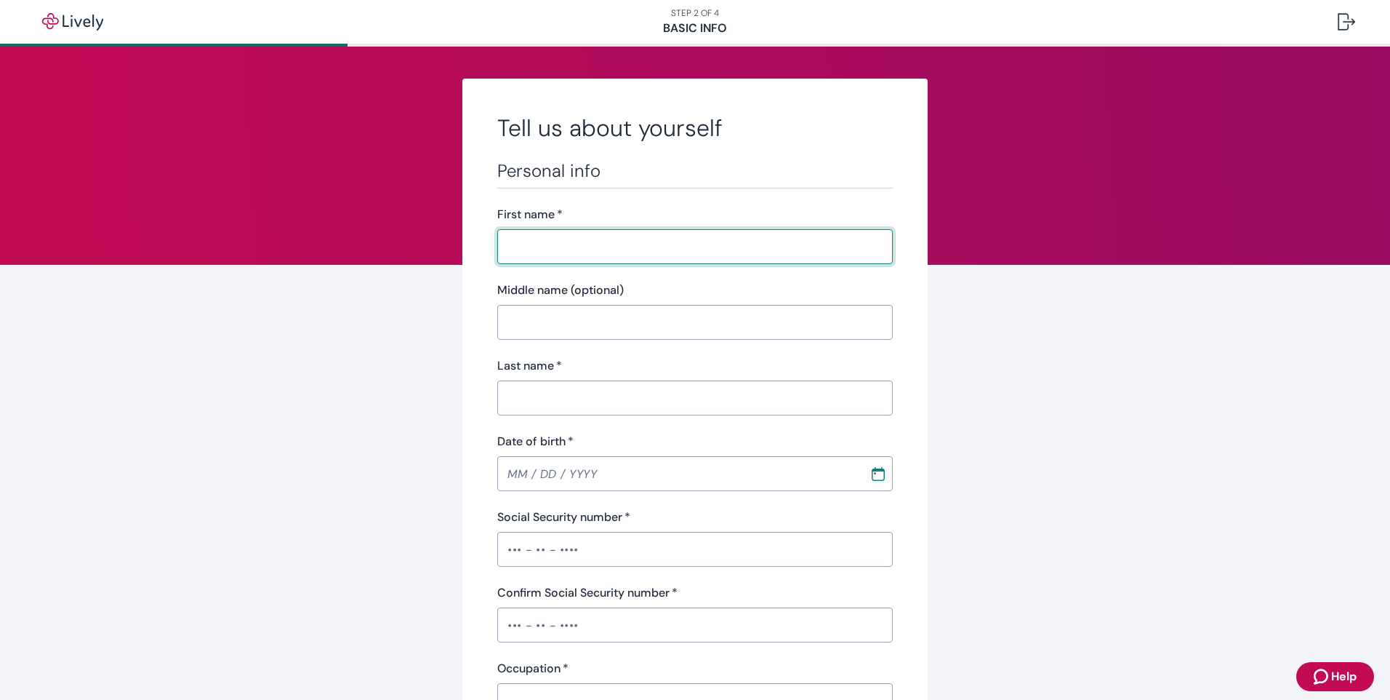
click at [602, 248] on input "First name   *" at bounding box center [695, 246] width 396 height 29
type input "[PERSON_NAME]"
type input "[DATE]"
type input "•••-•"
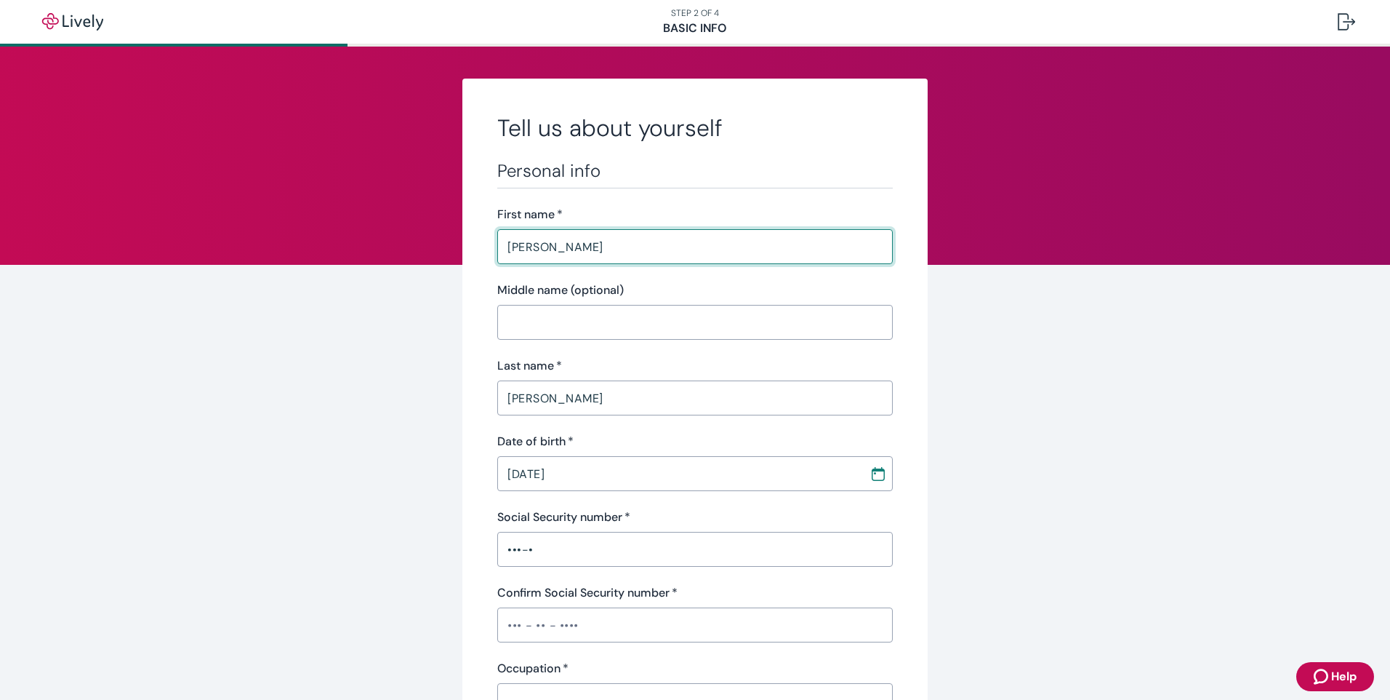
type input "•••-•"
type input "operater"
type input "[PHONE_NUMBER]"
type input "[STREET_ADDRESS]"
type input "tulsa"
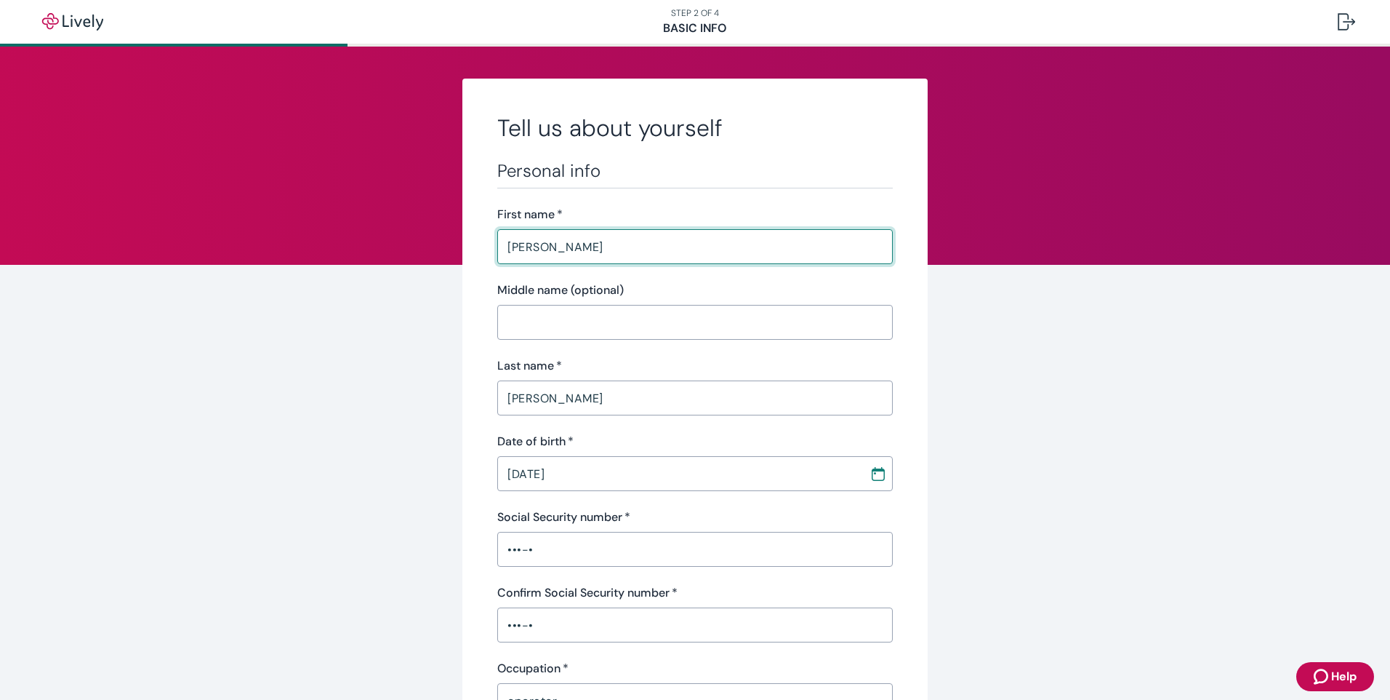
type input "OK"
type input "74133"
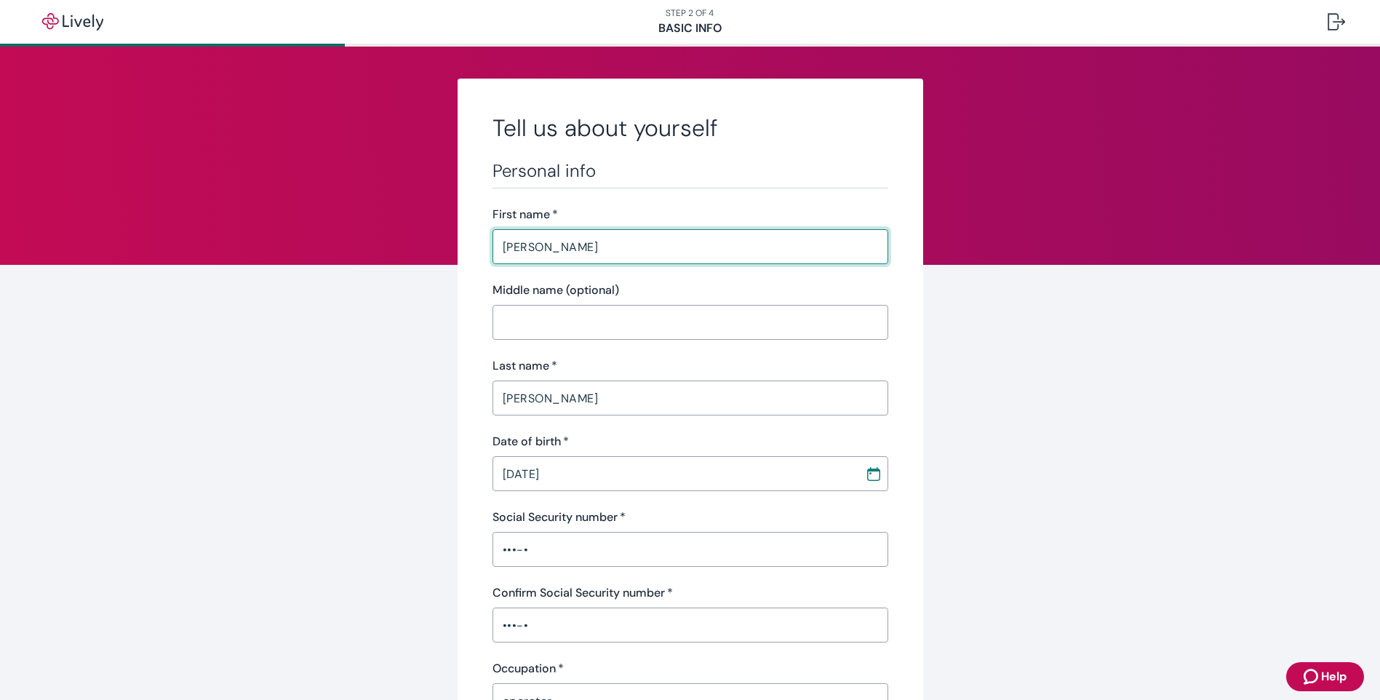
click at [548, 561] on input "•••-•" at bounding box center [690, 549] width 396 height 29
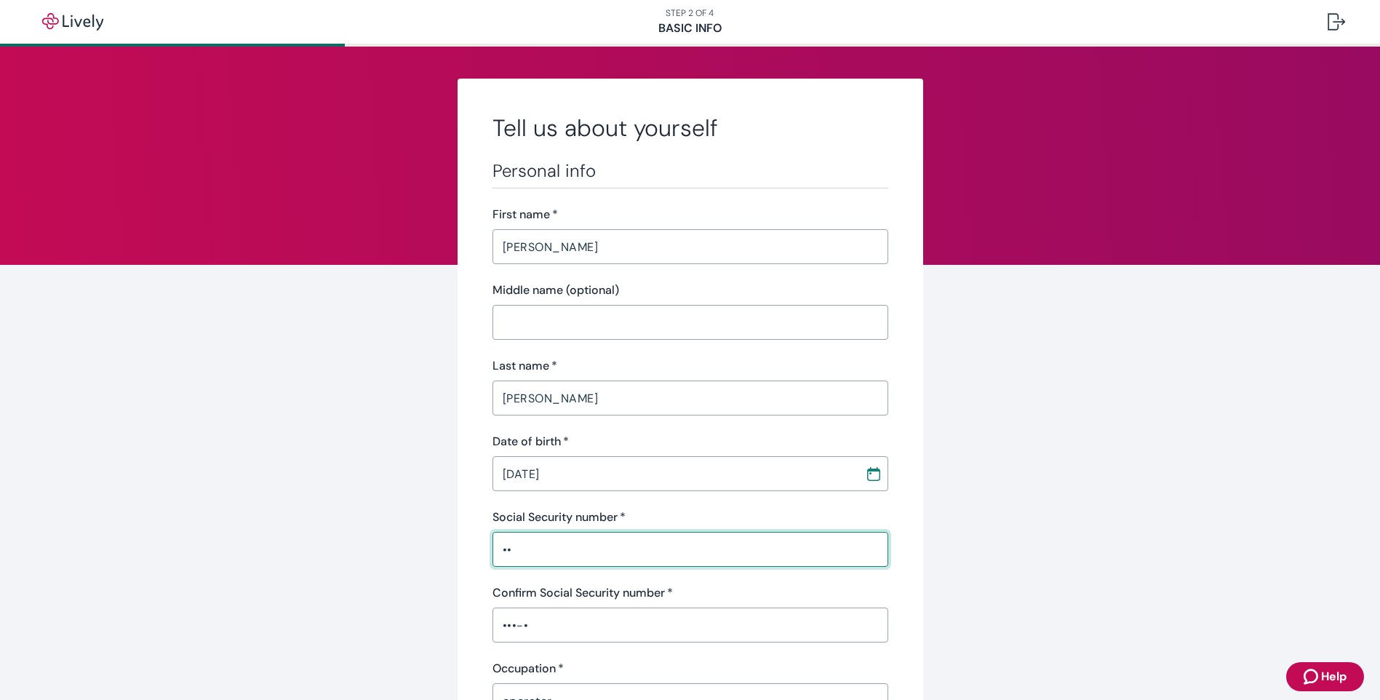
type input "•"
click at [638, 549] on input "Social Security number   *" at bounding box center [690, 549] width 396 height 29
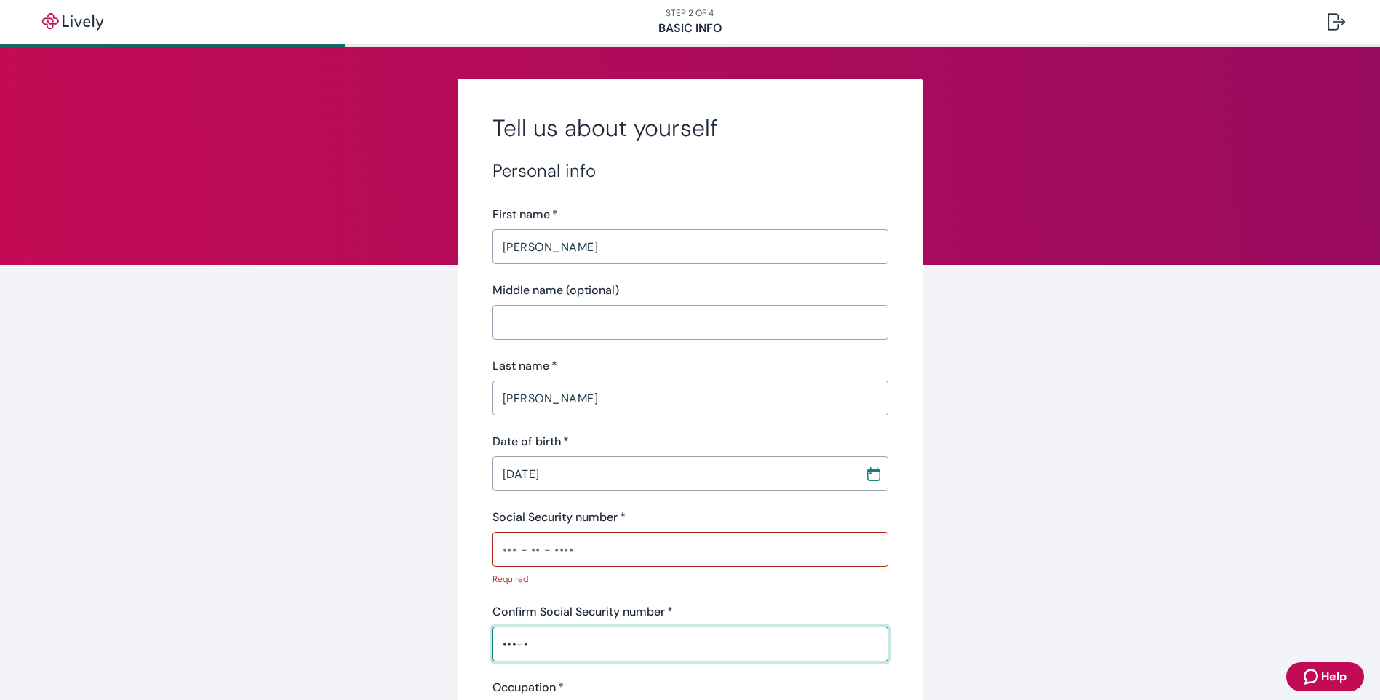
click at [793, 633] on input "•••-•" at bounding box center [690, 643] width 396 height 29
click at [679, 644] on input "•••-•" at bounding box center [690, 643] width 396 height 29
type input "•"
click at [812, 586] on div "Personal info First name   * [PERSON_NAME] ​ Middle name (optional) ​ Last name…" at bounding box center [690, 524] width 396 height 728
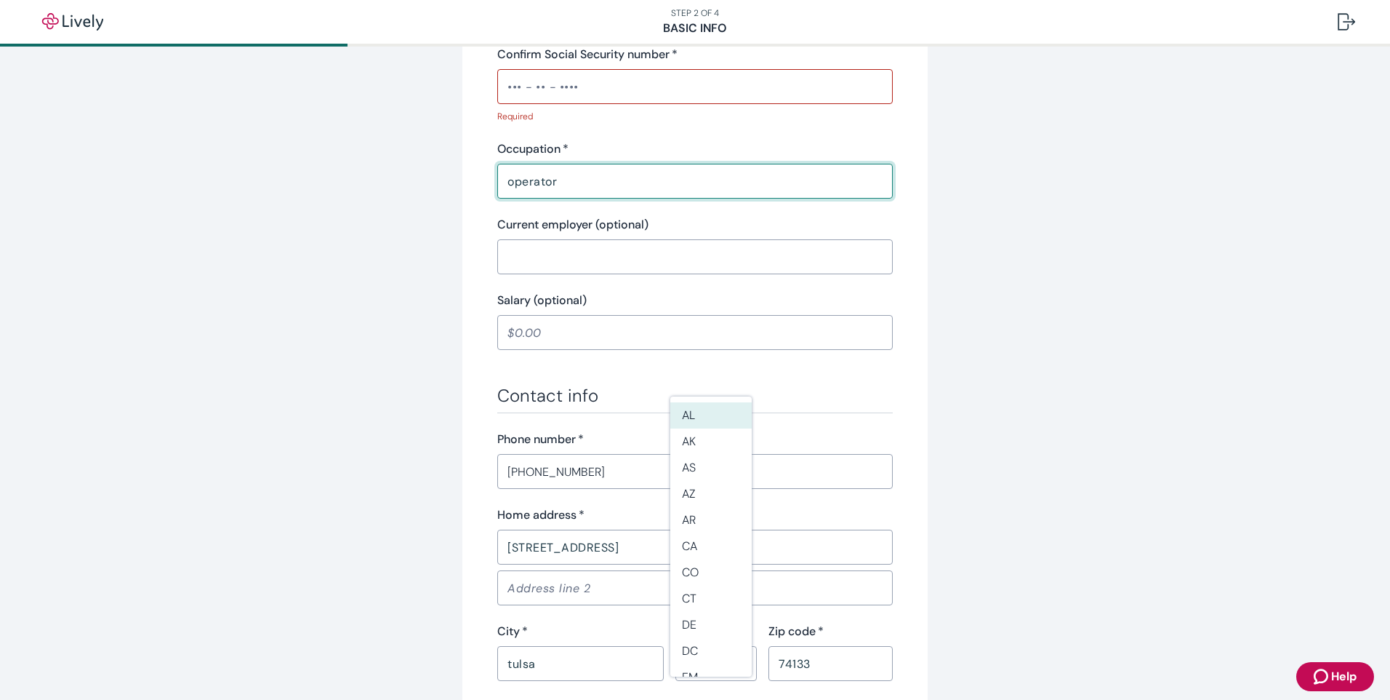
scroll to position [582, 0]
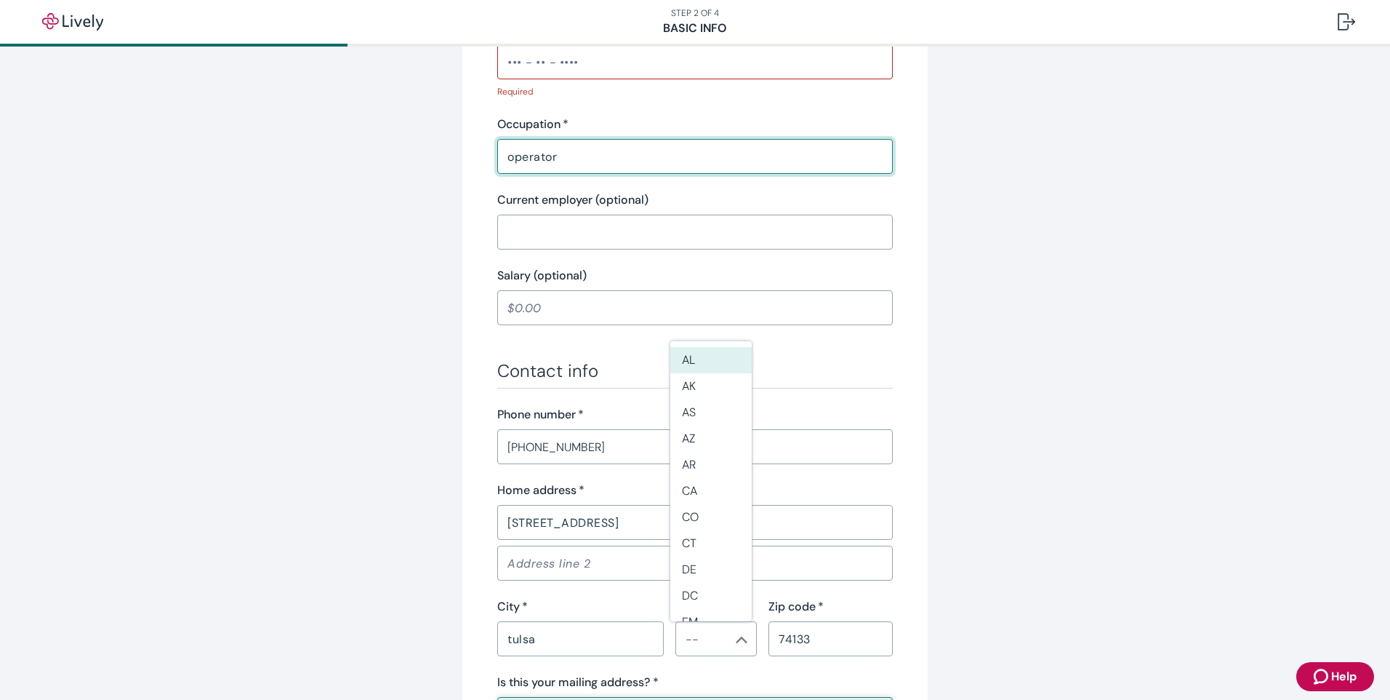
type input "operator"
click at [572, 564] on input "Address line 2" at bounding box center [695, 562] width 396 height 29
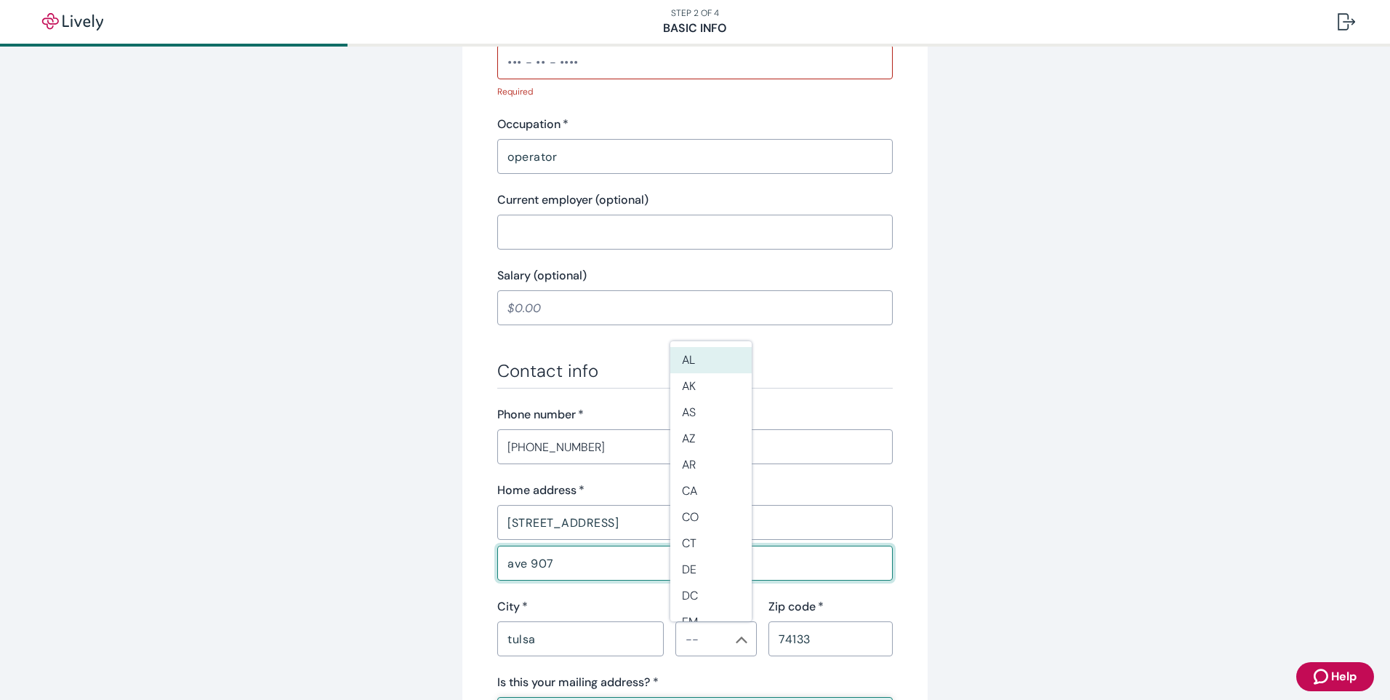
type input "ave 907"
click at [655, 514] on input "[STREET_ADDRESS]" at bounding box center [695, 522] width 396 height 29
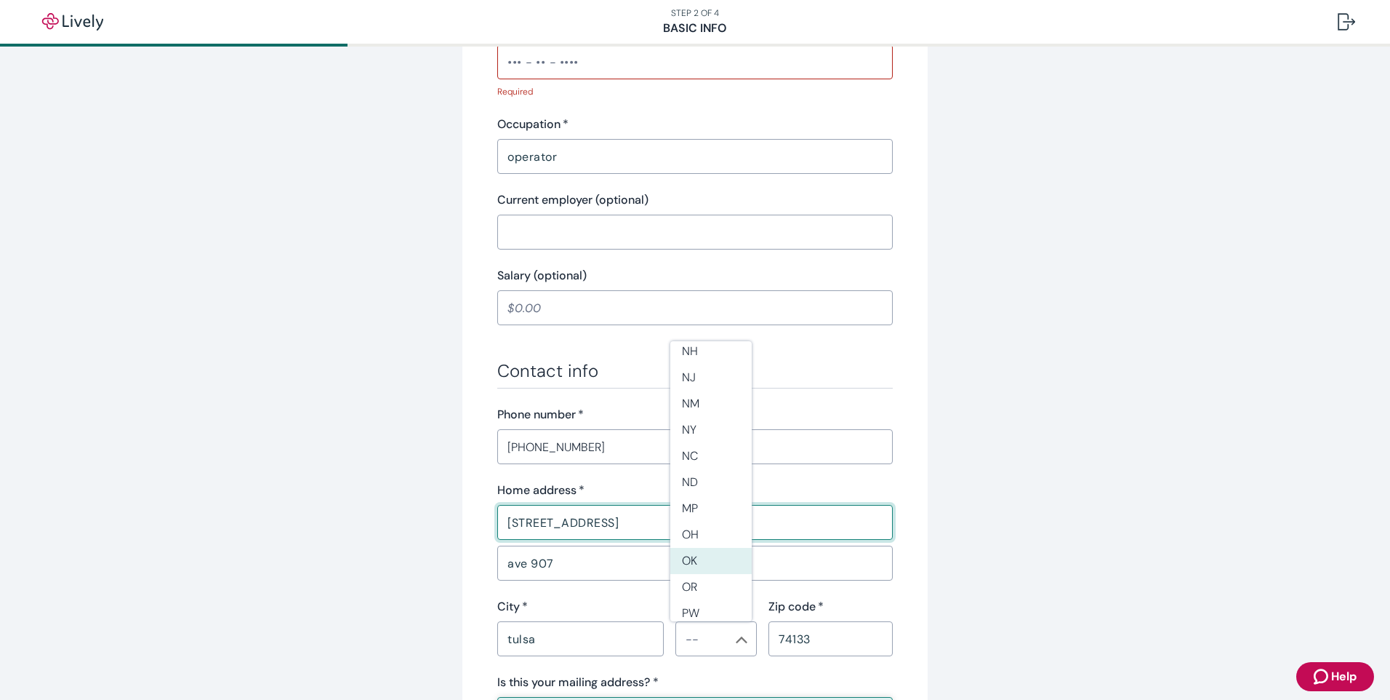
click at [704, 559] on li "OK" at bounding box center [711, 561] width 81 height 26
type input "OK"
click at [764, 519] on input "[STREET_ADDRESS]" at bounding box center [695, 522] width 396 height 29
type input "[STREET_ADDRESS]"
click at [997, 509] on div "Tell us about yourself Personal info First name   * [PERSON_NAME] ​ Middle name…" at bounding box center [695, 194] width 698 height 1395
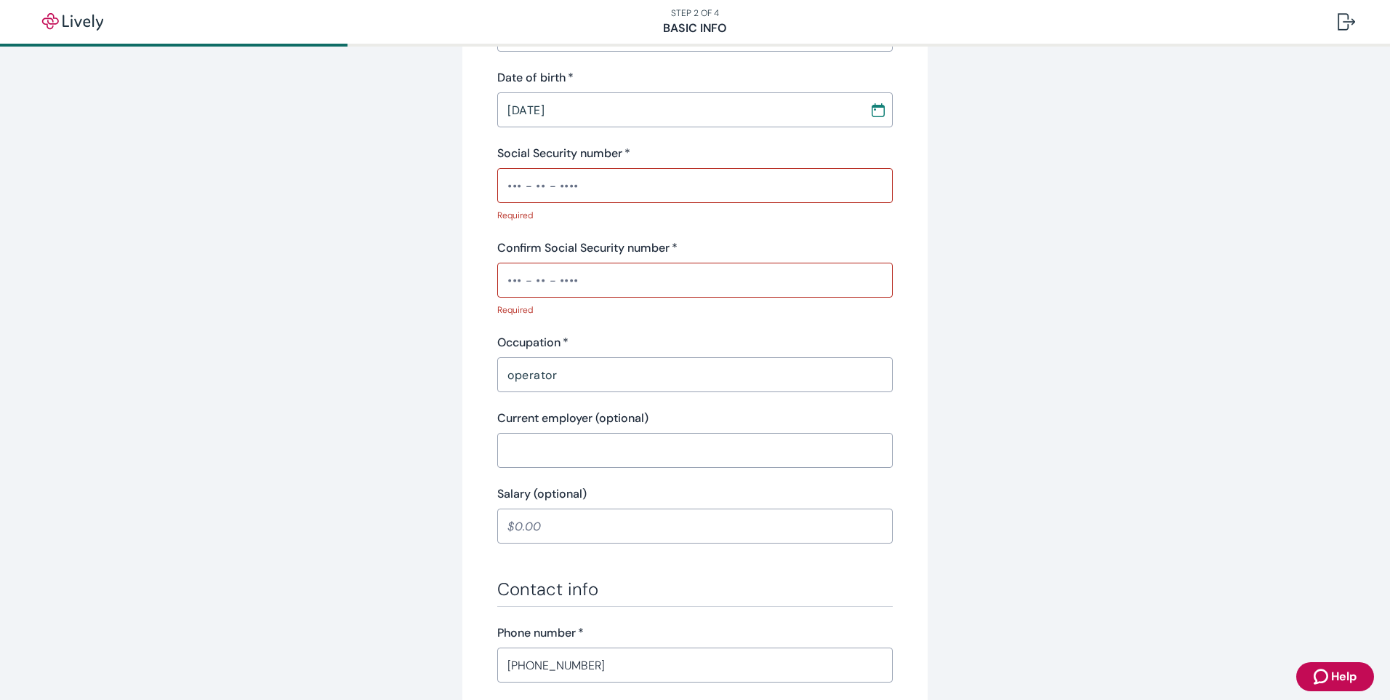
scroll to position [291, 0]
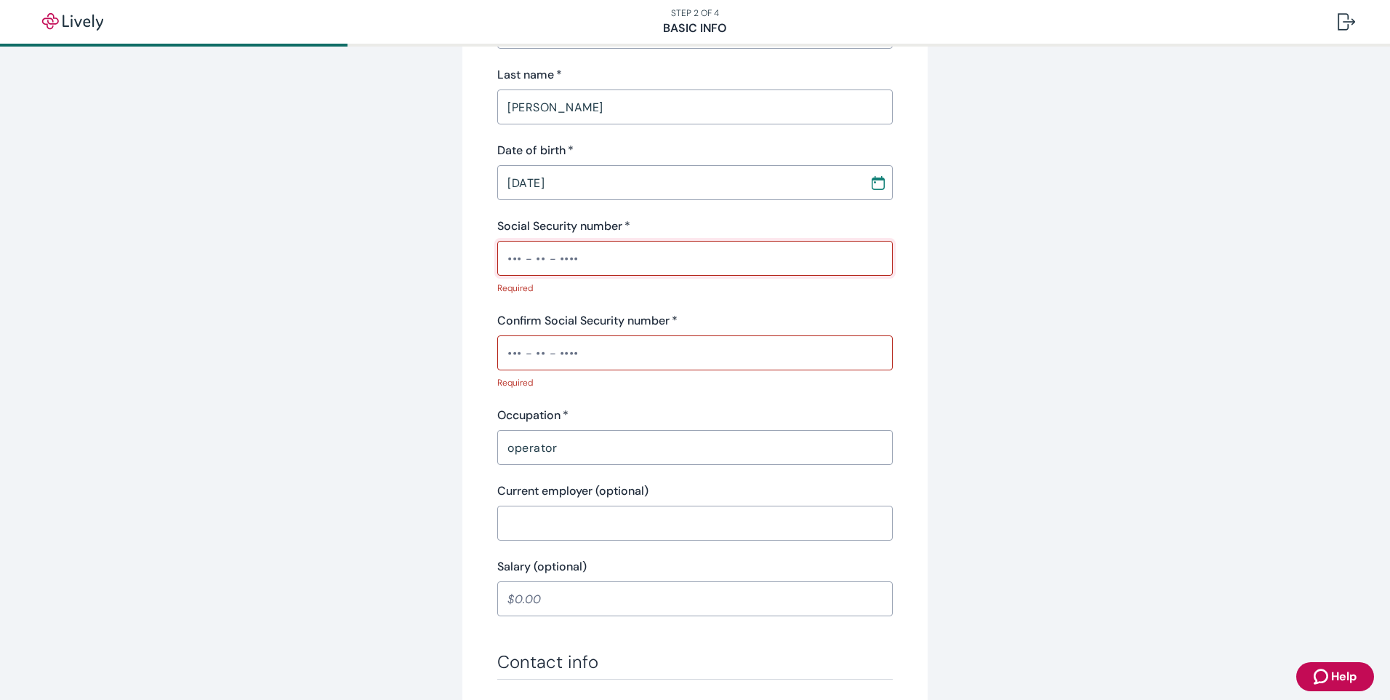
click at [500, 258] on input "Social Security number   *" at bounding box center [695, 258] width 396 height 29
drag, startPoint x: 500, startPoint y: 258, endPoint x: 665, endPoint y: 258, distance: 165.8
click at [665, 258] on input "Social Security number   *" at bounding box center [695, 258] width 396 height 29
drag, startPoint x: 665, startPoint y: 258, endPoint x: 536, endPoint y: 262, distance: 129.5
click at [536, 262] on input "Social Security number   *" at bounding box center [695, 258] width 396 height 29
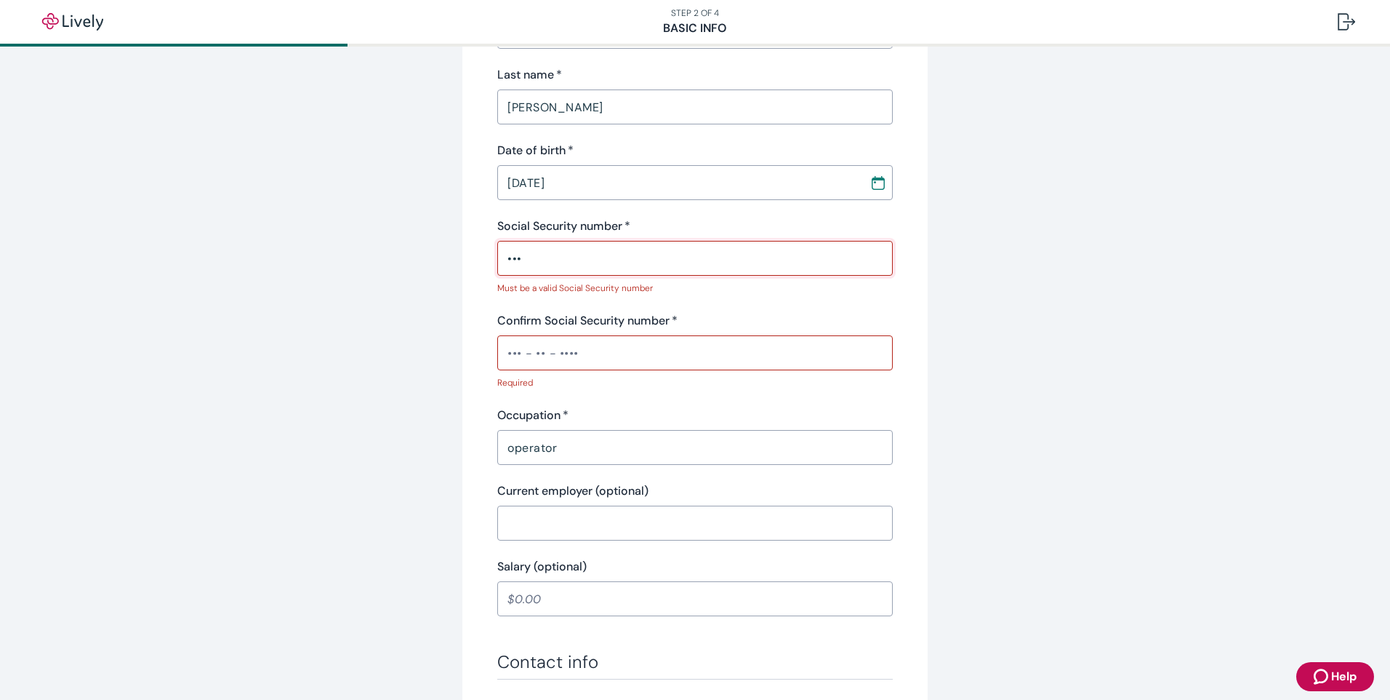
click at [570, 262] on input "•••" at bounding box center [695, 258] width 396 height 29
type input "•"
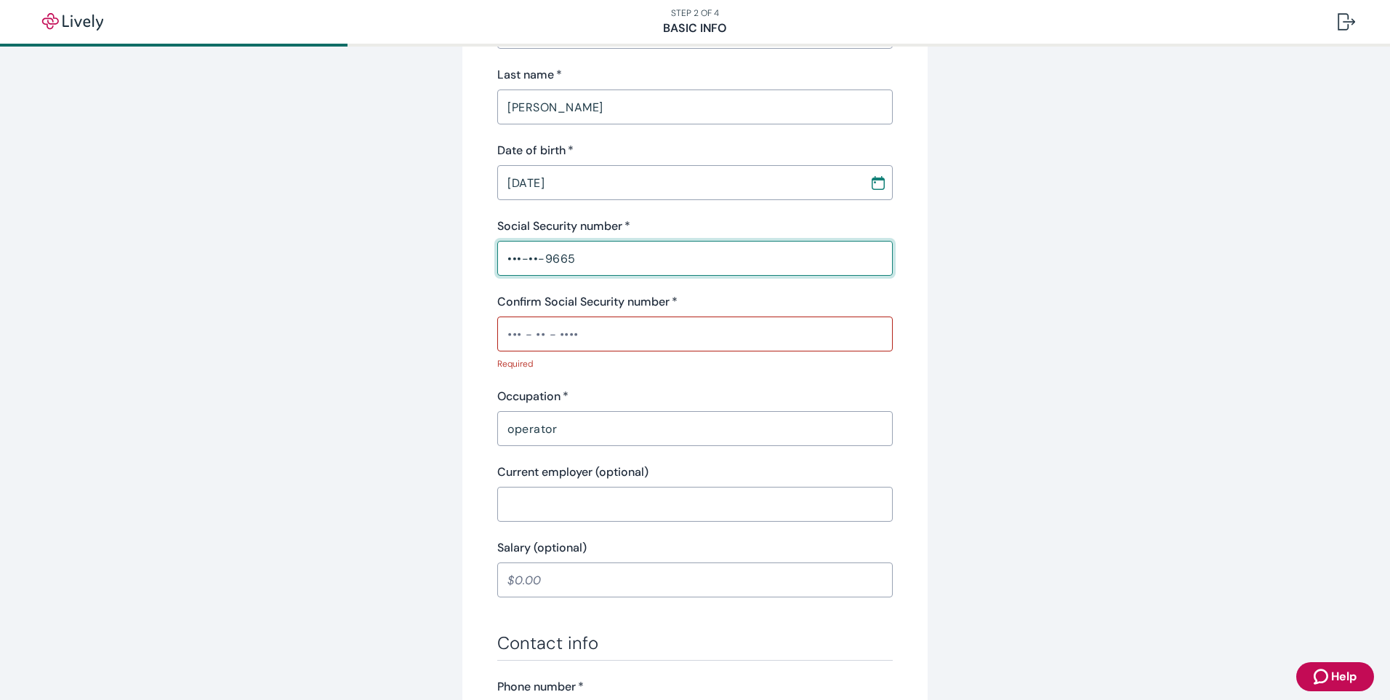
type input "•••-••-9665"
click at [573, 342] on input "Confirm Social Security number   *" at bounding box center [695, 333] width 396 height 29
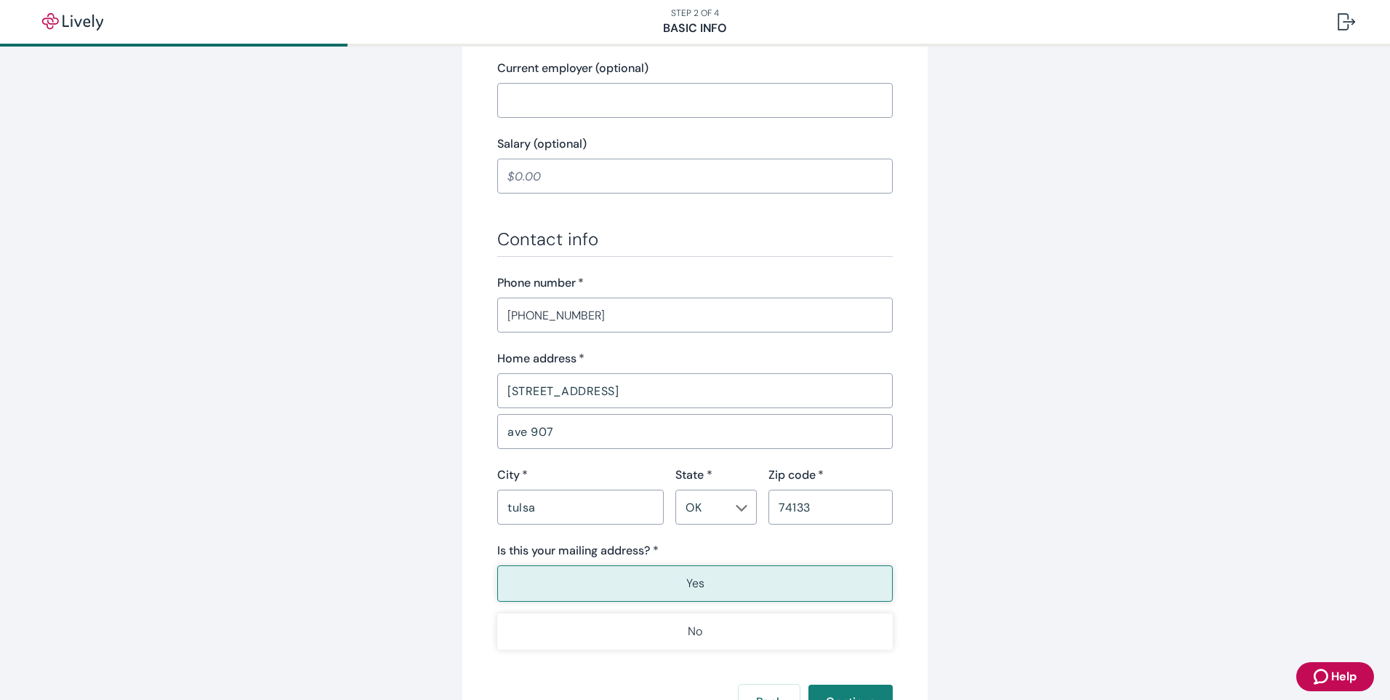
scroll to position [785, 0]
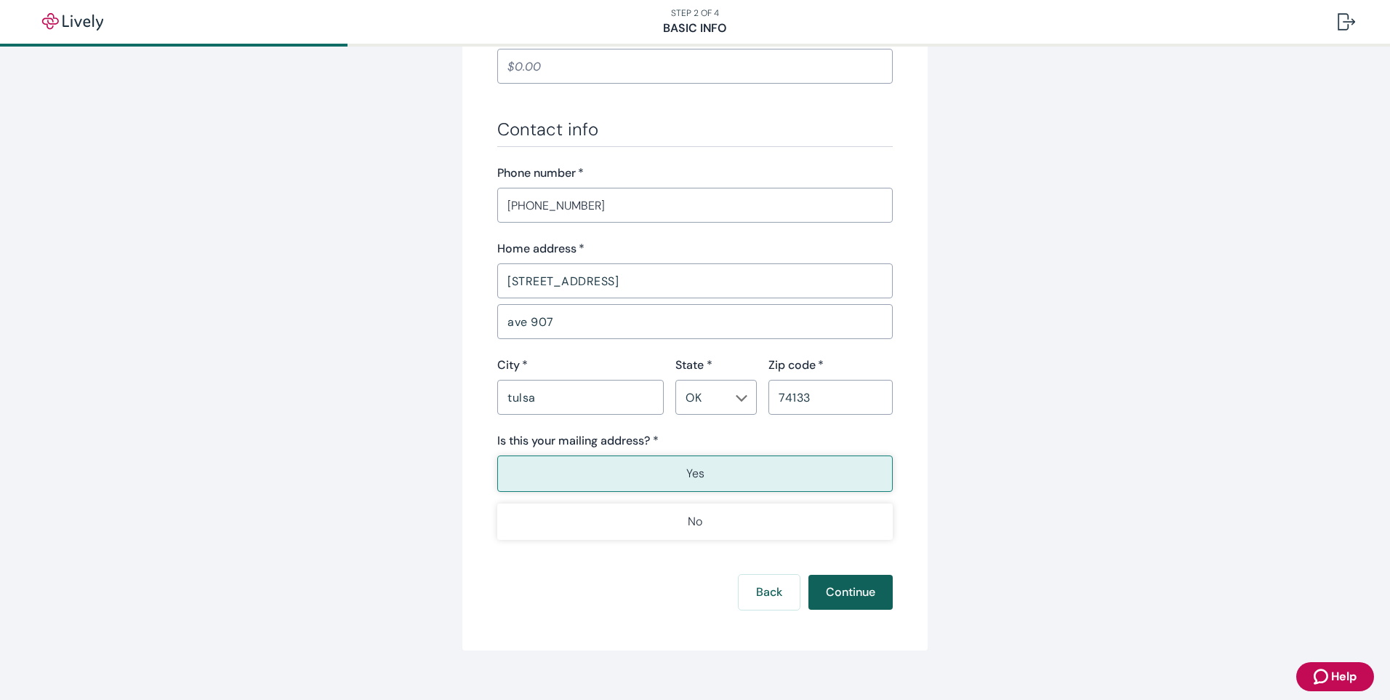
type input "•••-••-9665"
click at [836, 591] on button "Continue" at bounding box center [851, 592] width 84 height 35
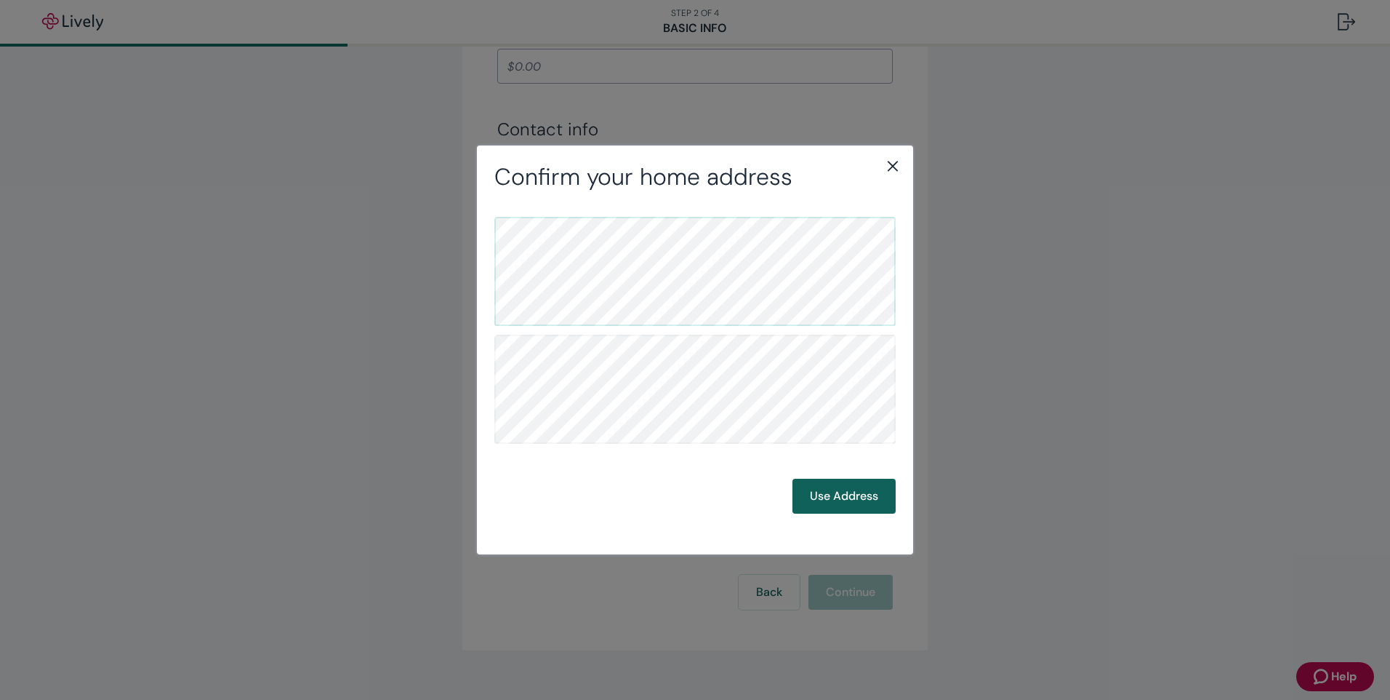
click at [830, 500] on button "Use Address" at bounding box center [844, 496] width 103 height 35
click at [828, 503] on button "Use Address" at bounding box center [844, 496] width 103 height 35
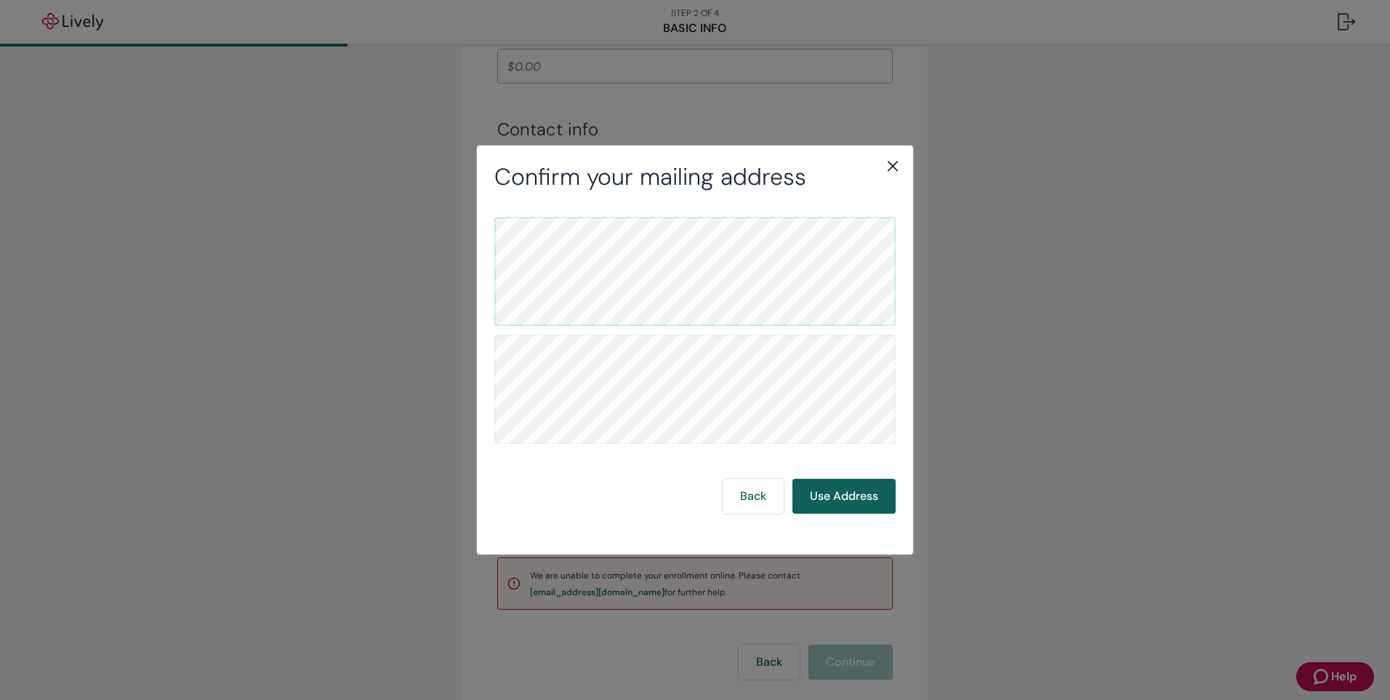
click at [835, 497] on button "Use Address" at bounding box center [844, 496] width 103 height 35
click at [886, 166] on icon "close" at bounding box center [892, 165] width 17 height 17
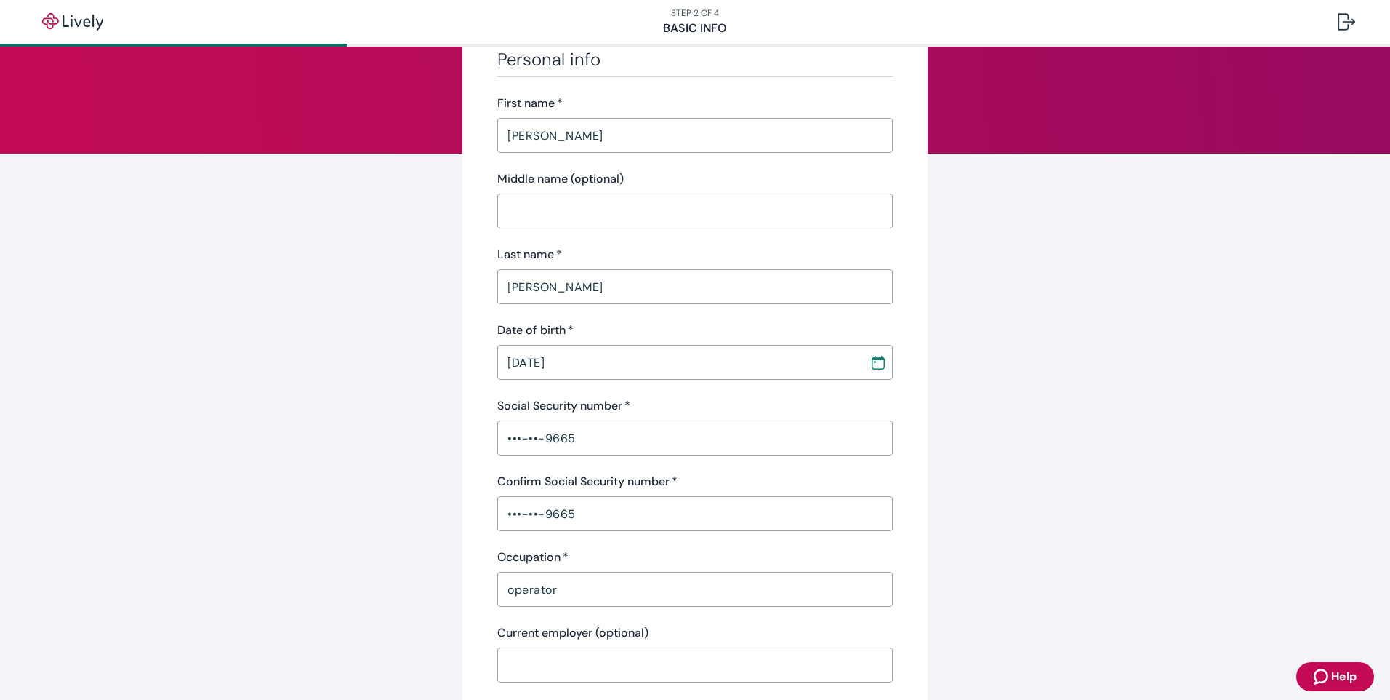
scroll to position [0, 0]
